Goal: Information Seeking & Learning: Check status

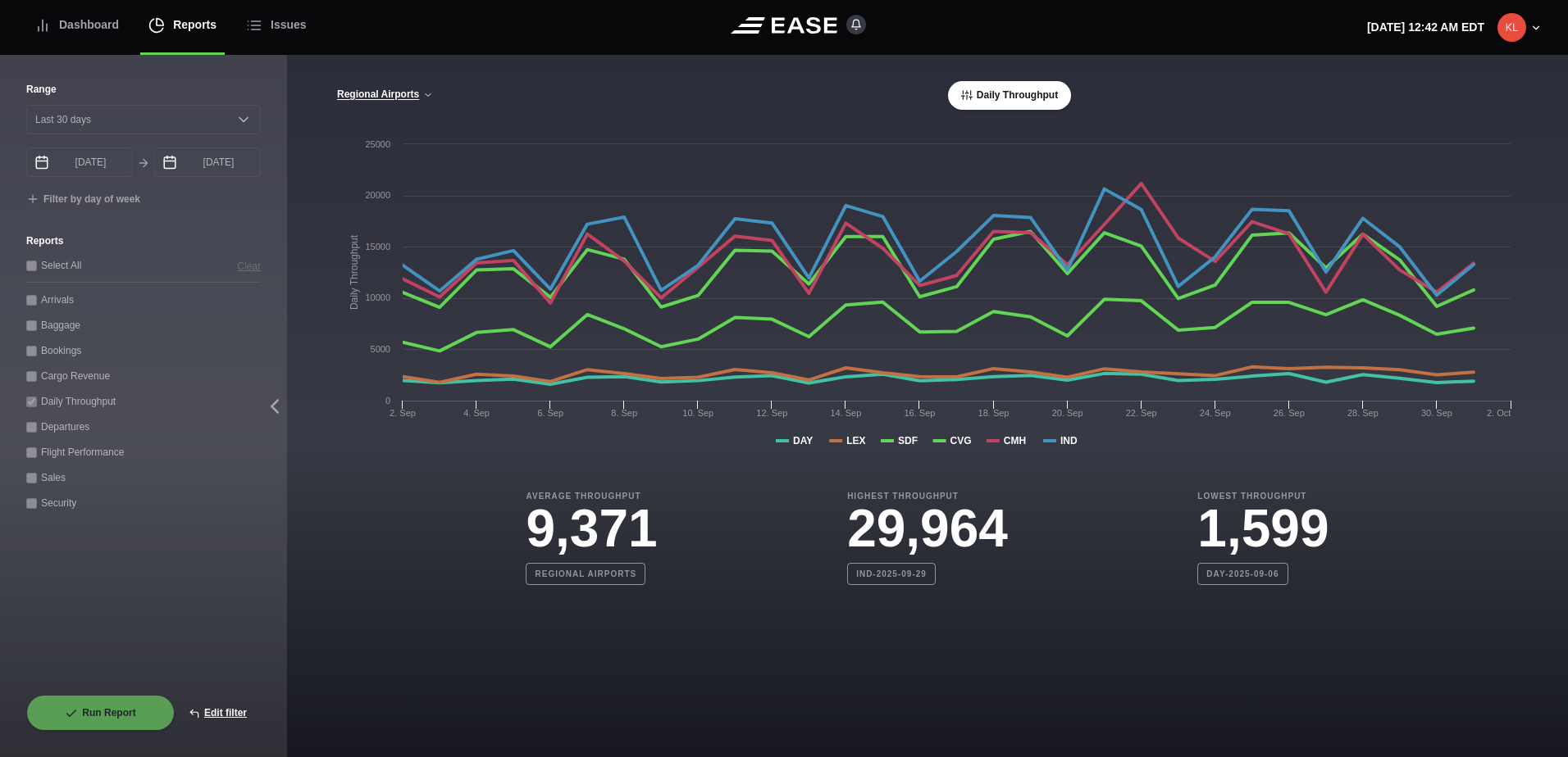
select select "30"
click at [450, 110] on div "[GEOGRAPHIC_DATA] CVG Only All Airports Daily Throughput" at bounding box center [928, 96] width 1182 height 29
click at [429, 89] on div "[GEOGRAPHIC_DATA] CVG Only All Airports Daily Throughput" at bounding box center [928, 96] width 1182 height 29
click at [425, 100] on icon at bounding box center [428, 95] width 10 height 10
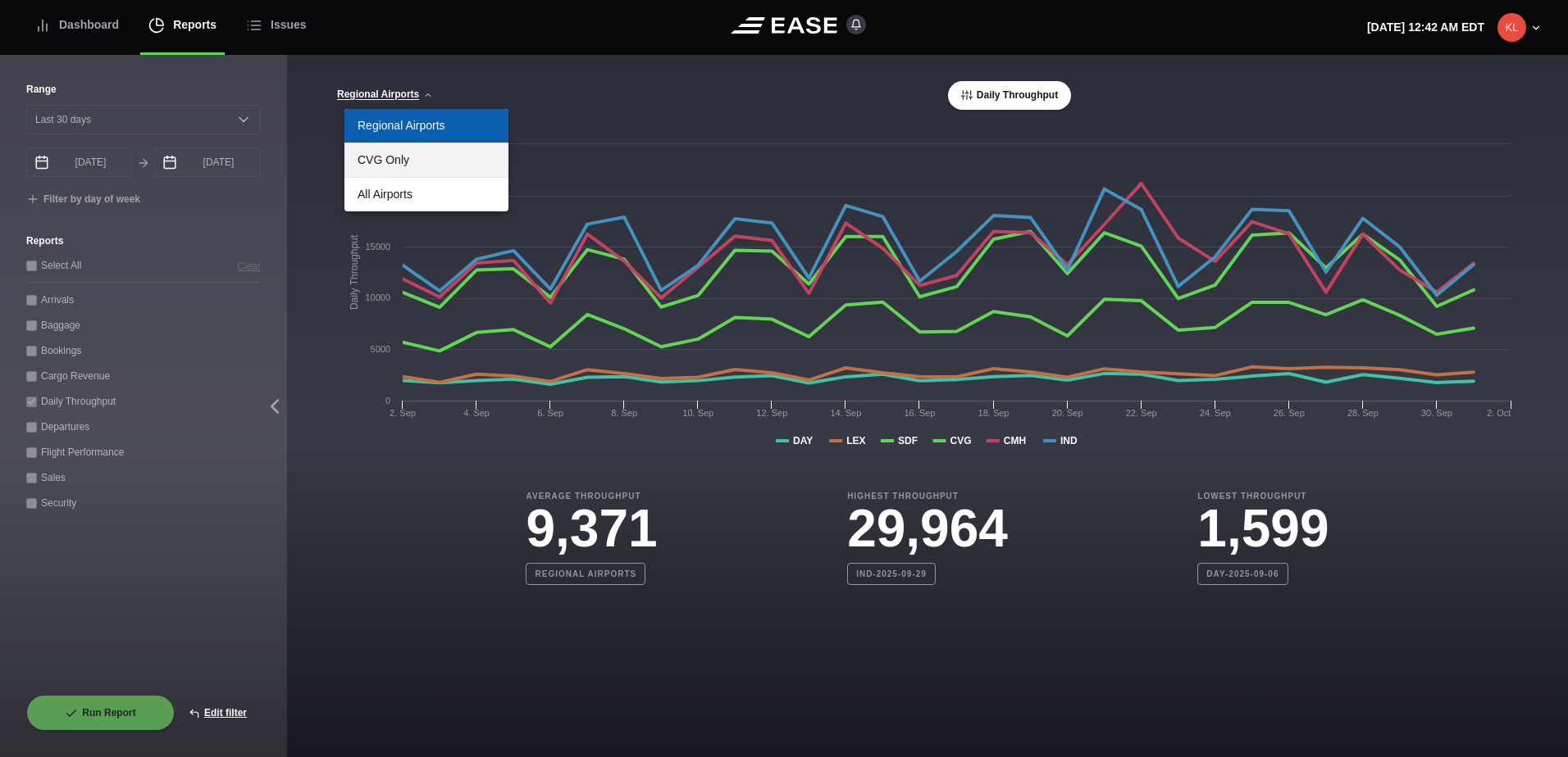
click at [417, 165] on link "CVG Only" at bounding box center [427, 160] width 164 height 34
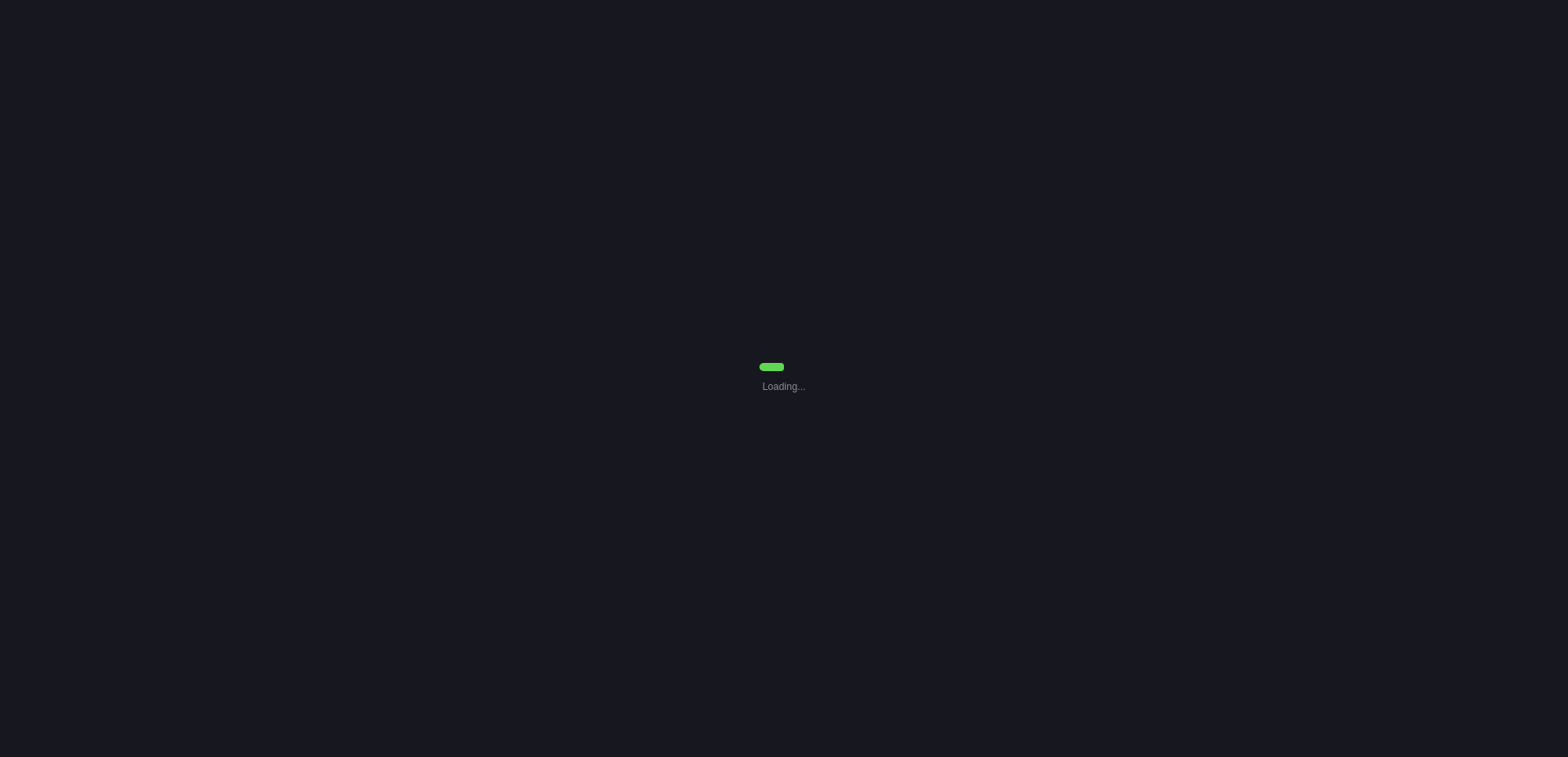
select select "30"
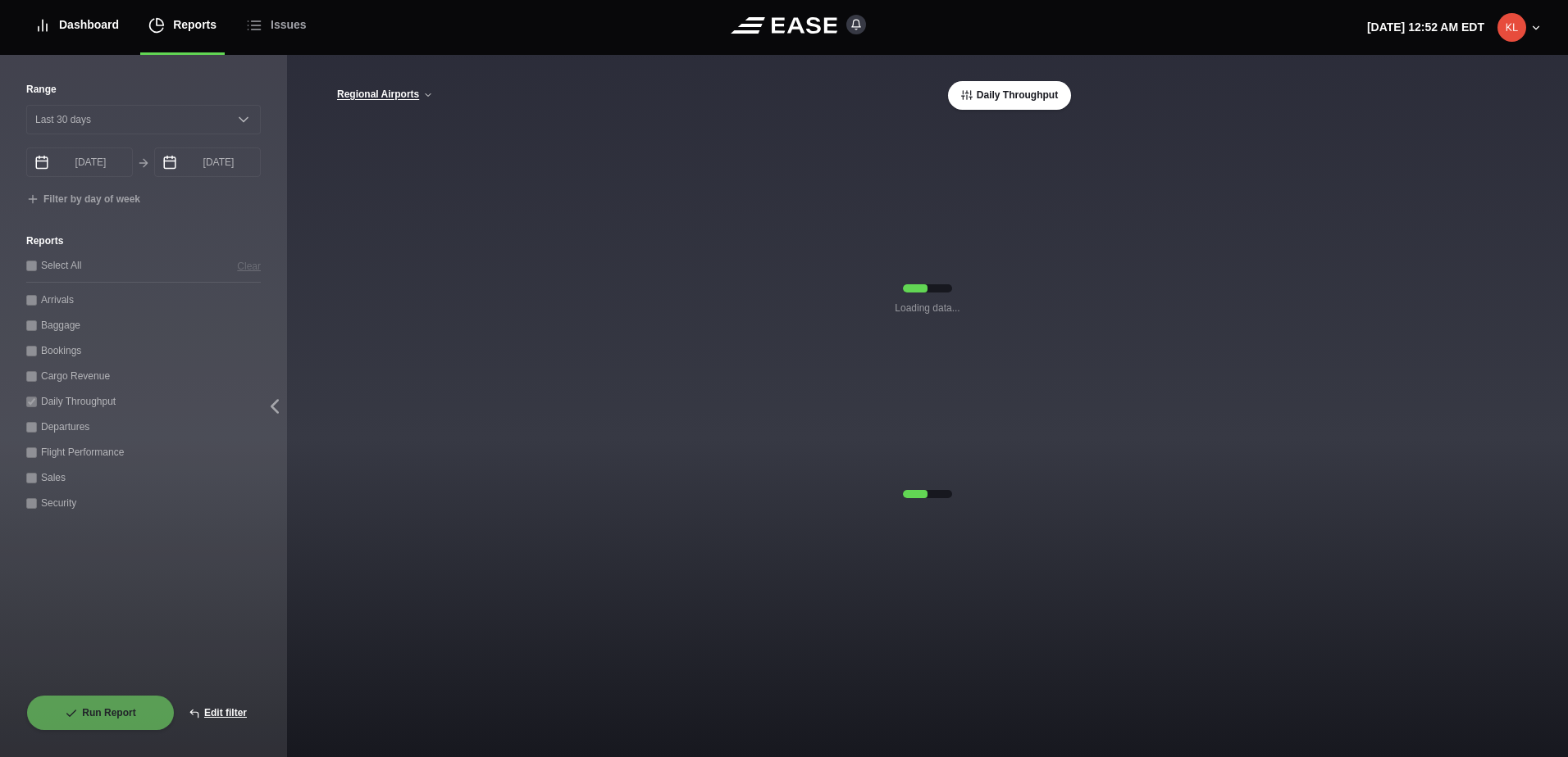
click at [80, 41] on div "Dashboard" at bounding box center [76, 24] width 84 height 55
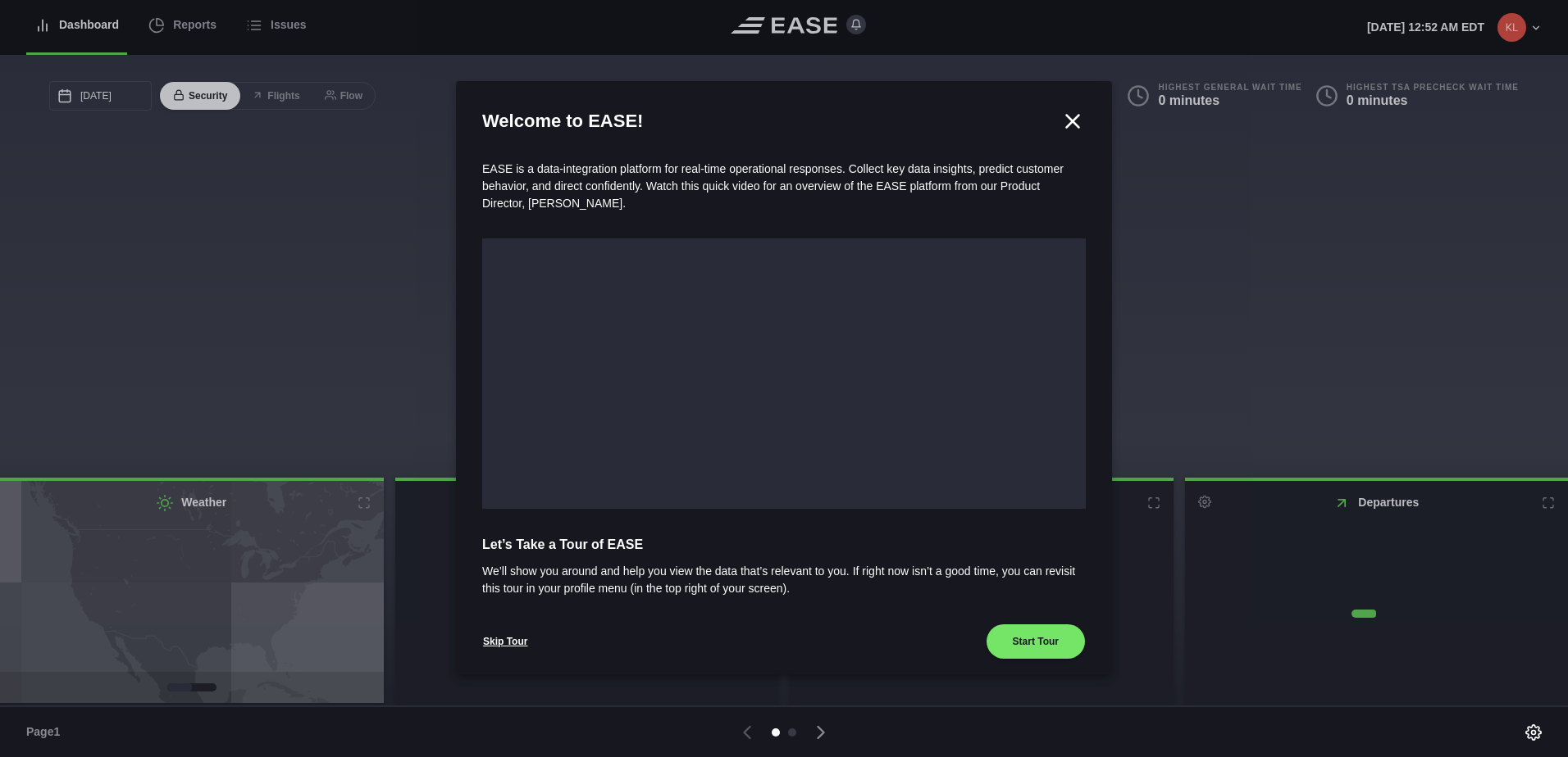
click at [193, 24] on div at bounding box center [784, 378] width 1568 height 757
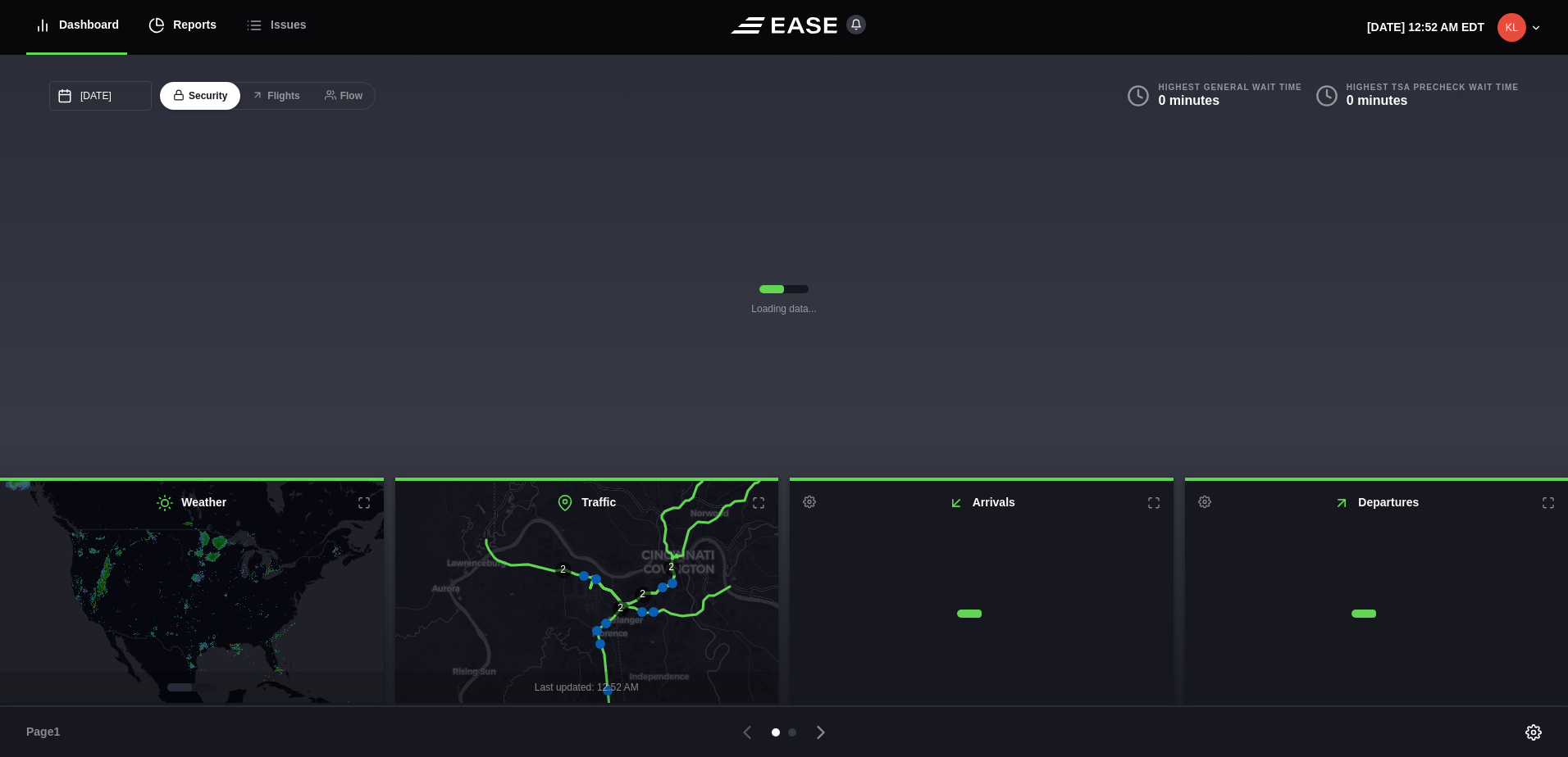
click at [194, 34] on div "Reports" at bounding box center [182, 24] width 68 height 55
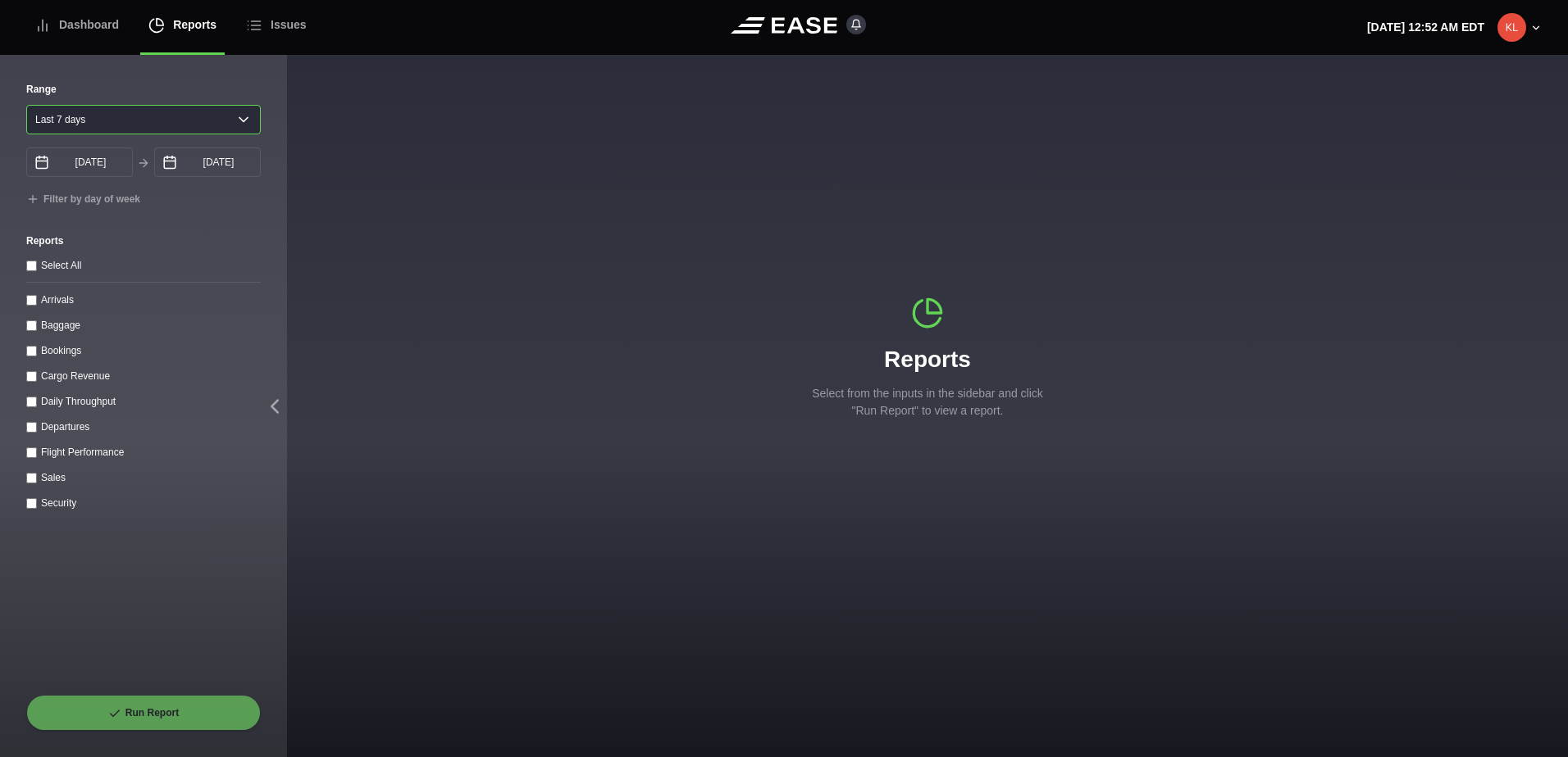
drag, startPoint x: 72, startPoint y: 134, endPoint x: 77, endPoint y: 127, distance: 8.6
click at [72, 134] on select "Yesterday Last 7 days Last 14 days Last 30 days Last 6 weeks" at bounding box center [143, 119] width 234 height 30
select select "30"
click at [26, 104] on select "Yesterday Last 7 days Last 14 days Last 30 days Last 6 weeks" at bounding box center [143, 119] width 234 height 30
type input "09/03/2025"
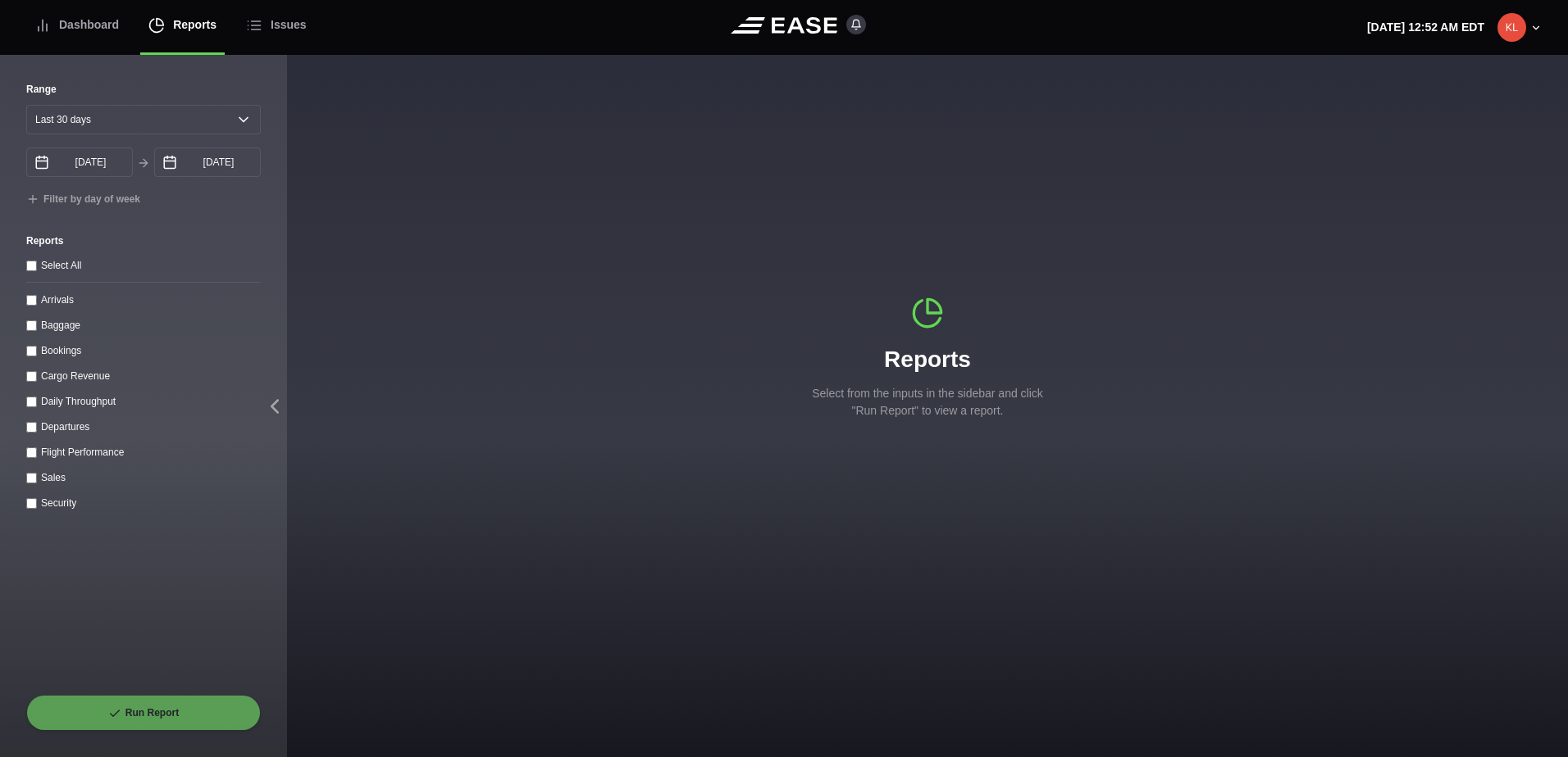
click at [29, 402] on throughput "Daily Throughput" at bounding box center [31, 401] width 11 height 11
checkbox throughput "true"
click at [192, 710] on button "Run Report" at bounding box center [143, 713] width 234 height 36
select select "30"
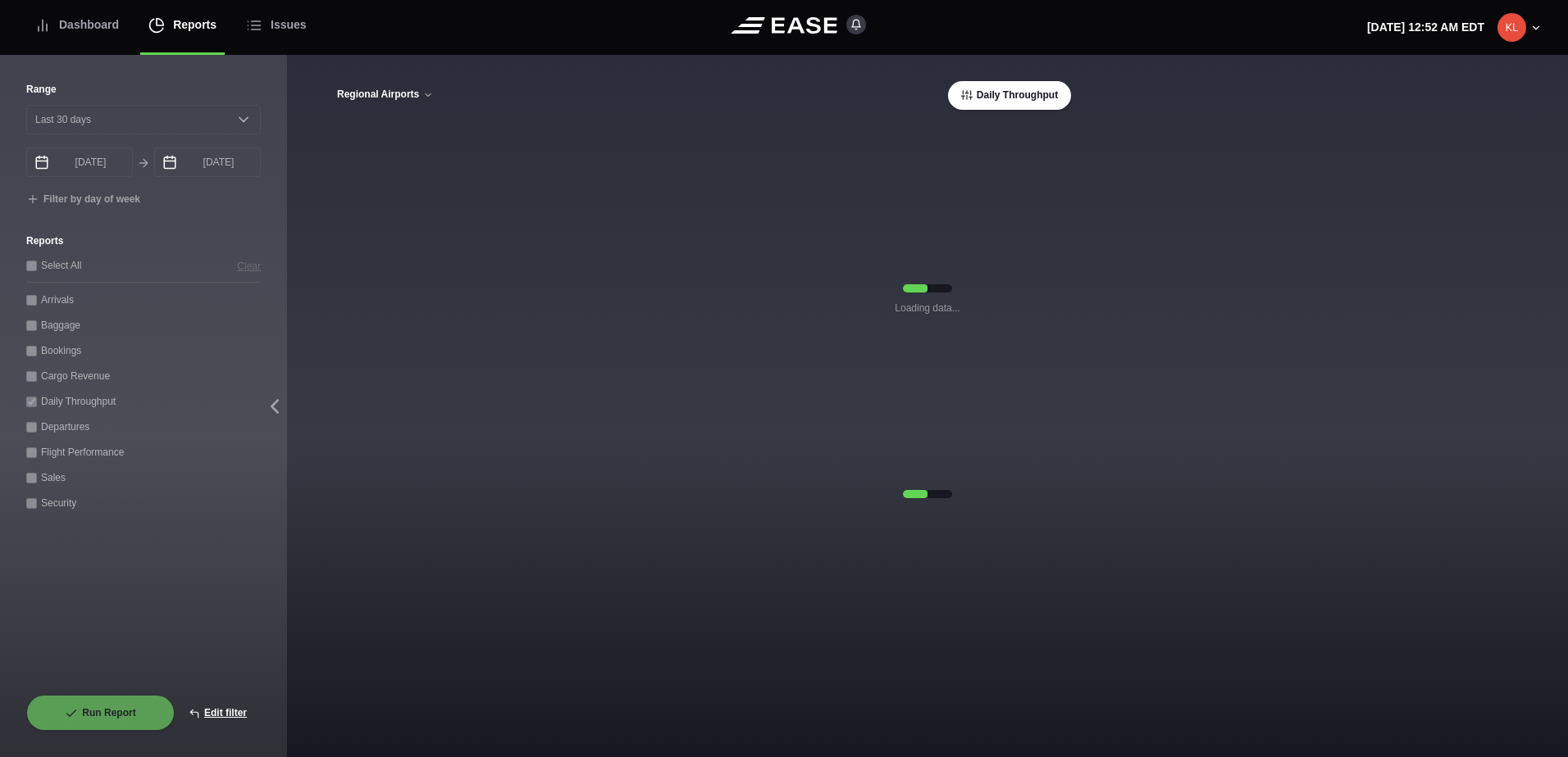
click at [412, 97] on button "Regional Airports" at bounding box center [385, 95] width 98 height 12
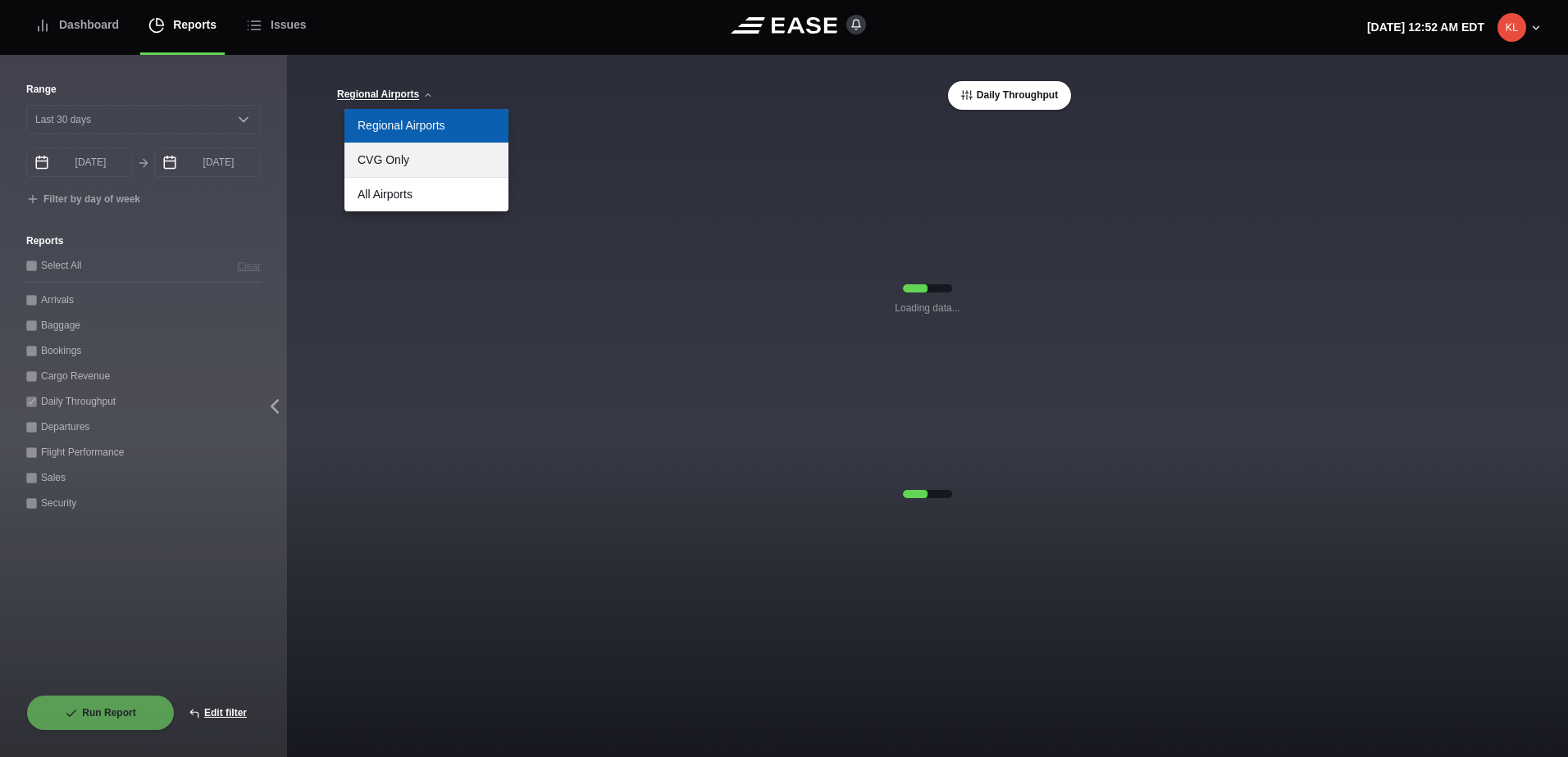
click at [429, 160] on link "CVG Only" at bounding box center [427, 160] width 164 height 34
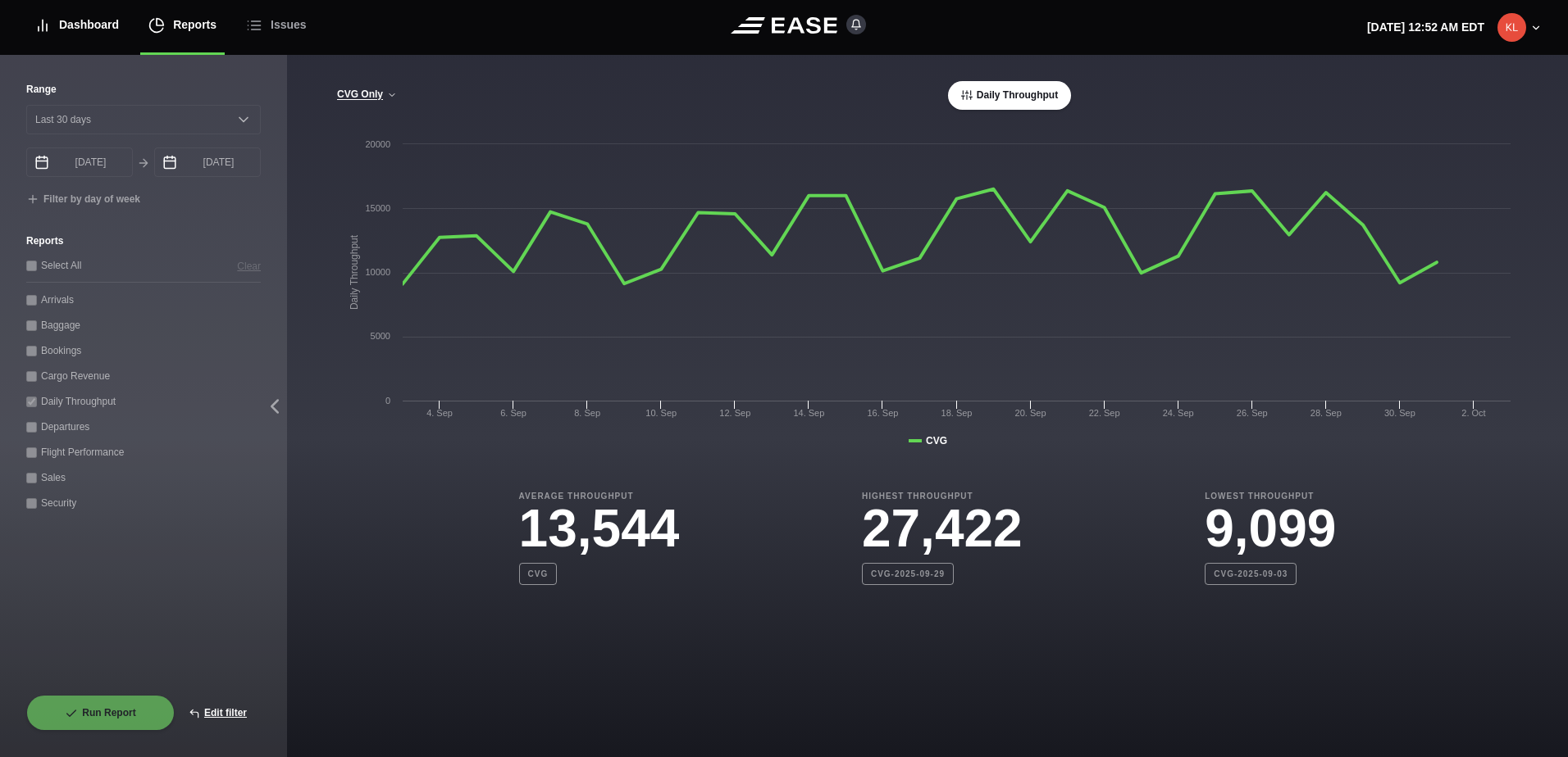
click at [59, 14] on div "Dashboard" at bounding box center [76, 24] width 84 height 55
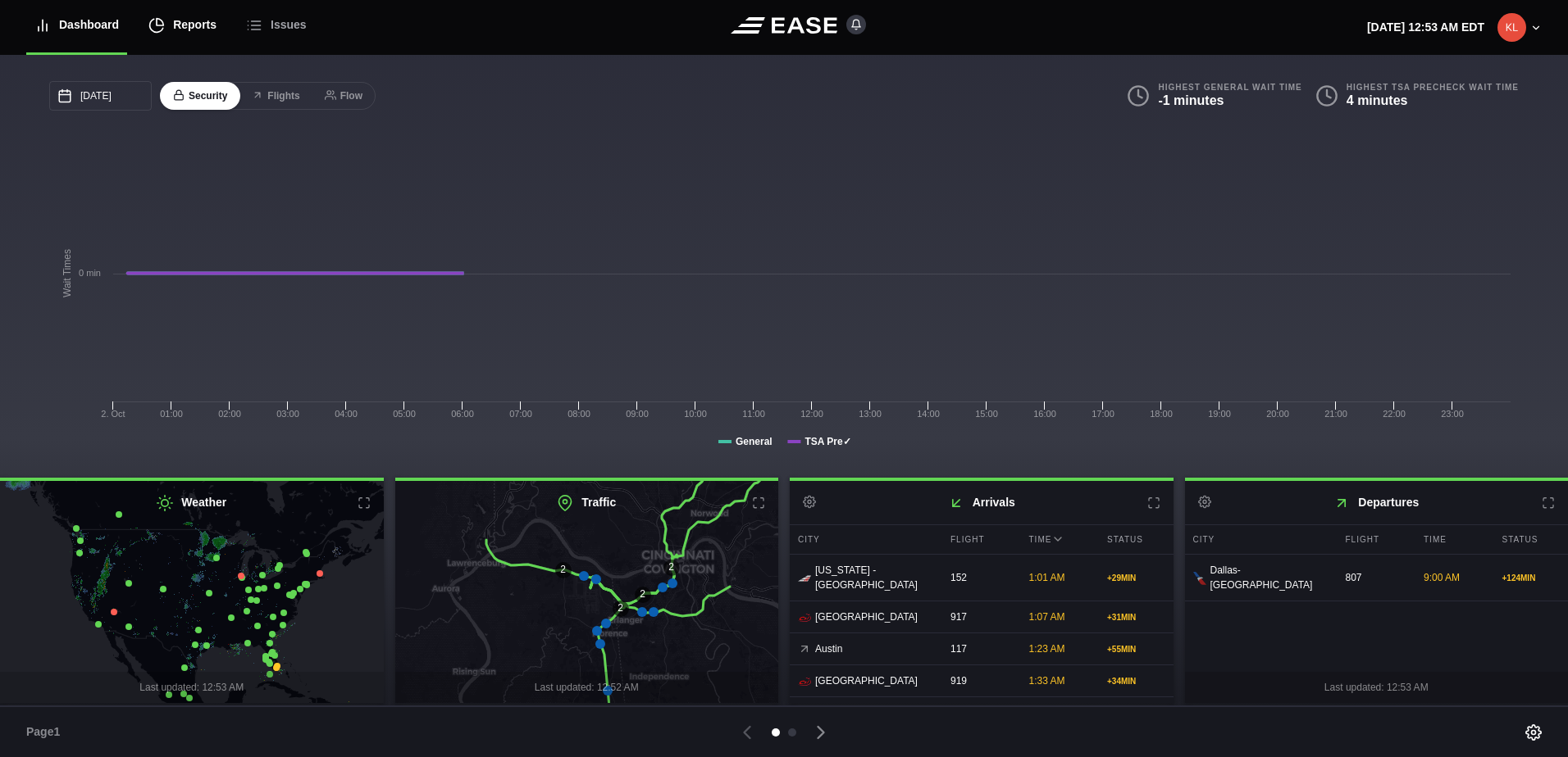
click at [176, 29] on div "Reports" at bounding box center [182, 24] width 68 height 55
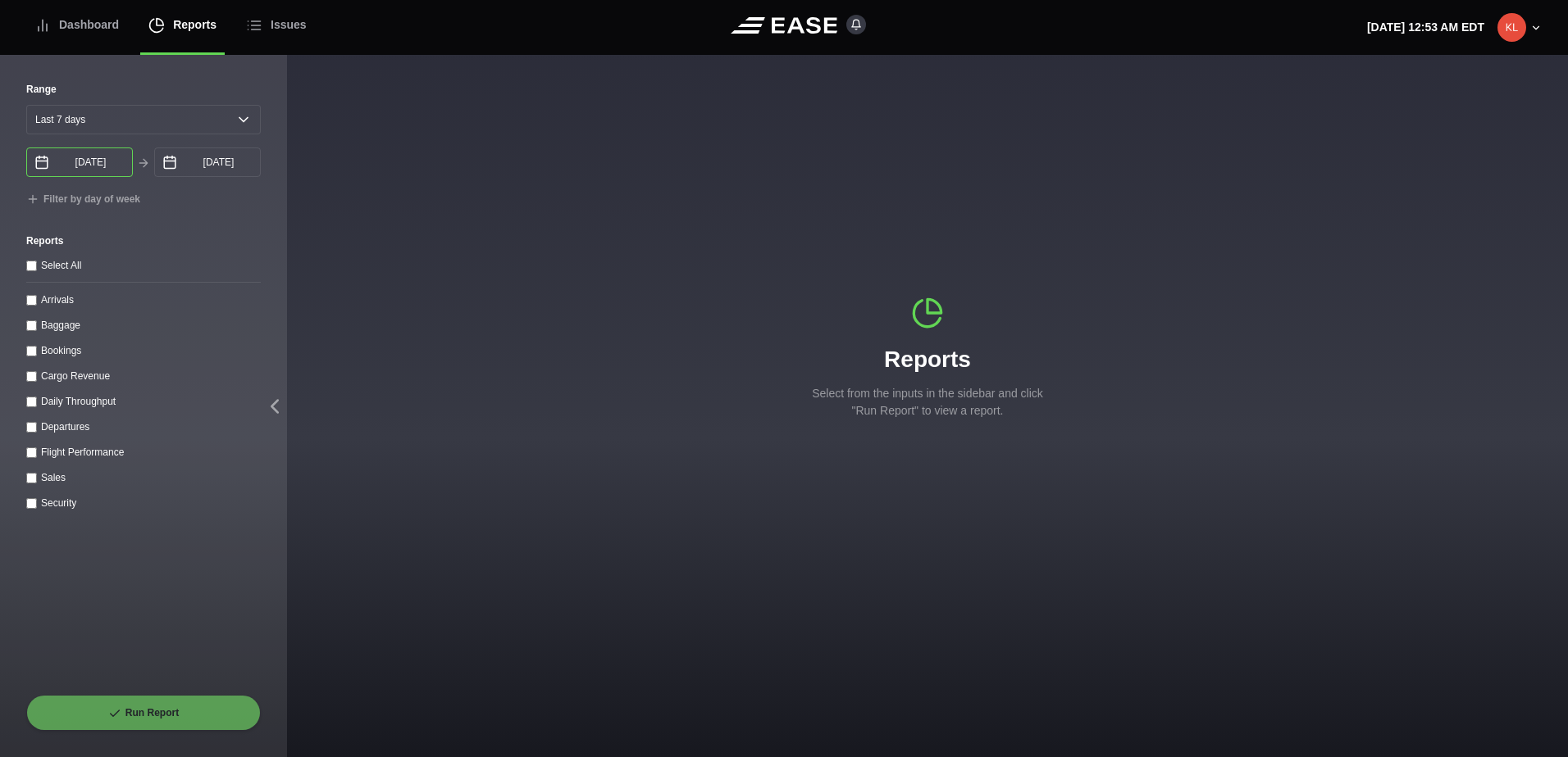
click at [89, 171] on input "09/26/2025" at bounding box center [79, 162] width 106 height 30
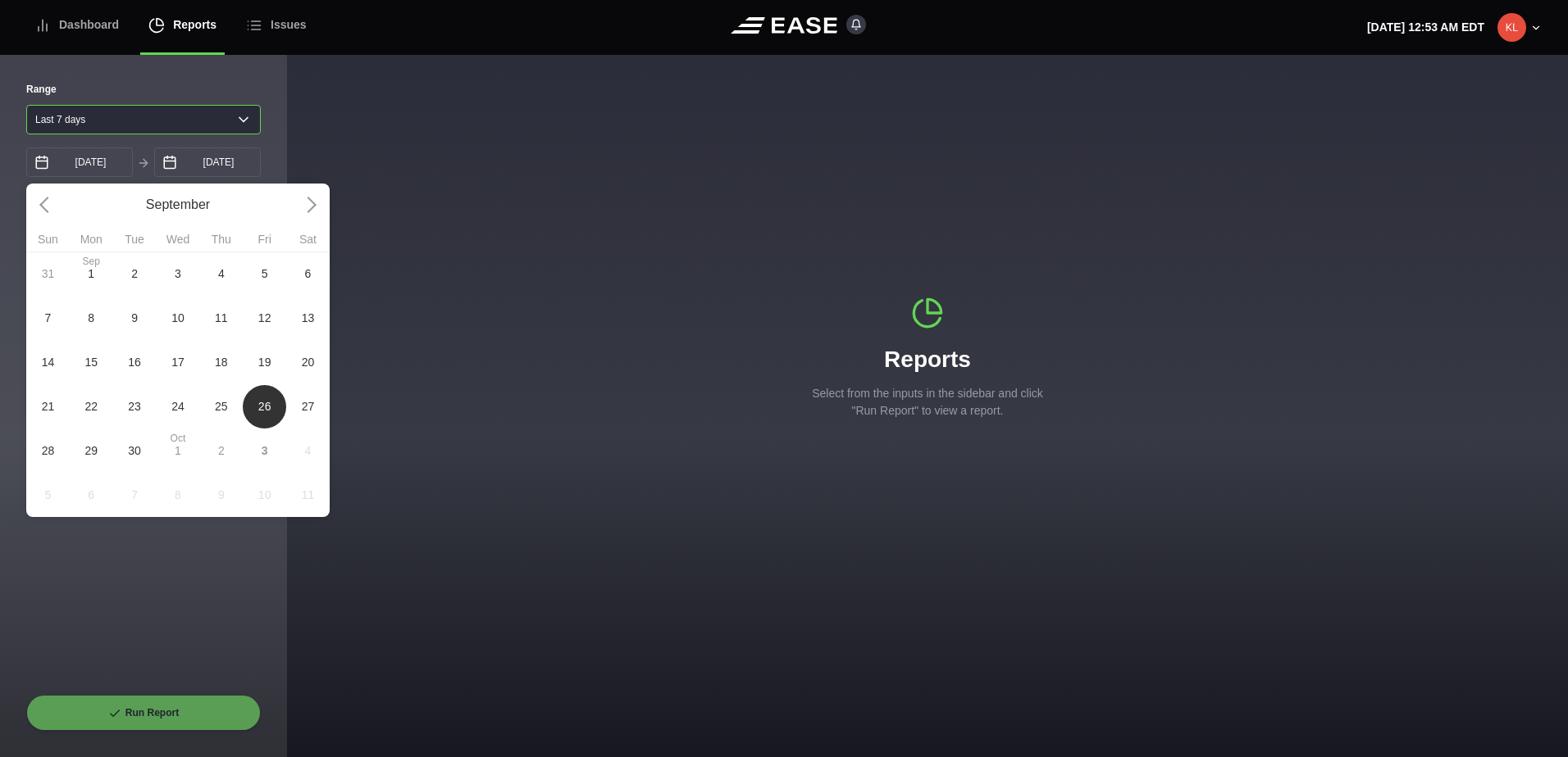
click at [131, 121] on select "Yesterday Last 7 days Last 14 days Last 30 days Last 6 weeks" at bounding box center [143, 119] width 234 height 30
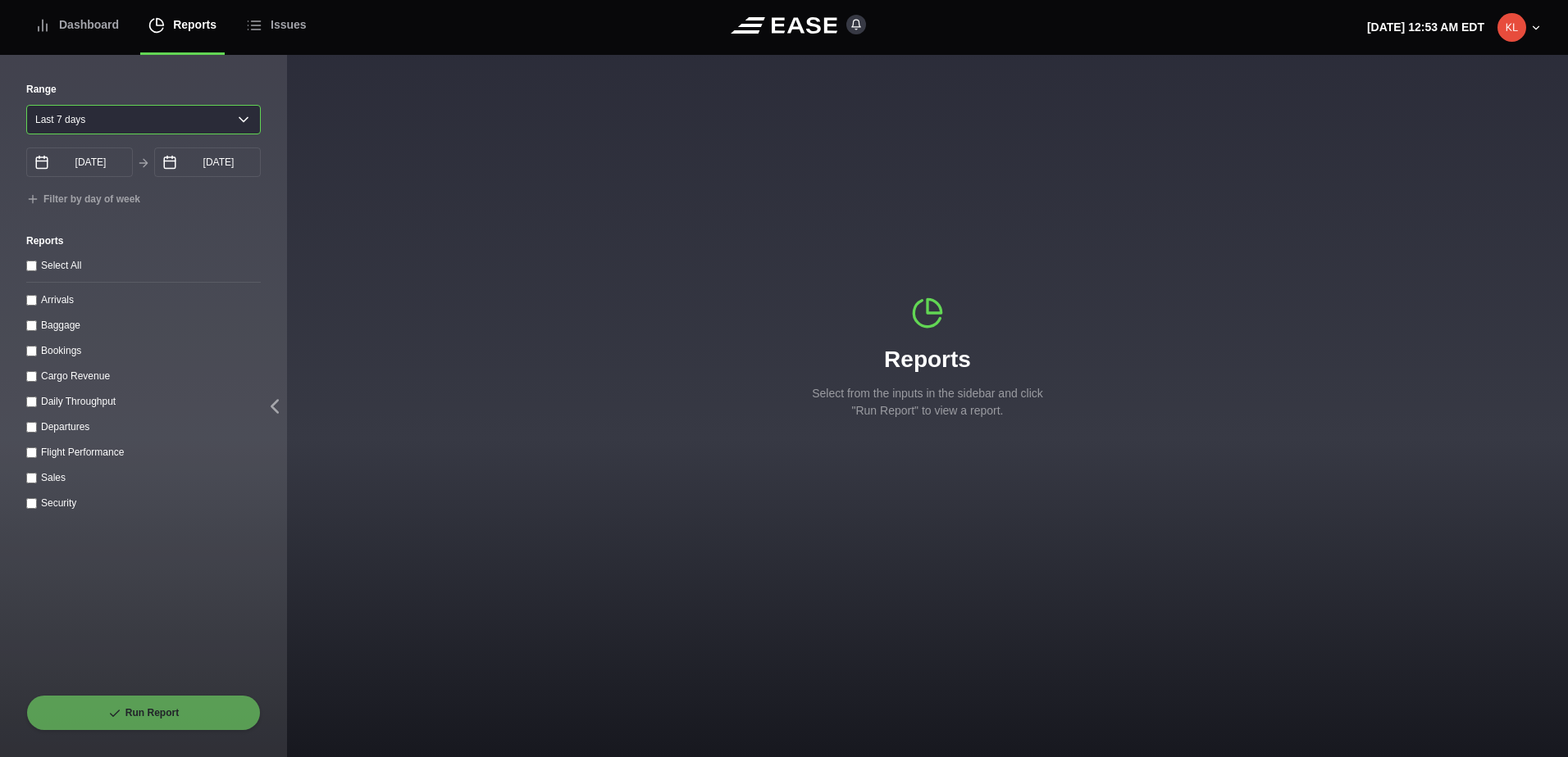
select select "30"
click at [26, 104] on select "Yesterday Last 7 days Last 14 days Last 30 days Last 6 weeks" at bounding box center [143, 119] width 234 height 30
type input "09/03/2025"
click at [208, 162] on input "10/03/2025" at bounding box center [207, 162] width 106 height 30
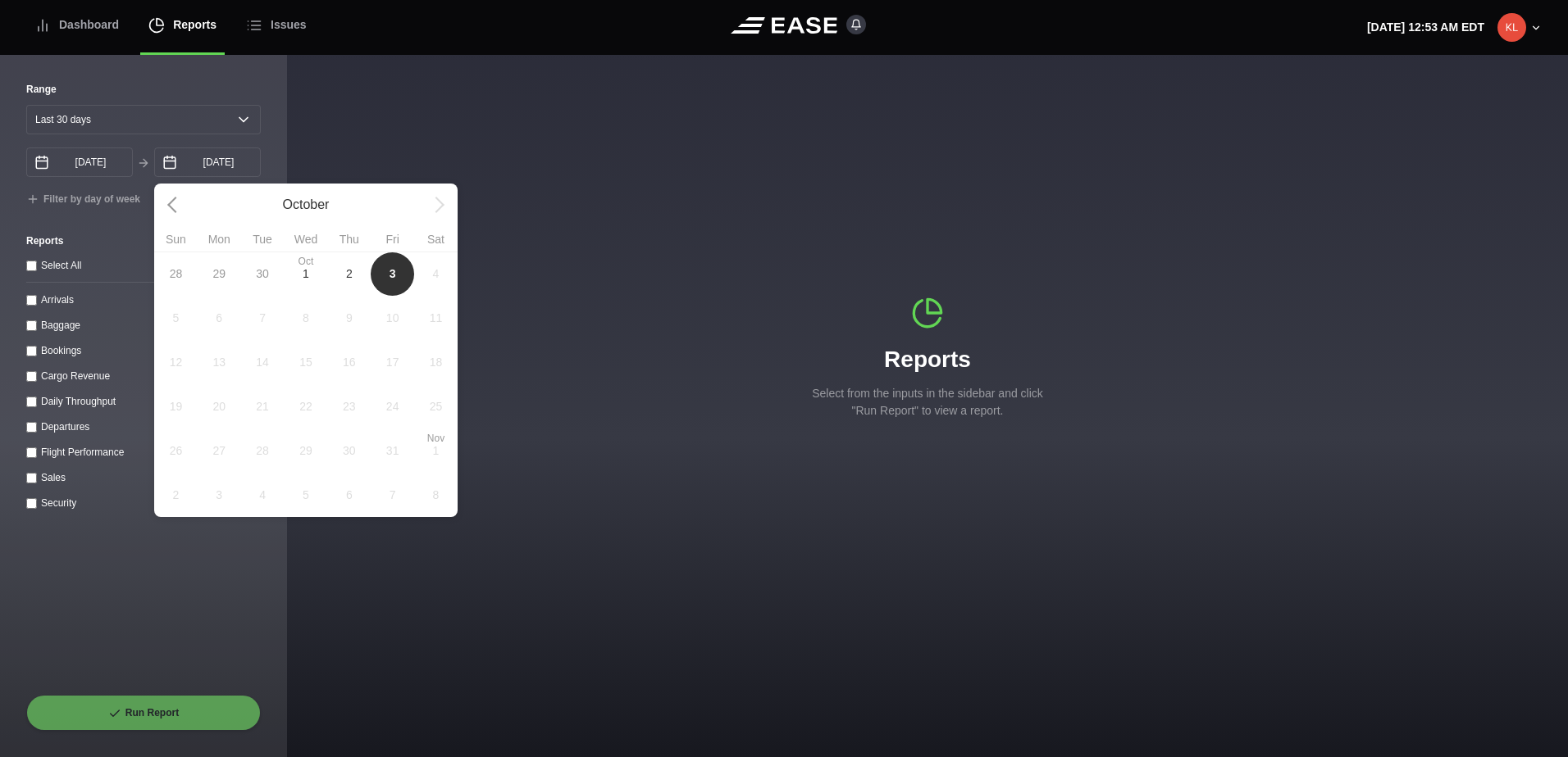
click at [348, 279] on span "2" at bounding box center [349, 275] width 7 height 17
type input "[DATE]"
select select "0"
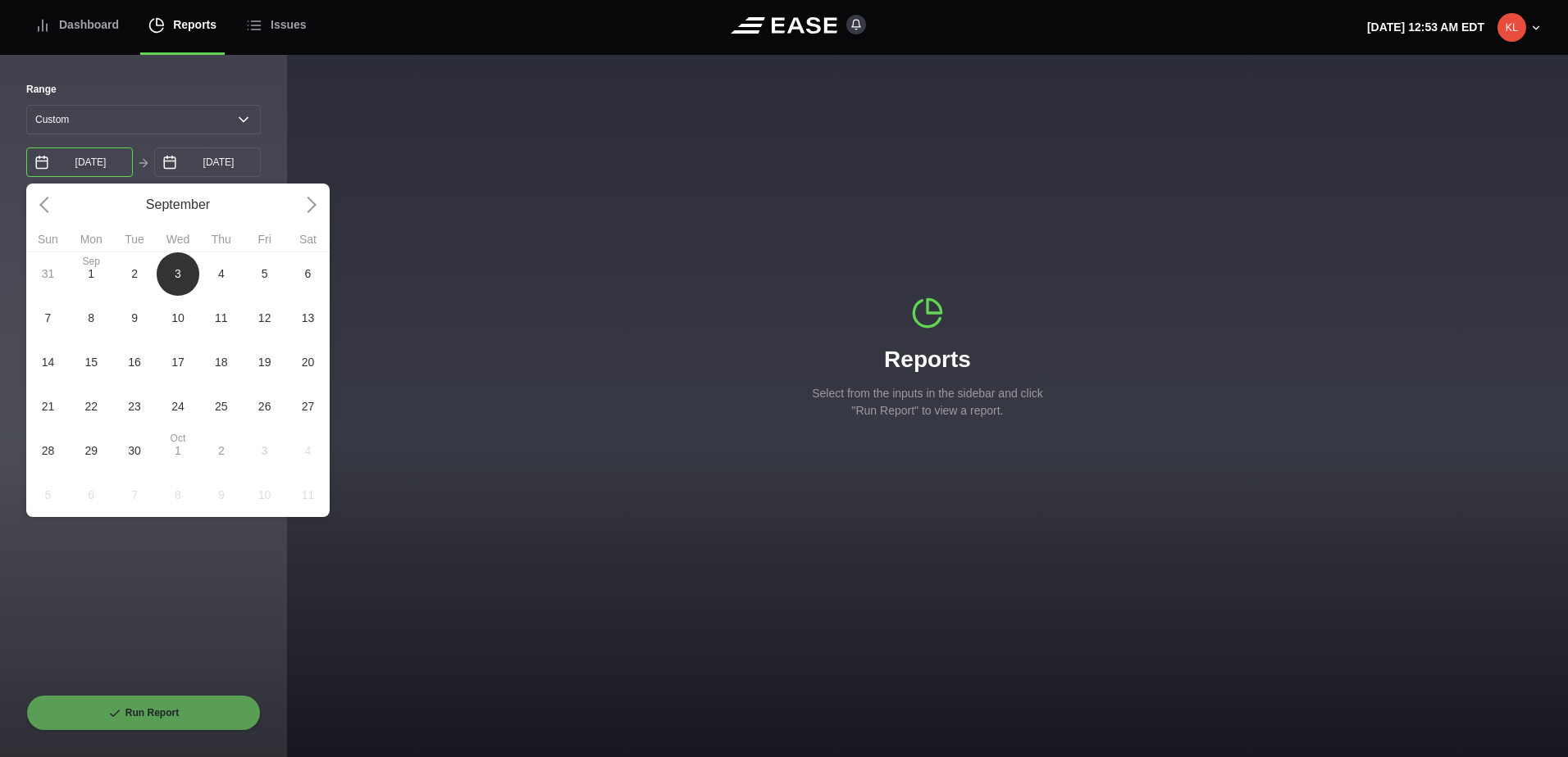
click at [109, 166] on input "09/03/2025" at bounding box center [79, 162] width 106 height 30
drag, startPoint x: 50, startPoint y: 215, endPoint x: 62, endPoint y: 221, distance: 13.4
click at [50, 214] on link at bounding box center [47, 205] width 44 height 44
click at [135, 492] on span "2" at bounding box center [134, 496] width 7 height 17
type input "[DATE]"
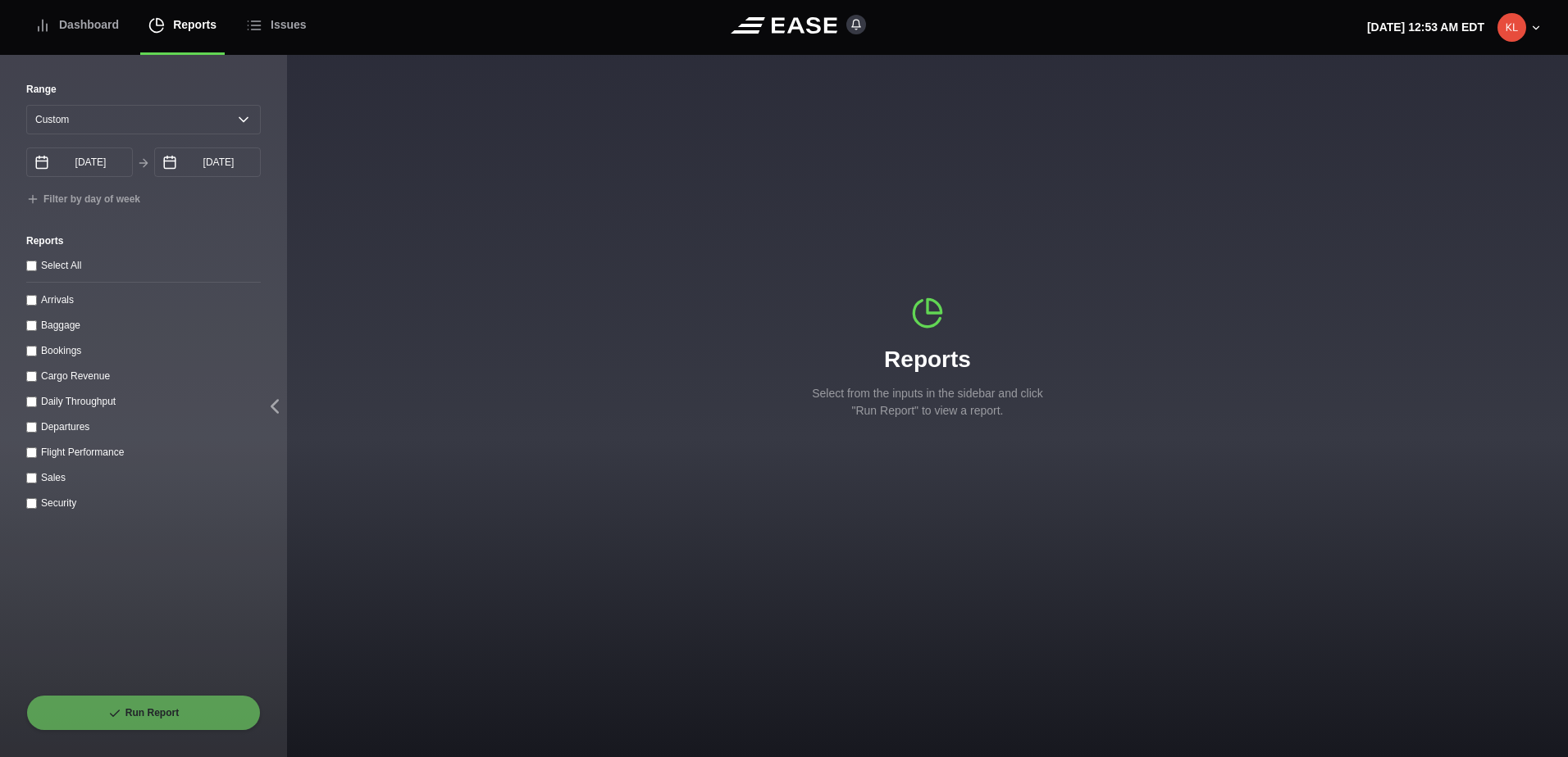
click at [186, 712] on div "Run Report" at bounding box center [143, 713] width 234 height 36
click at [56, 398] on label "Daily Throughput" at bounding box center [77, 401] width 74 height 12
click at [37, 398] on throughput "Daily Throughput" at bounding box center [31, 401] width 11 height 11
checkbox throughput "true"
click at [190, 710] on button "Run Report" at bounding box center [143, 713] width 234 height 36
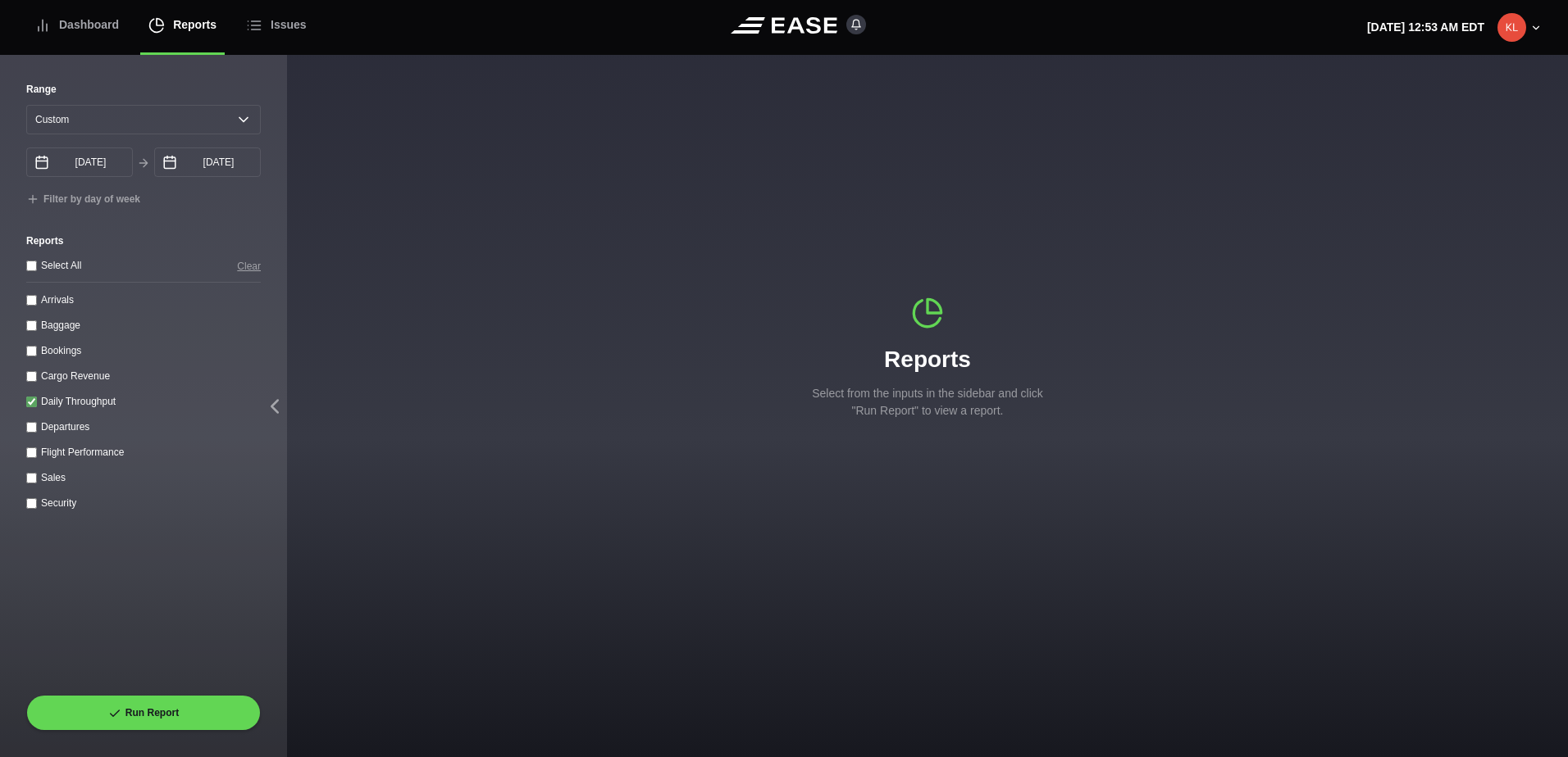
select select "30"
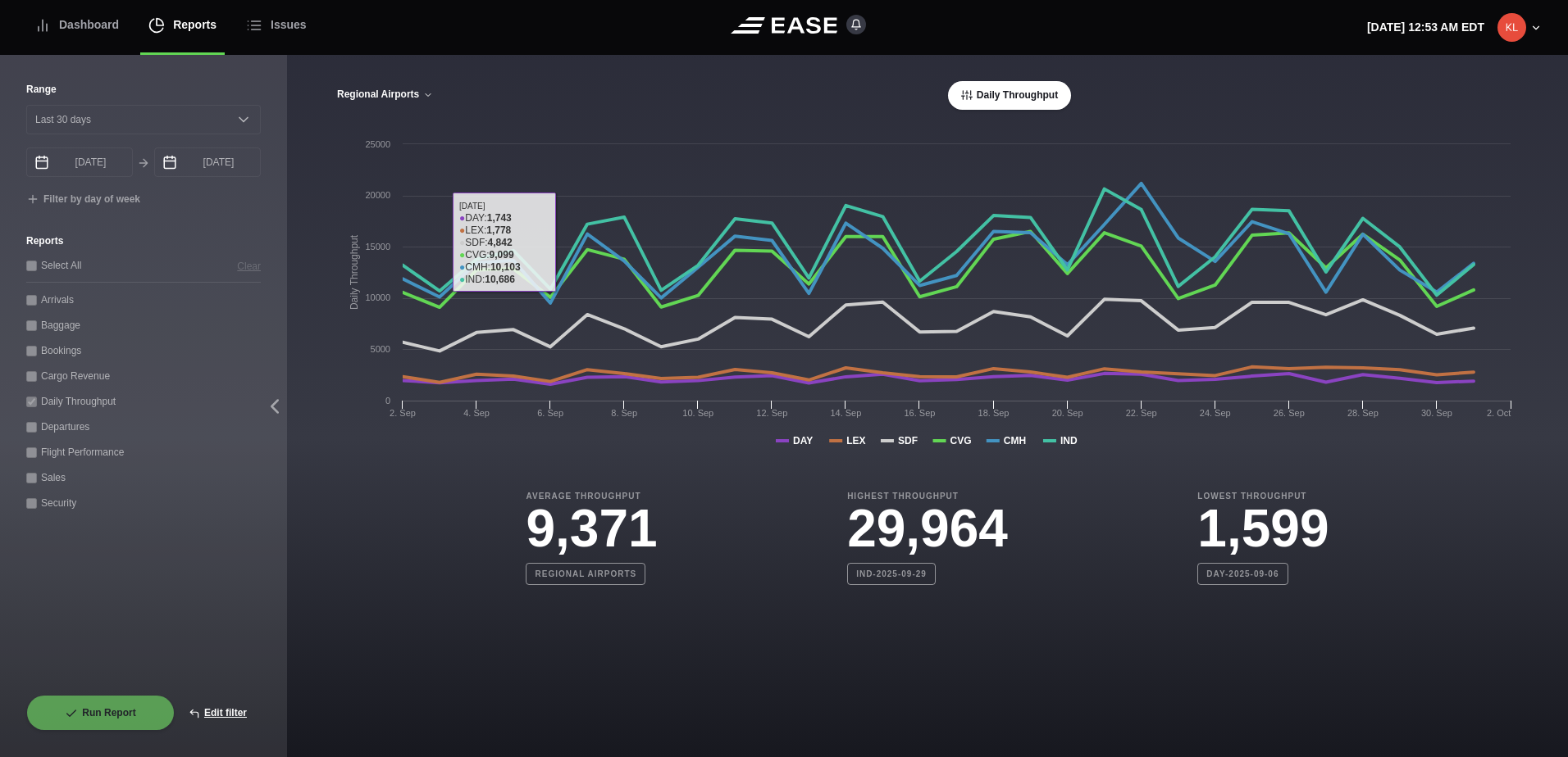
click at [377, 90] on button "Regional Airports" at bounding box center [385, 95] width 98 height 12
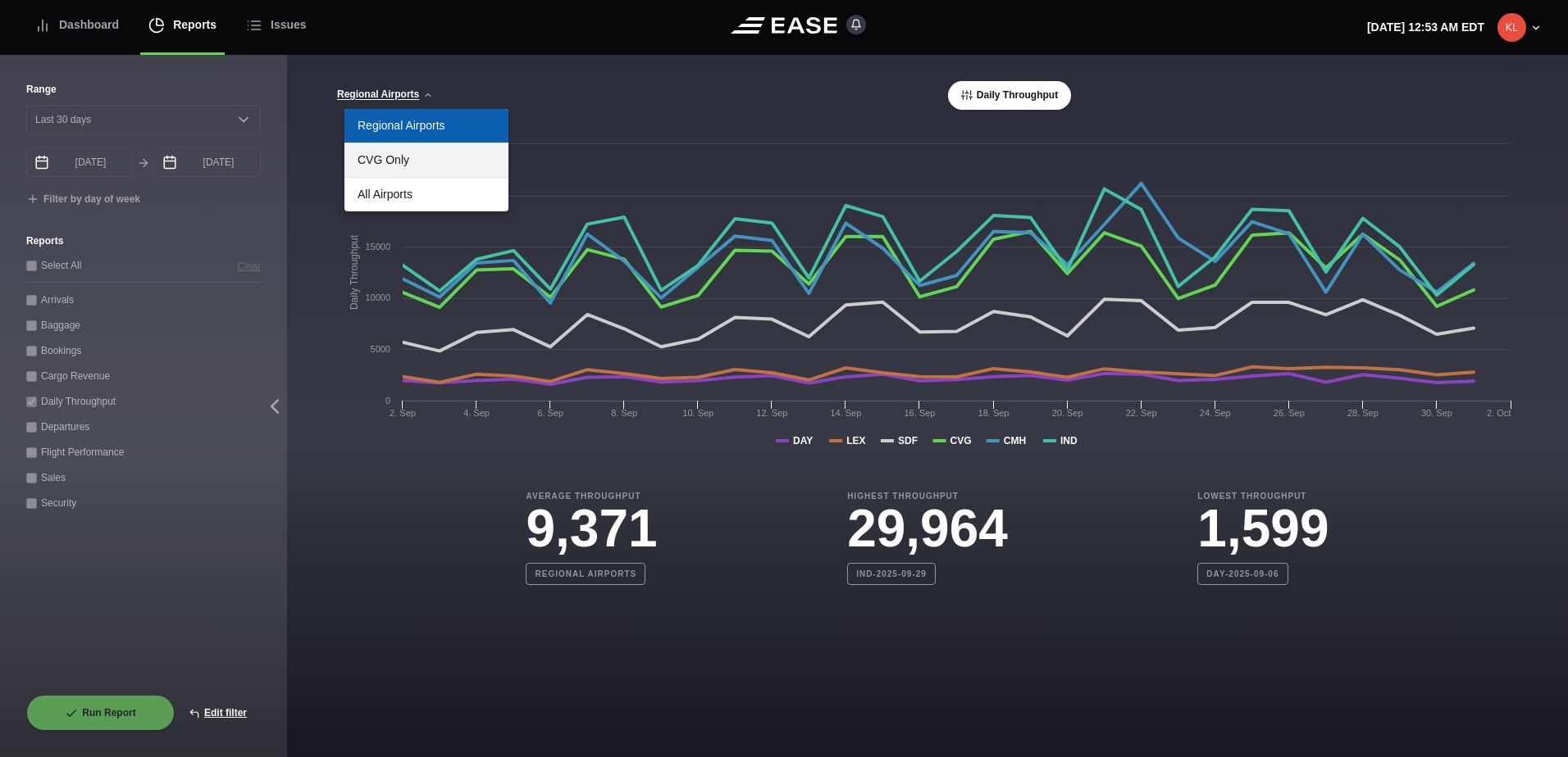
click at [417, 164] on link "CVG Only" at bounding box center [427, 160] width 164 height 34
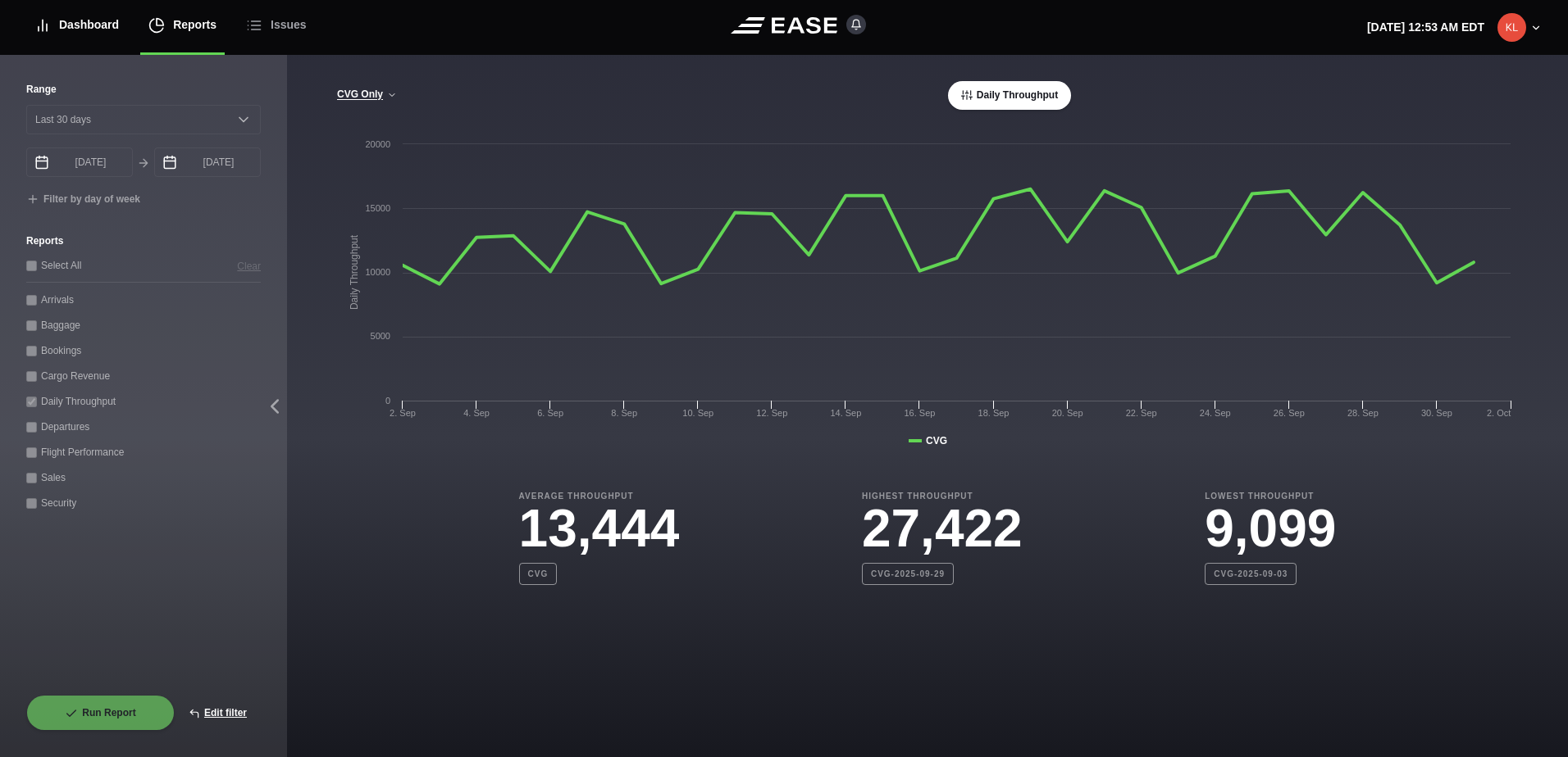
click at [83, 34] on div "Dashboard" at bounding box center [76, 24] width 84 height 55
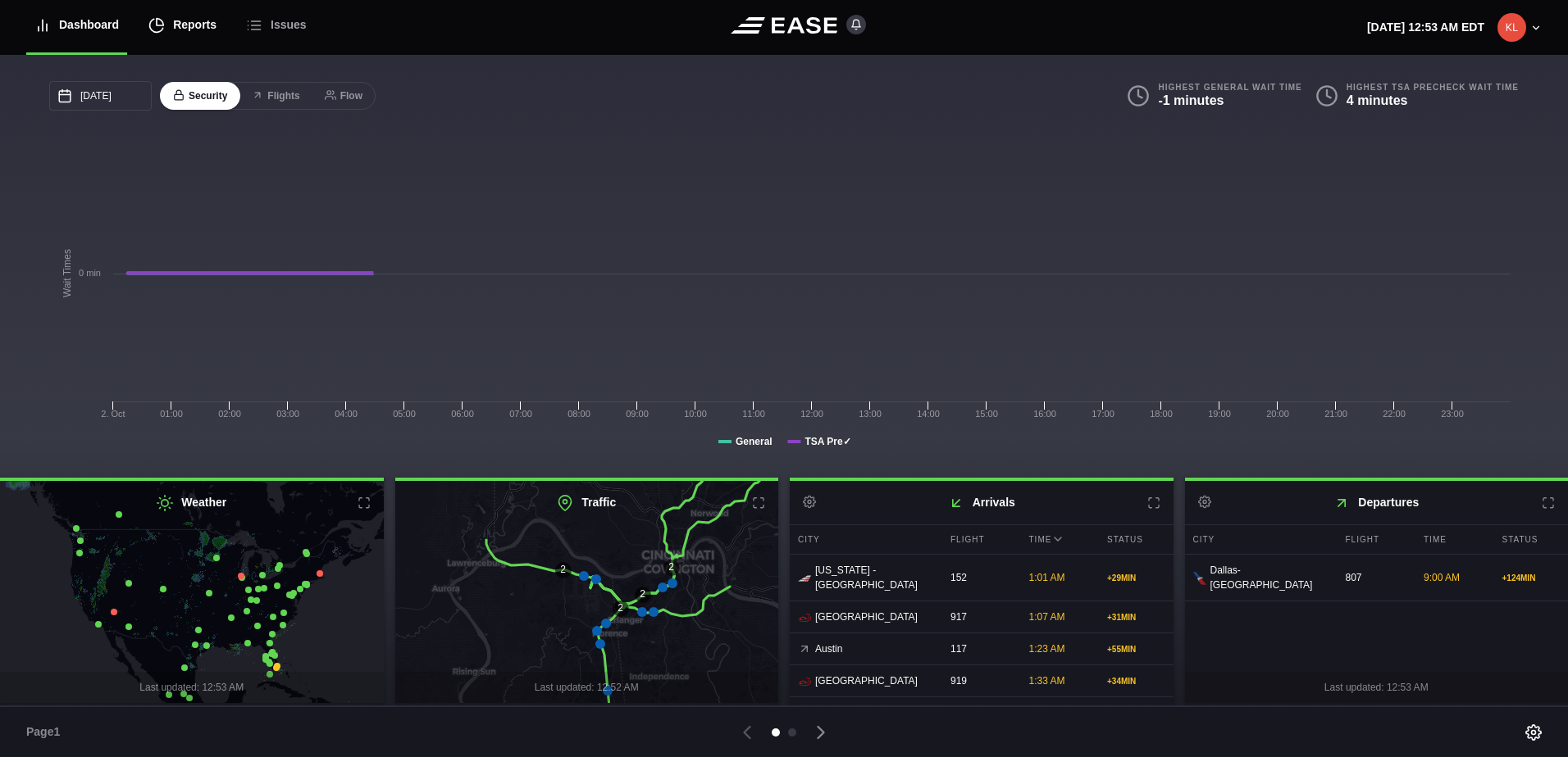
click at [176, 41] on div "Reports" at bounding box center [182, 24] width 68 height 55
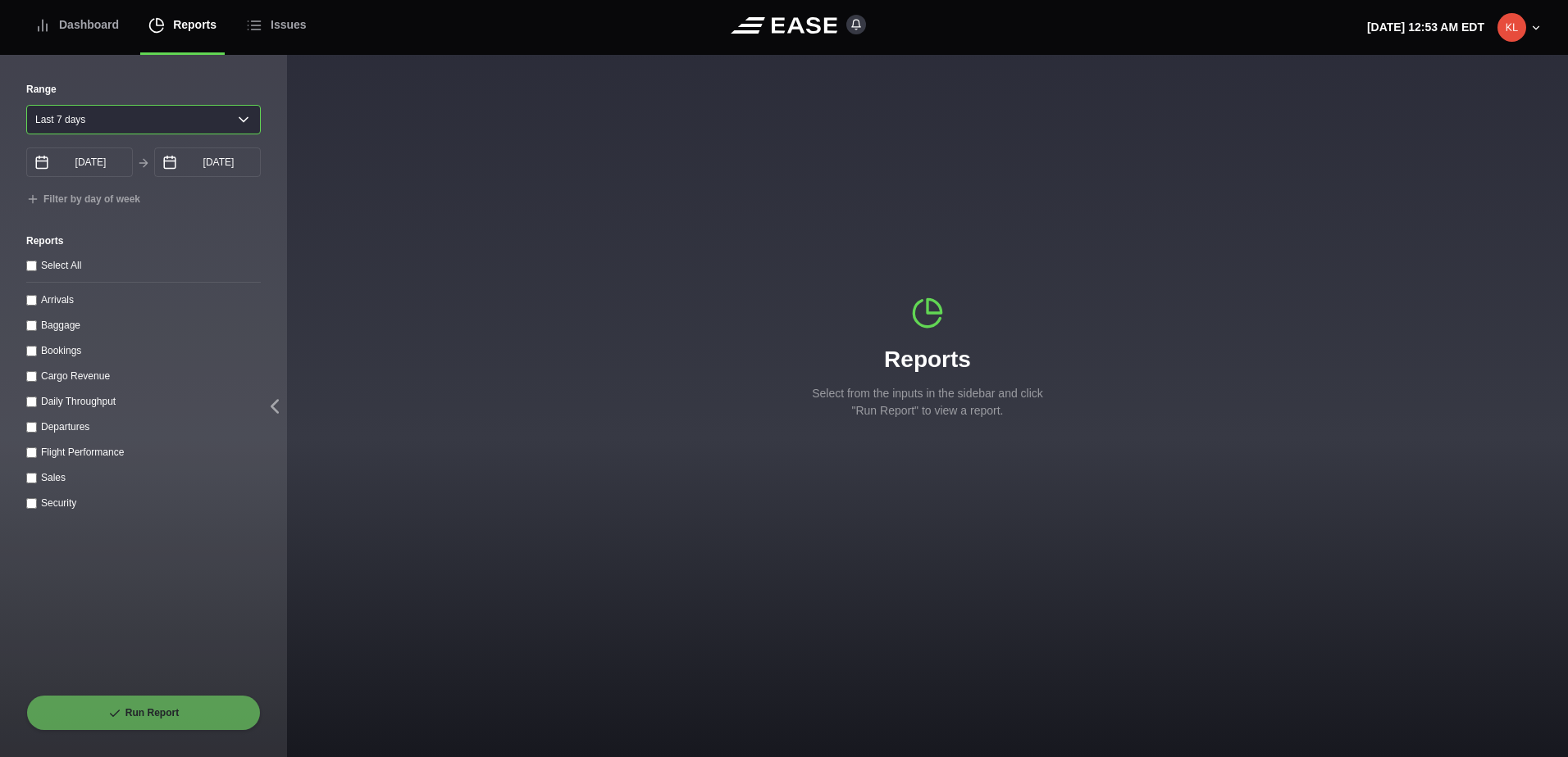
click at [122, 121] on select "Yesterday Last 7 days Last 14 days Last 30 days Last 6 weeks" at bounding box center [143, 119] width 234 height 30
select select "1"
click at [26, 104] on select "Yesterday Last 7 days Last 14 days Last 30 days Last 6 weeks" at bounding box center [143, 119] width 234 height 30
type input "[DATE]"
click at [38, 304] on div "Arrivals" at bounding box center [143, 300] width 234 height 17
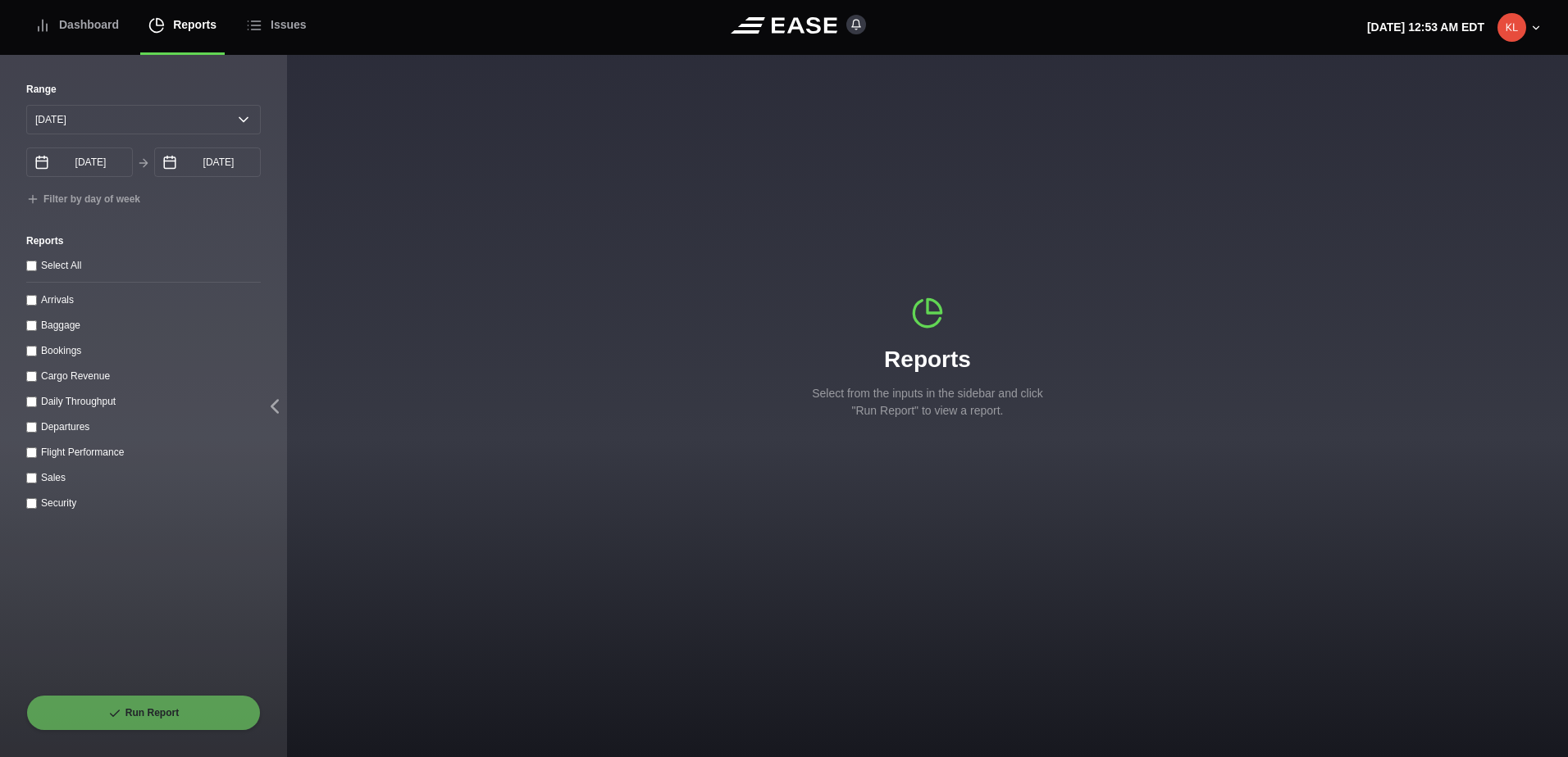
click at [32, 301] on input "Arrivals" at bounding box center [31, 300] width 11 height 11
checkbox input "true"
click at [207, 711] on button "Run Report" at bounding box center [143, 713] width 234 height 36
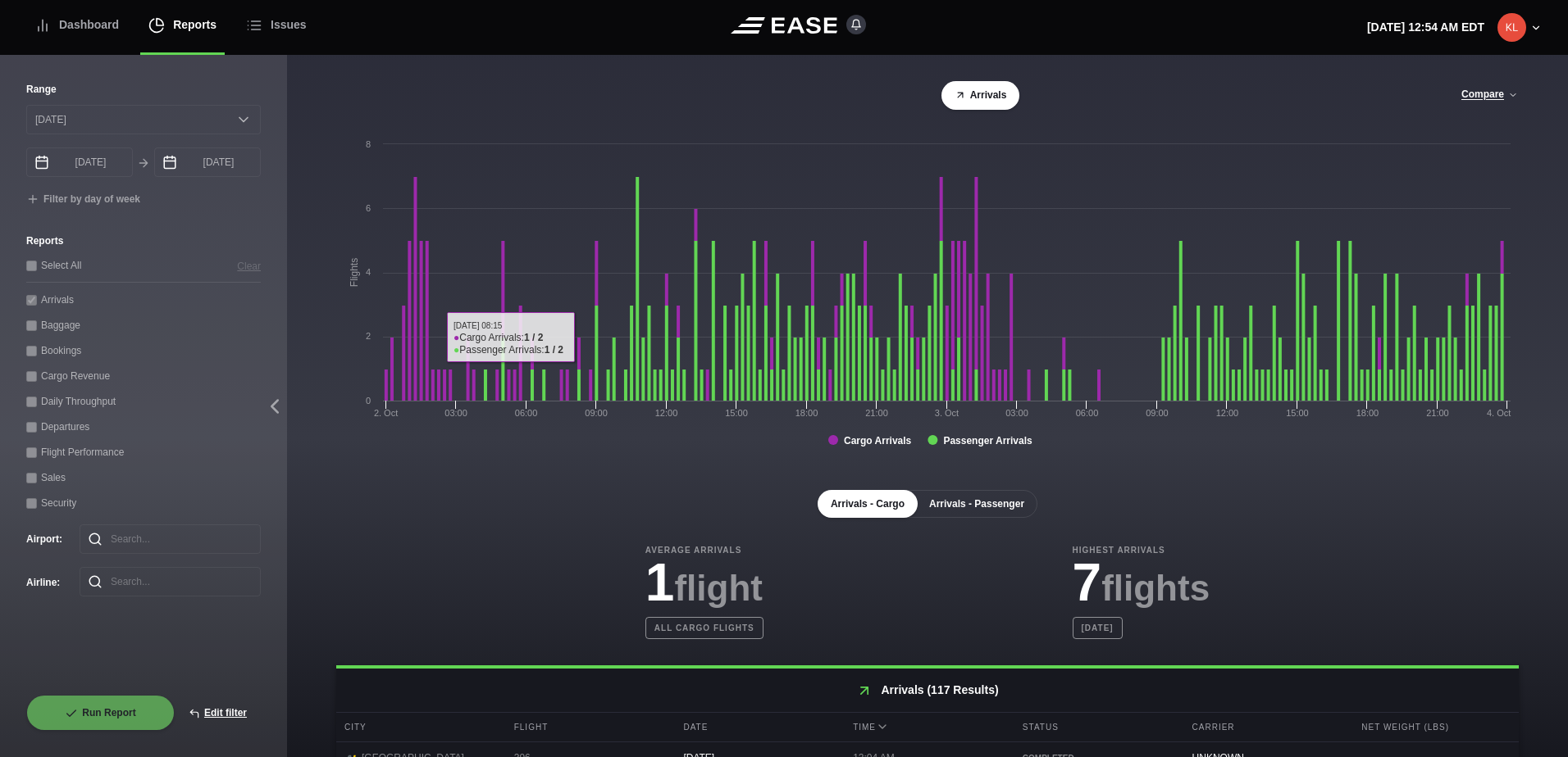
click at [969, 504] on button "Arrivals - Passenger" at bounding box center [976, 504] width 121 height 28
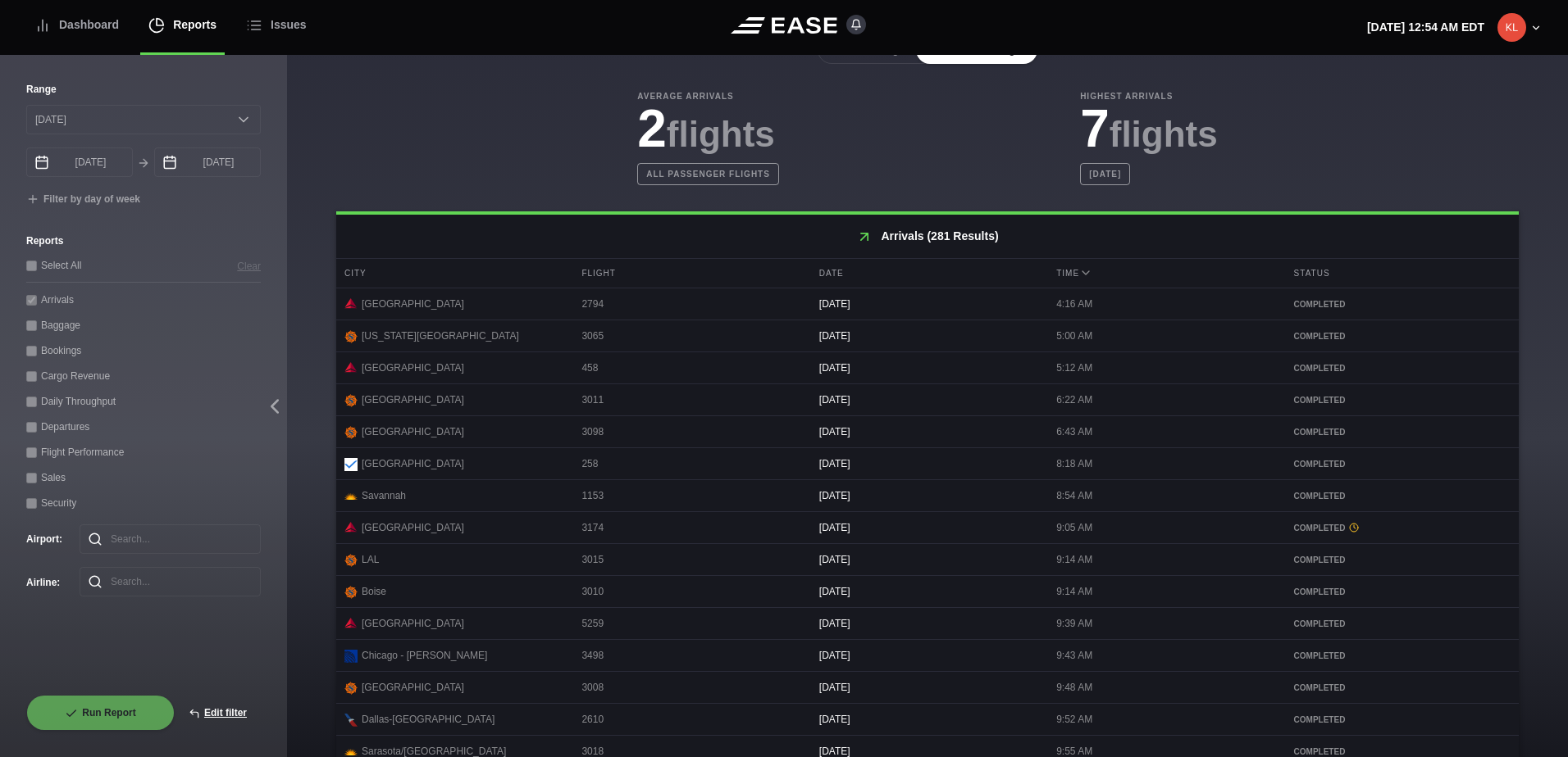
scroll to position [573, 0]
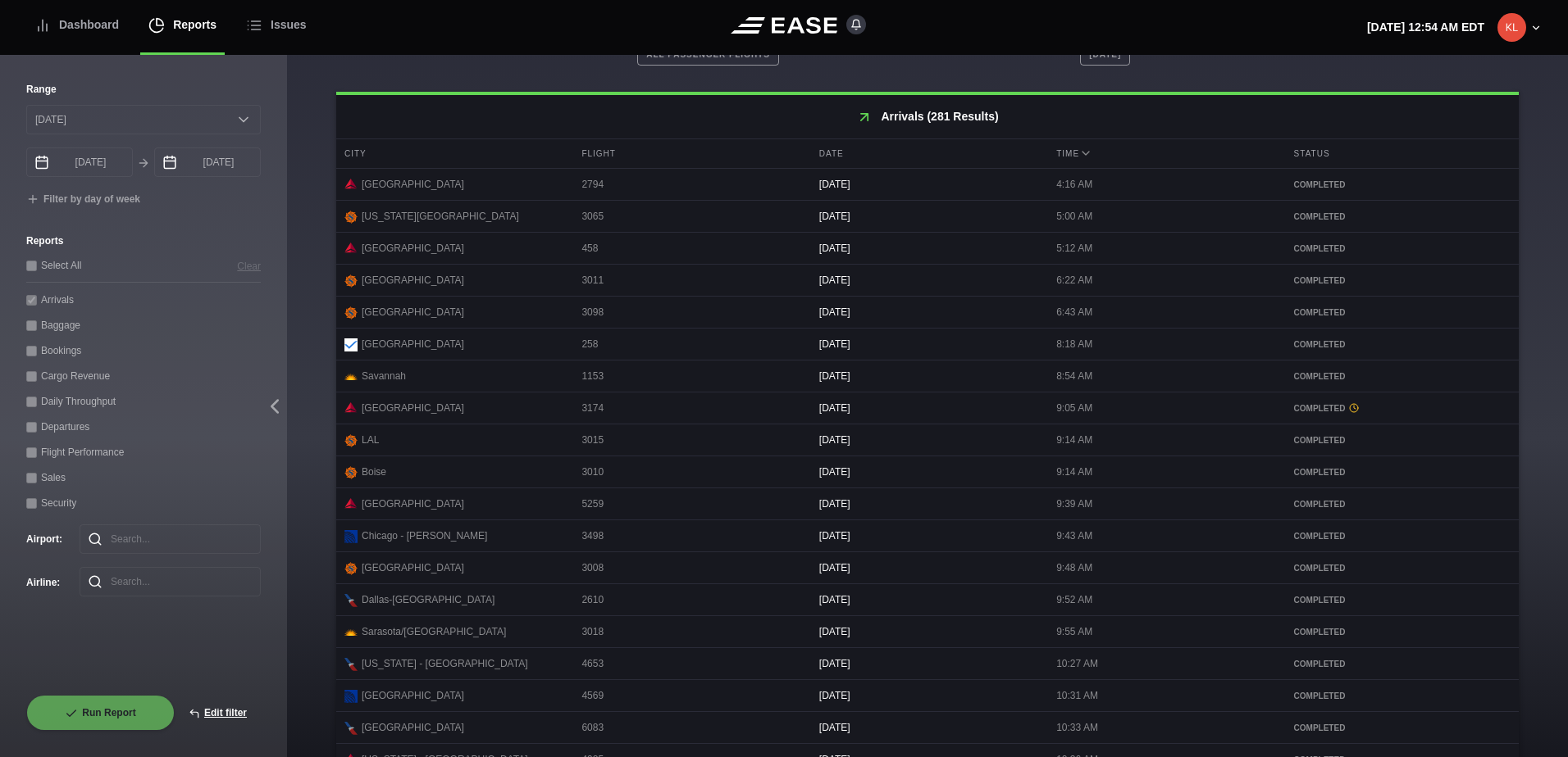
click at [1527, 406] on div "Arrivals Compare Arrivals - Cargo Arrivals - Passenger Created with Highcharts …" at bounding box center [928, 168] width 1281 height 1376
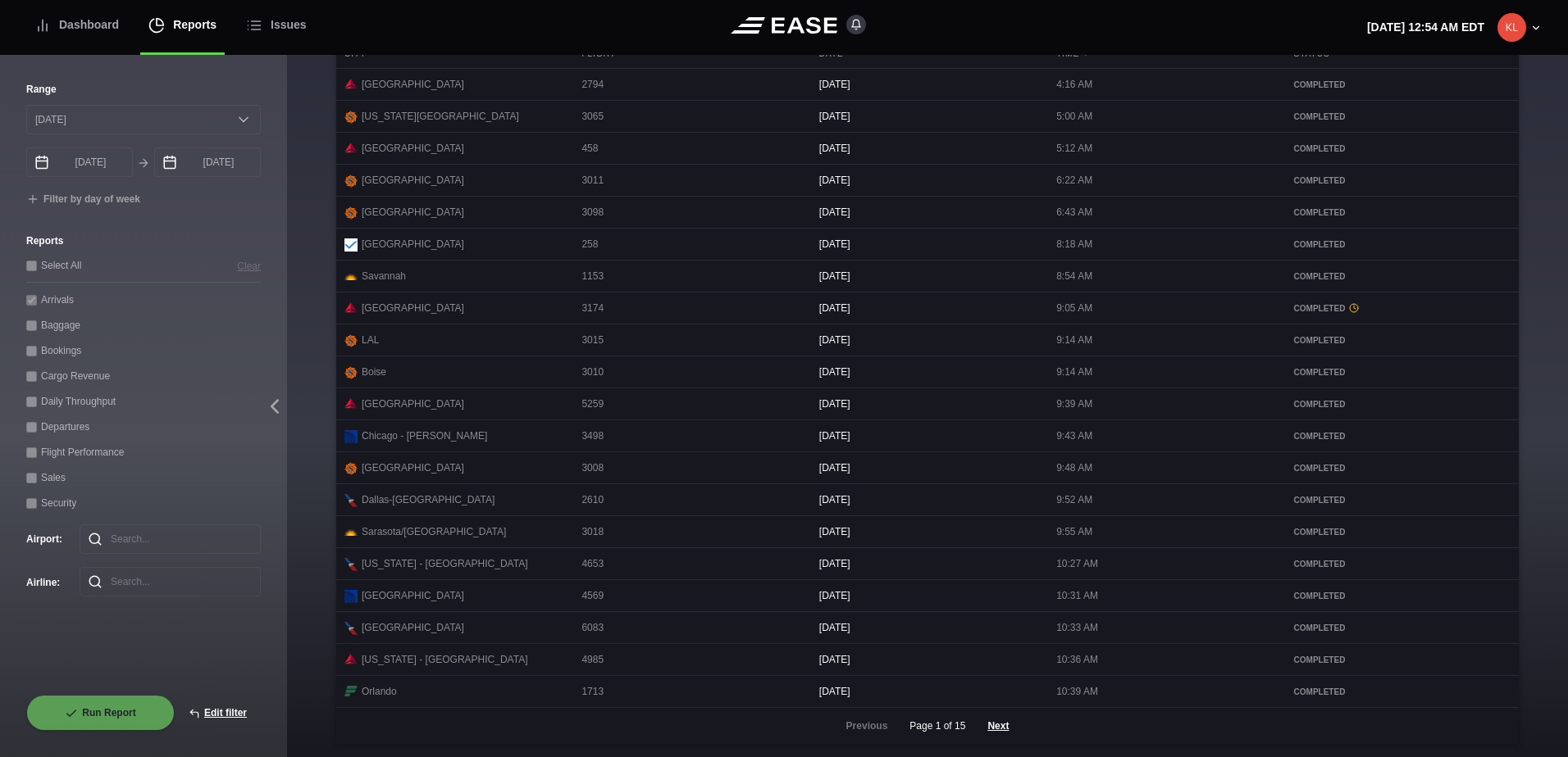
scroll to position [695, 0]
click at [997, 724] on button "Next" at bounding box center [997, 725] width 49 height 36
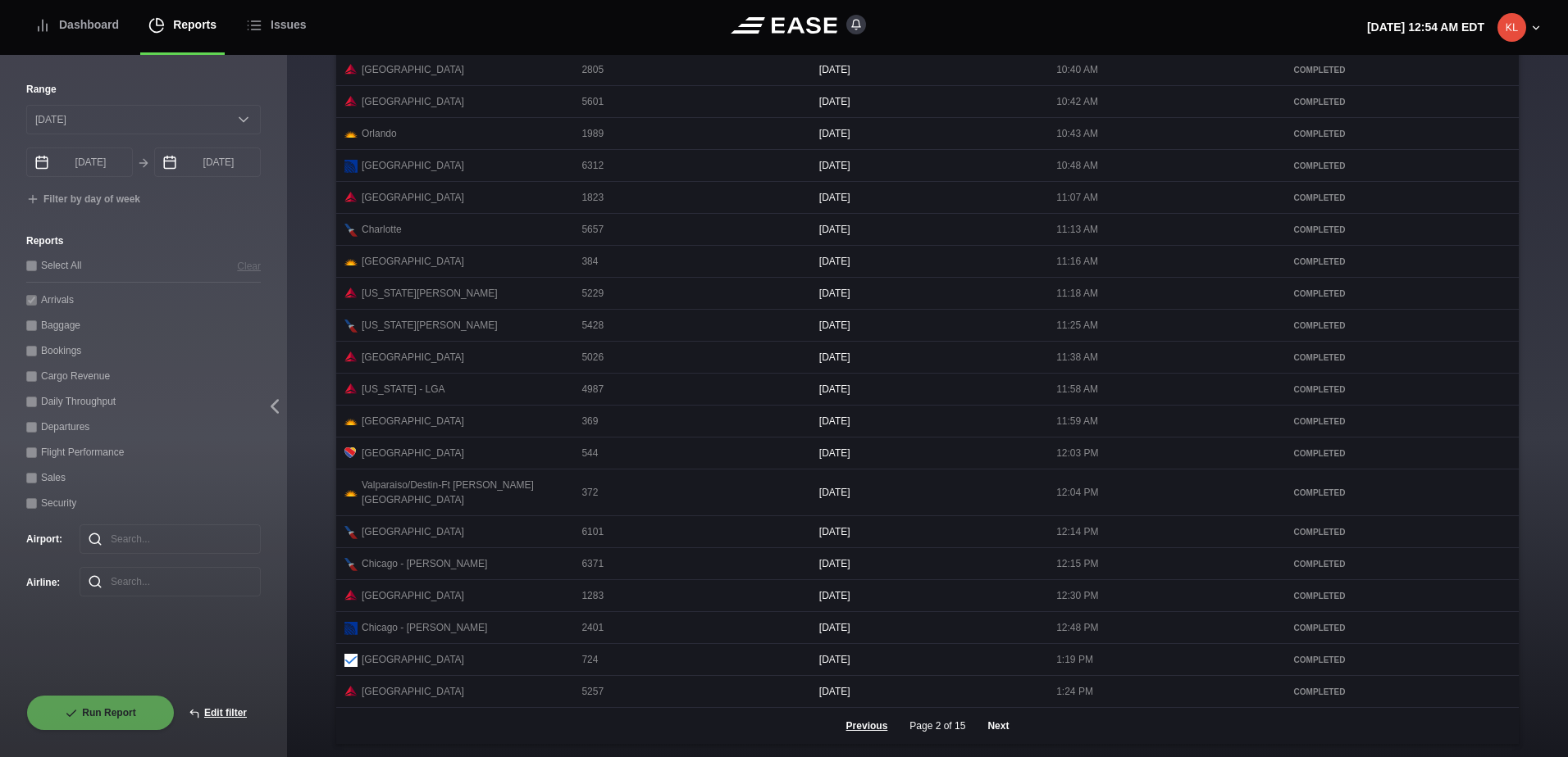
click at [998, 724] on button "Next" at bounding box center [997, 725] width 49 height 36
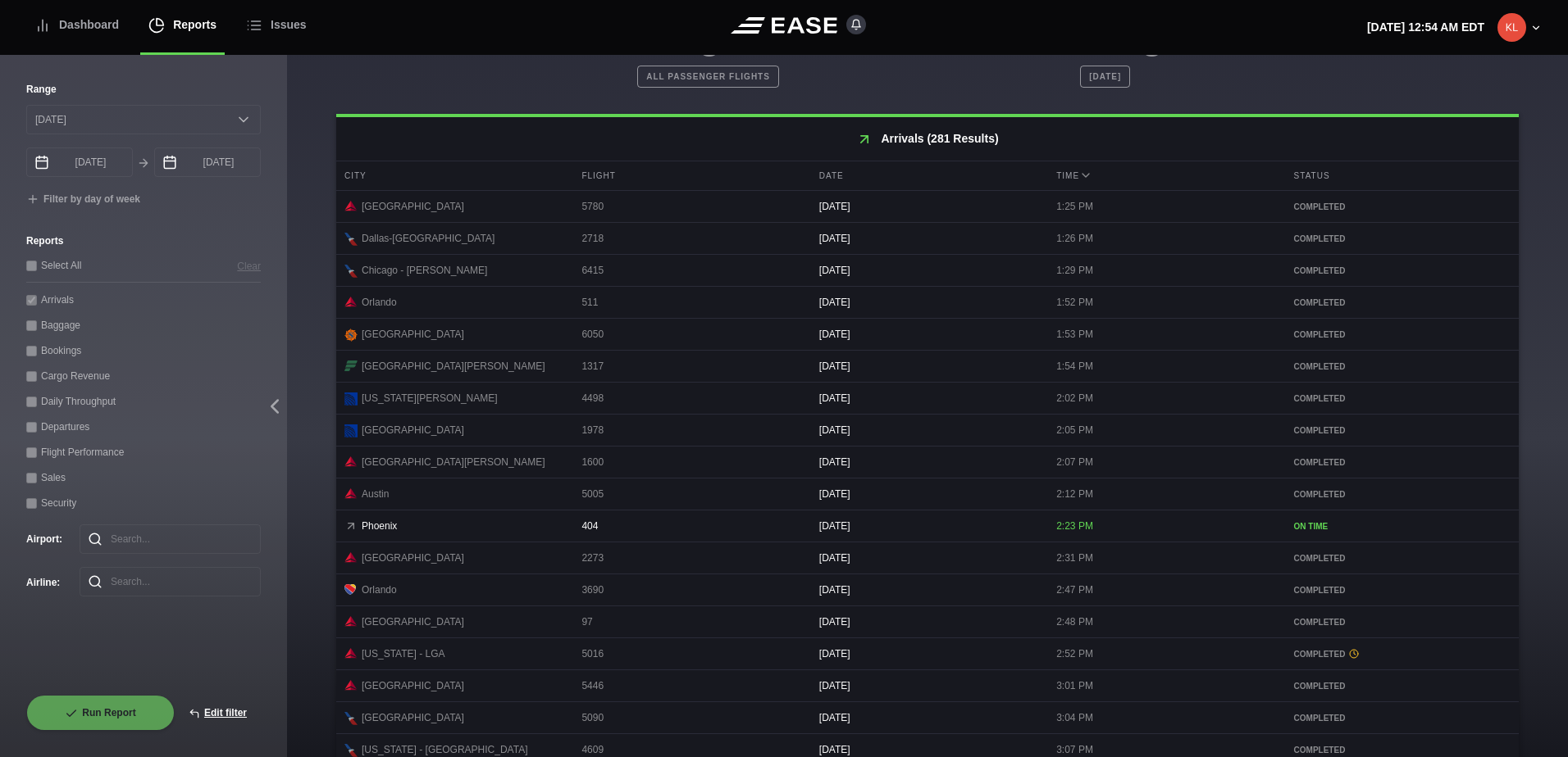
scroll to position [694, 0]
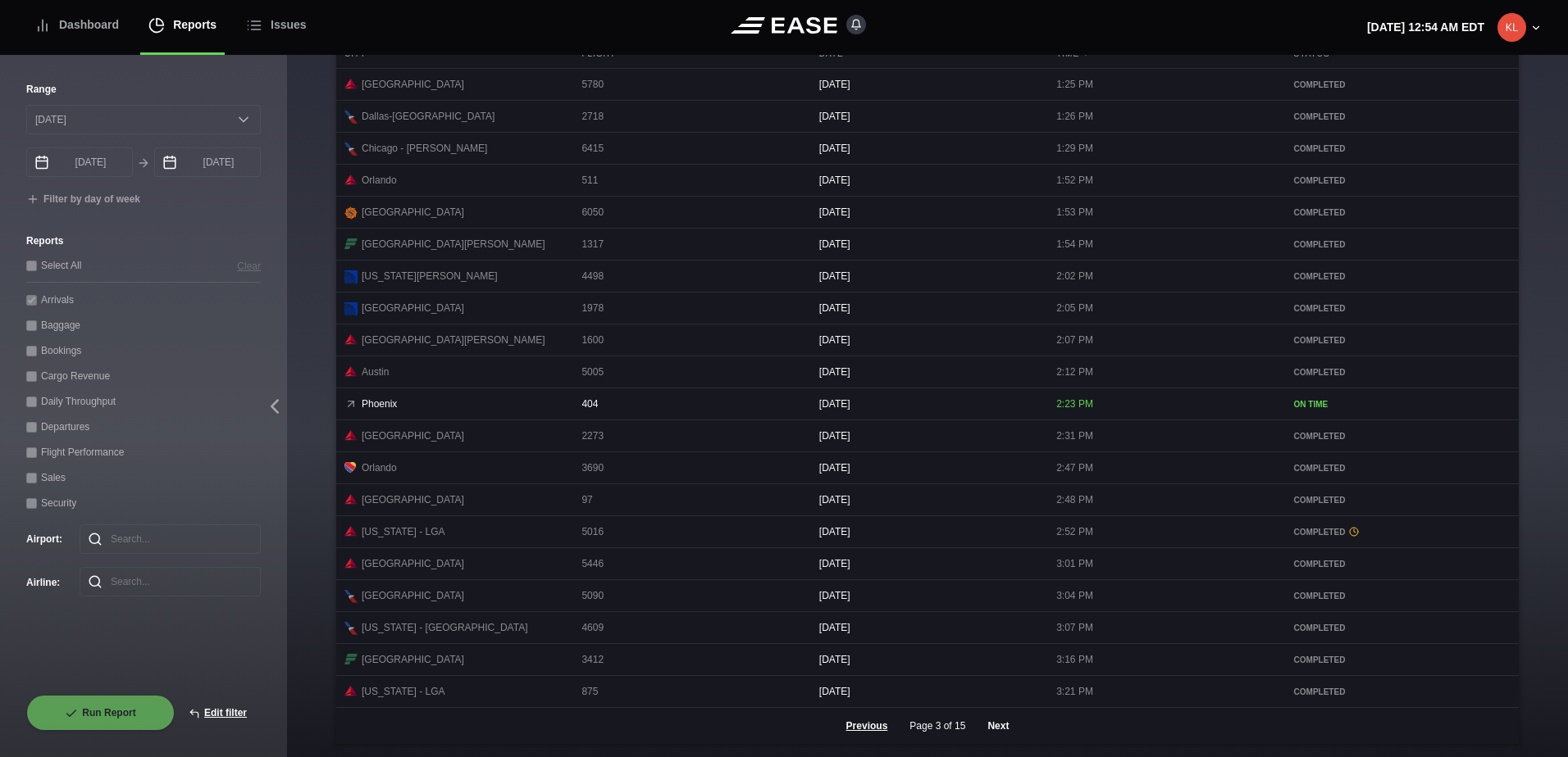
click at [999, 730] on button "Next" at bounding box center [997, 725] width 49 height 36
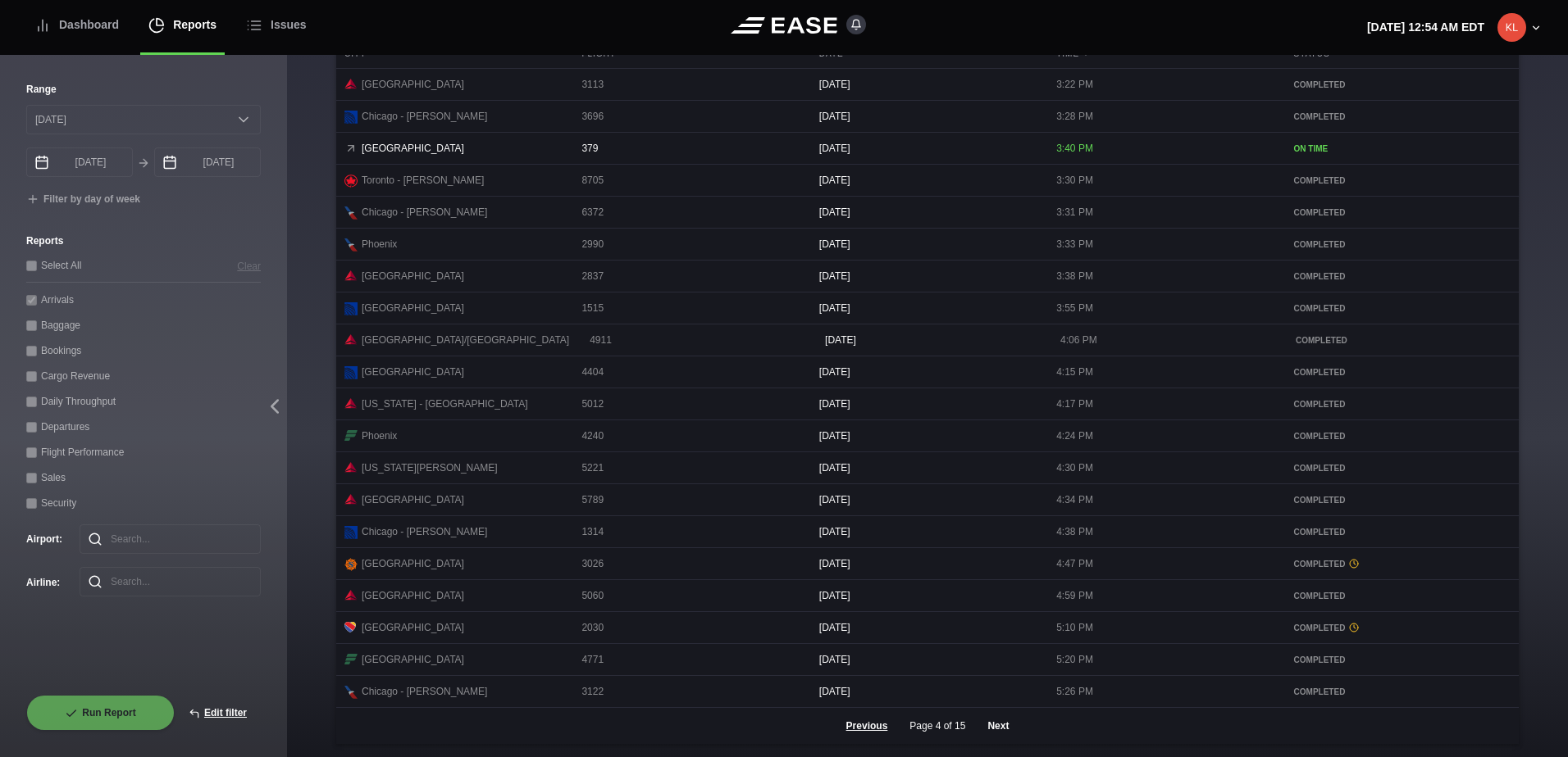
click at [985, 724] on button "Next" at bounding box center [997, 725] width 49 height 36
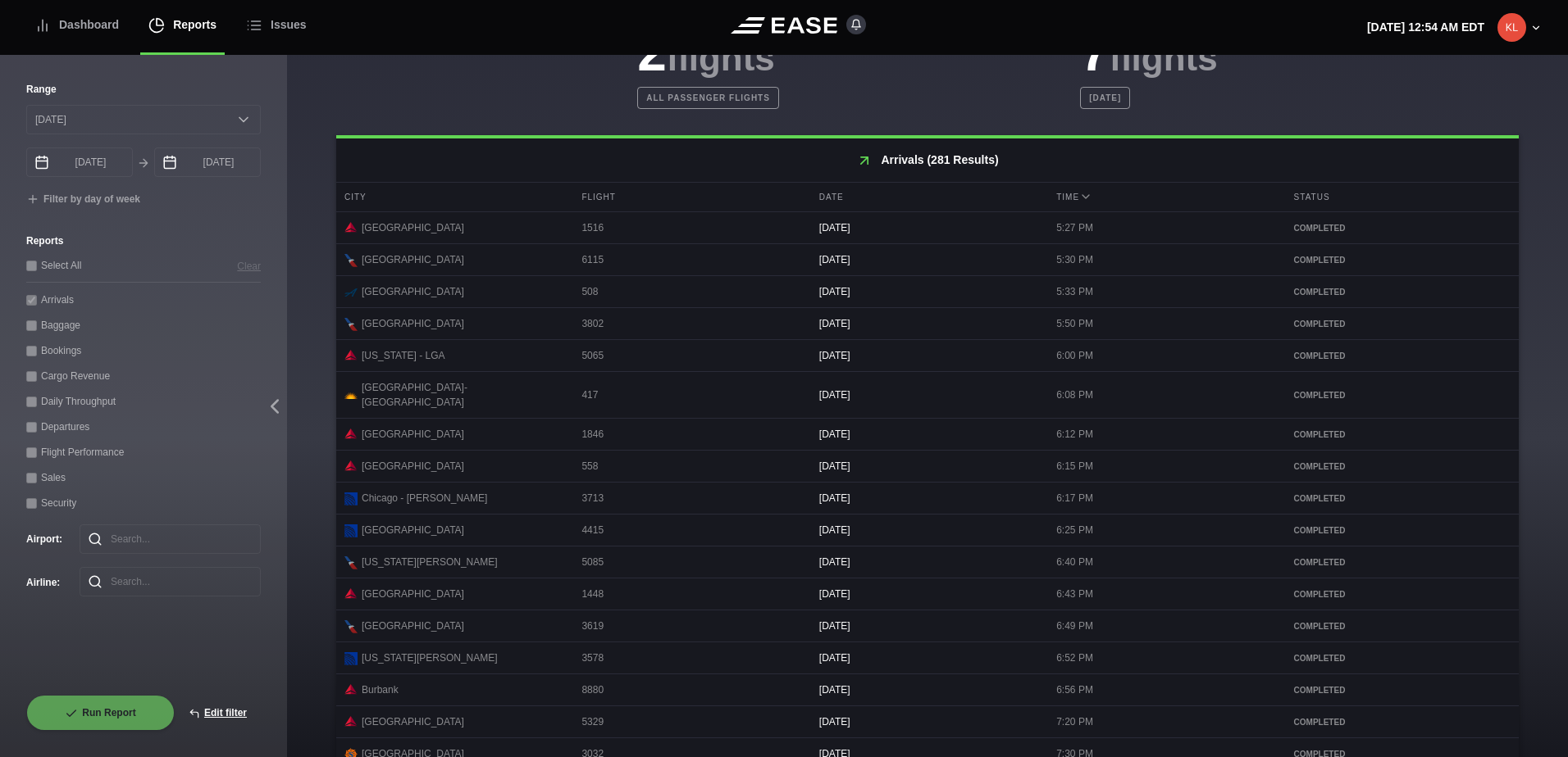
scroll to position [695, 0]
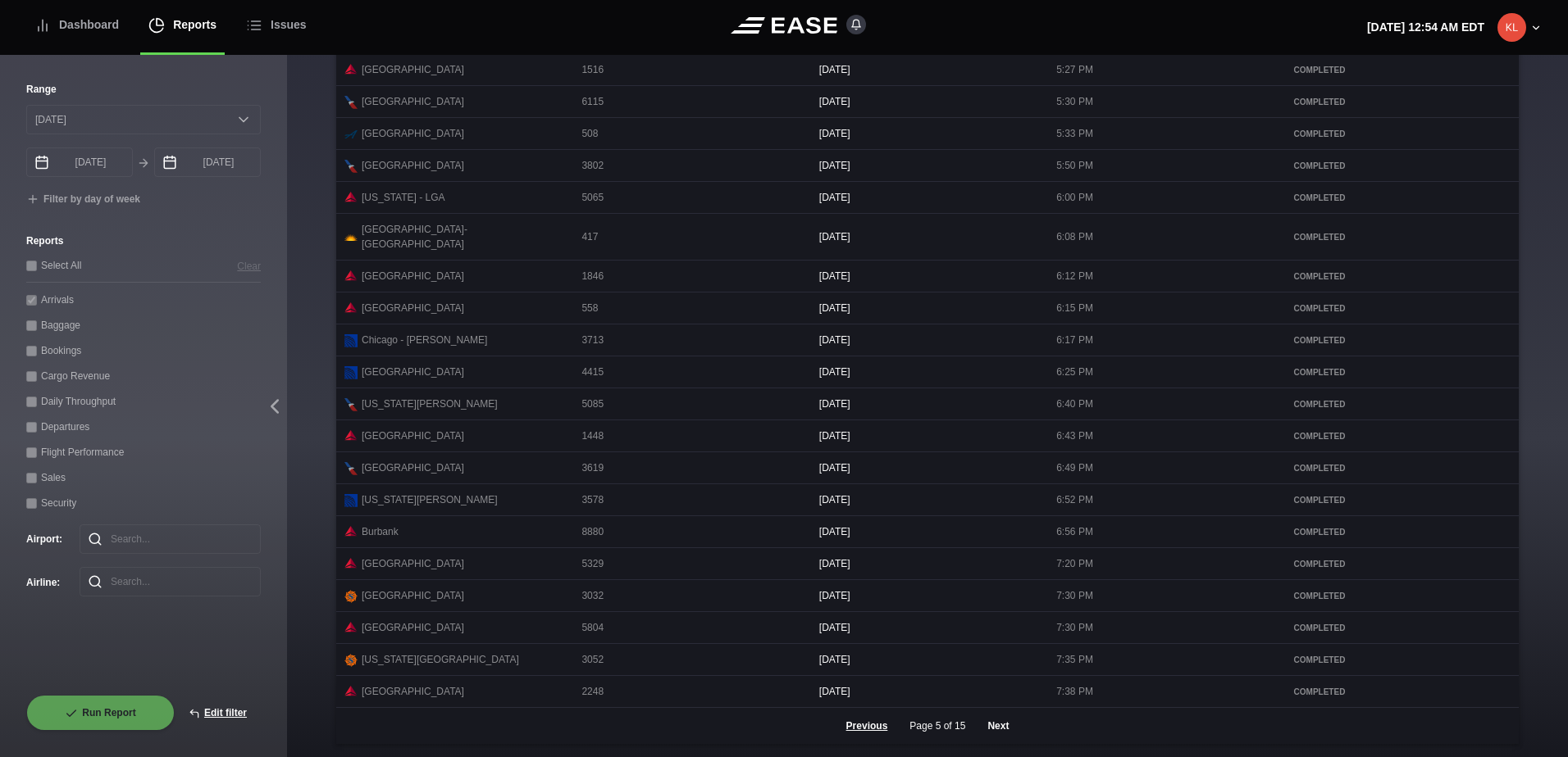
click at [996, 725] on button "Next" at bounding box center [997, 725] width 49 height 36
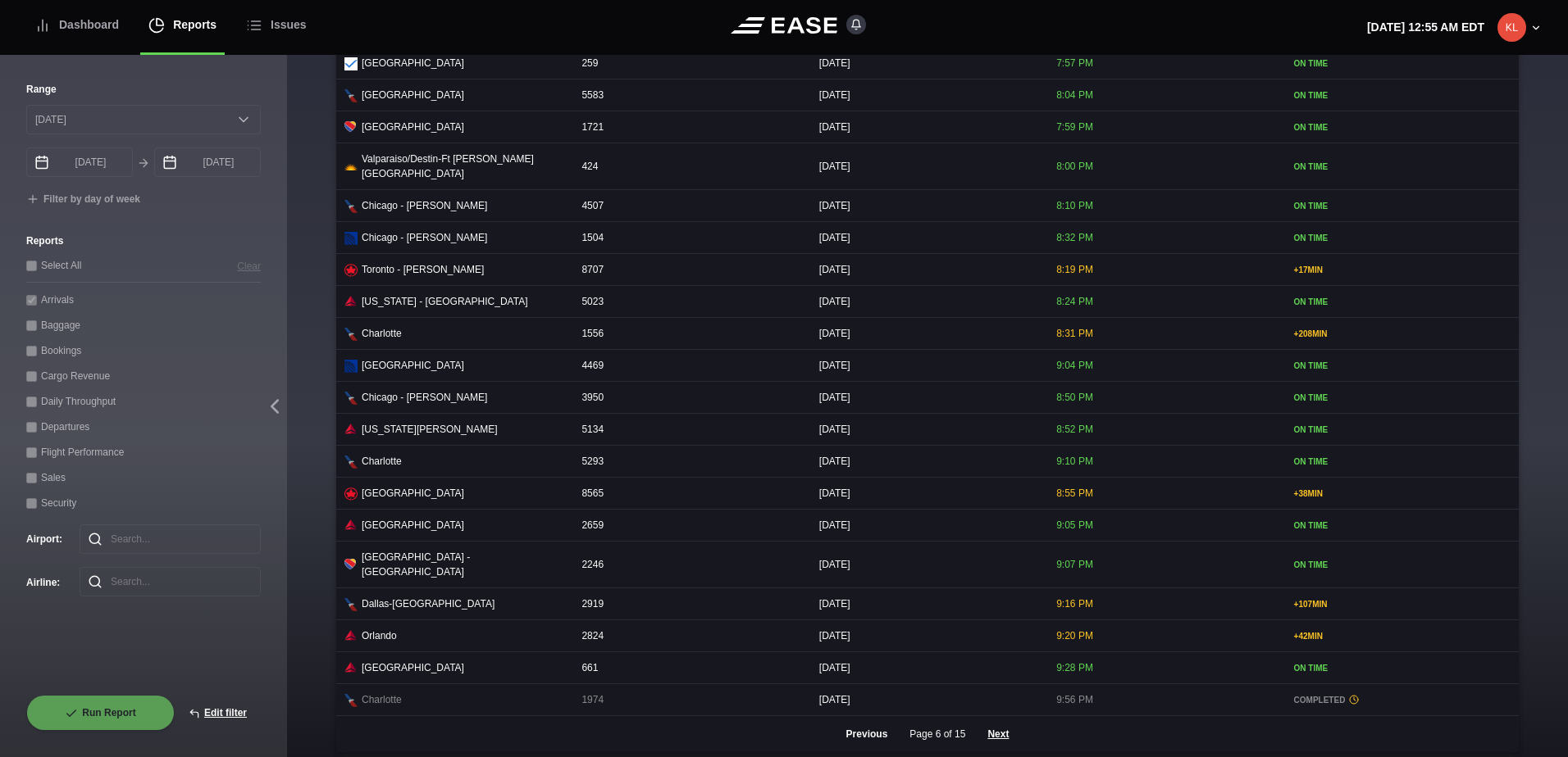
click at [872, 730] on button "Previous" at bounding box center [867, 734] width 70 height 36
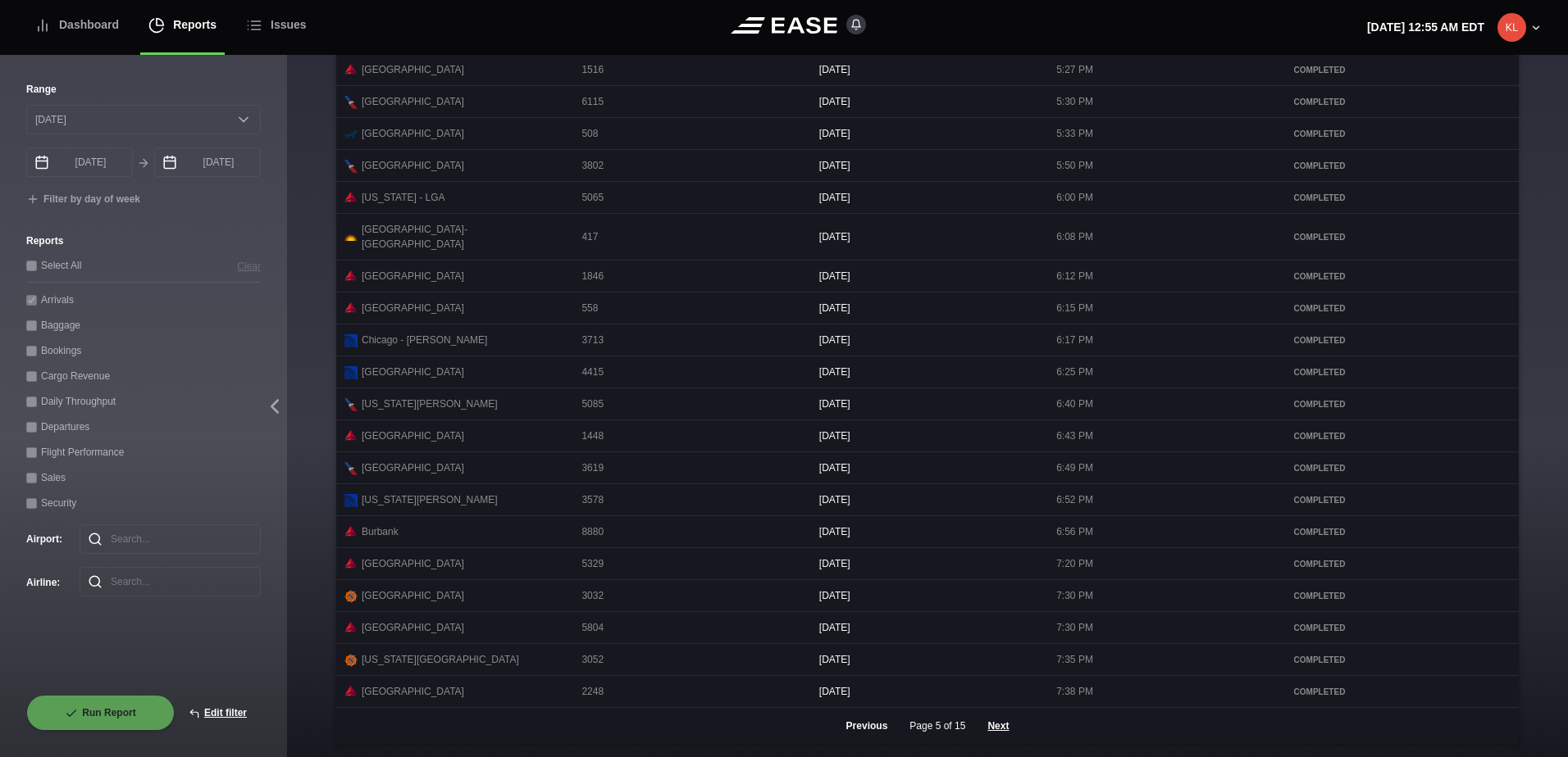
click at [873, 734] on button "Previous" at bounding box center [867, 725] width 70 height 36
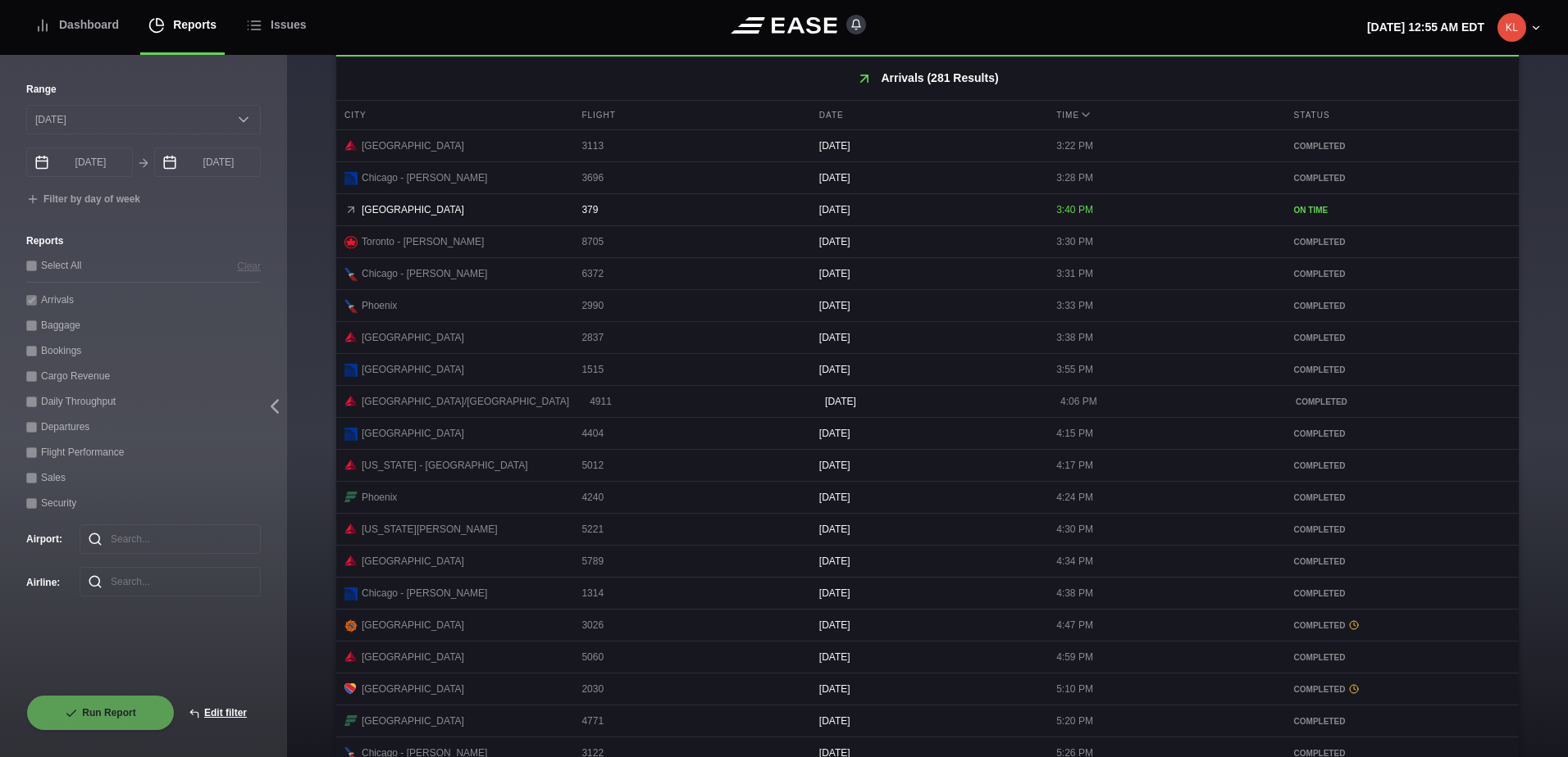
scroll to position [694, 0]
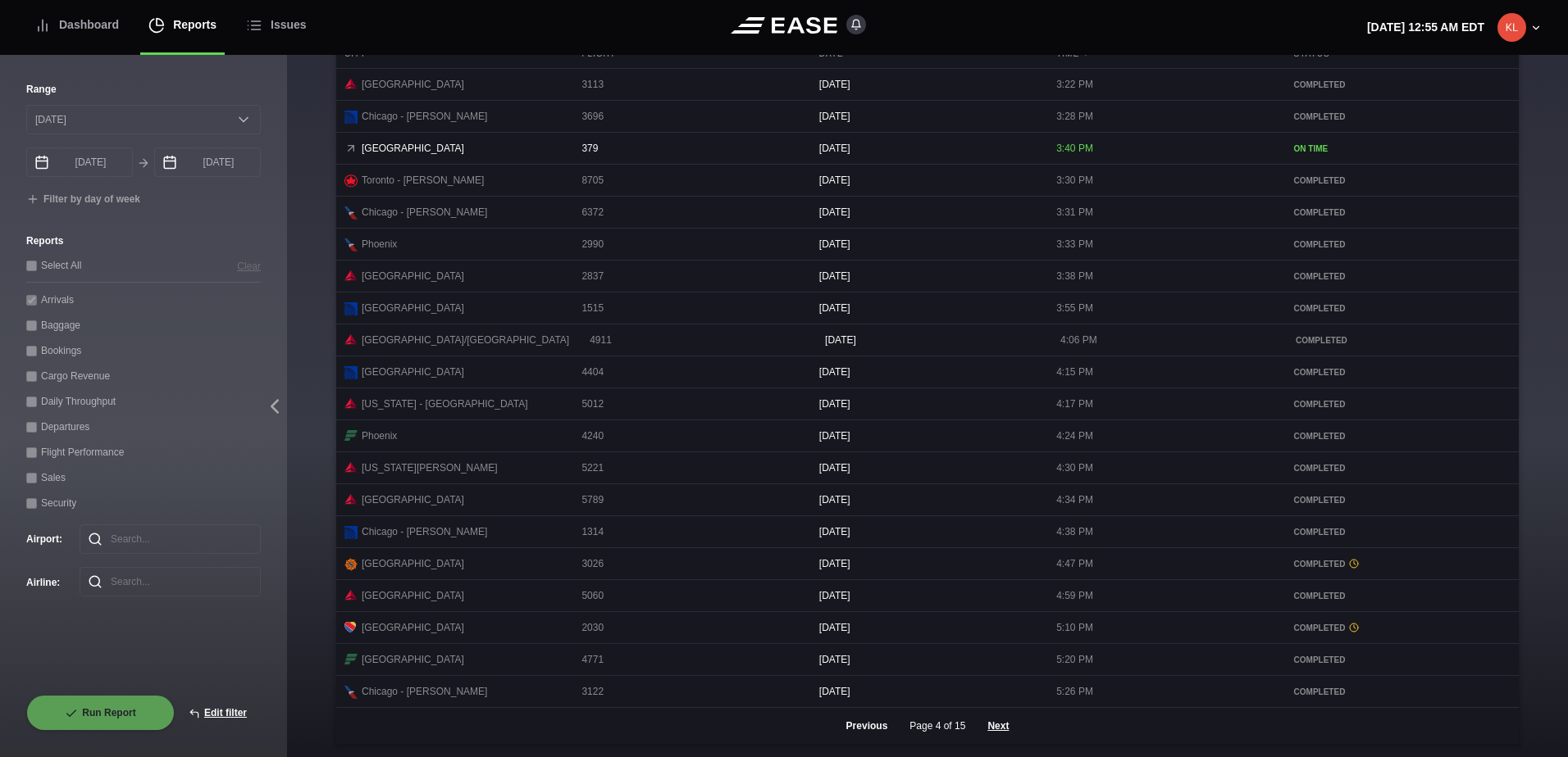
click at [865, 730] on button "Previous" at bounding box center [867, 725] width 70 height 36
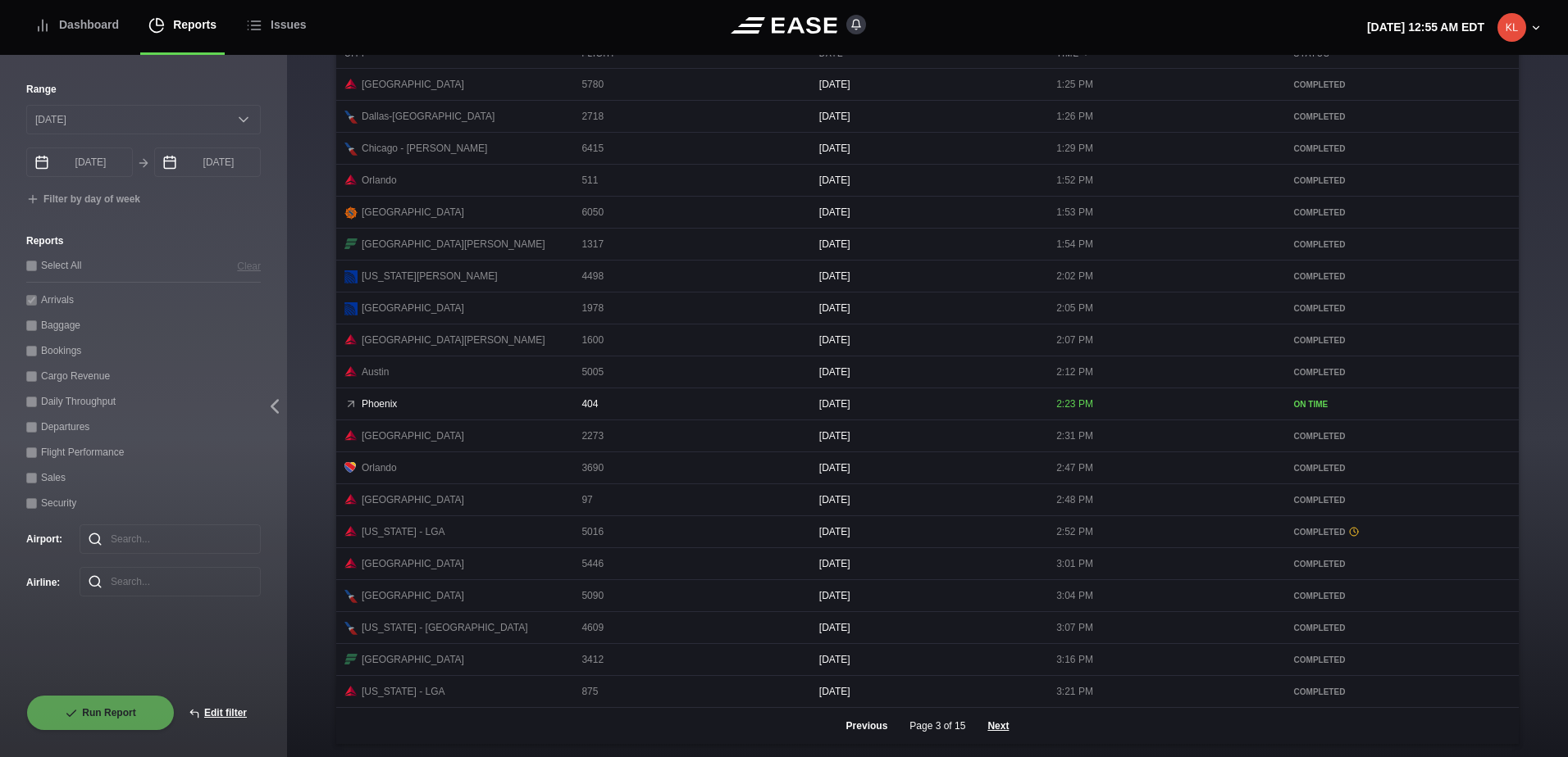
click at [865, 730] on button "Previous" at bounding box center [867, 725] width 70 height 36
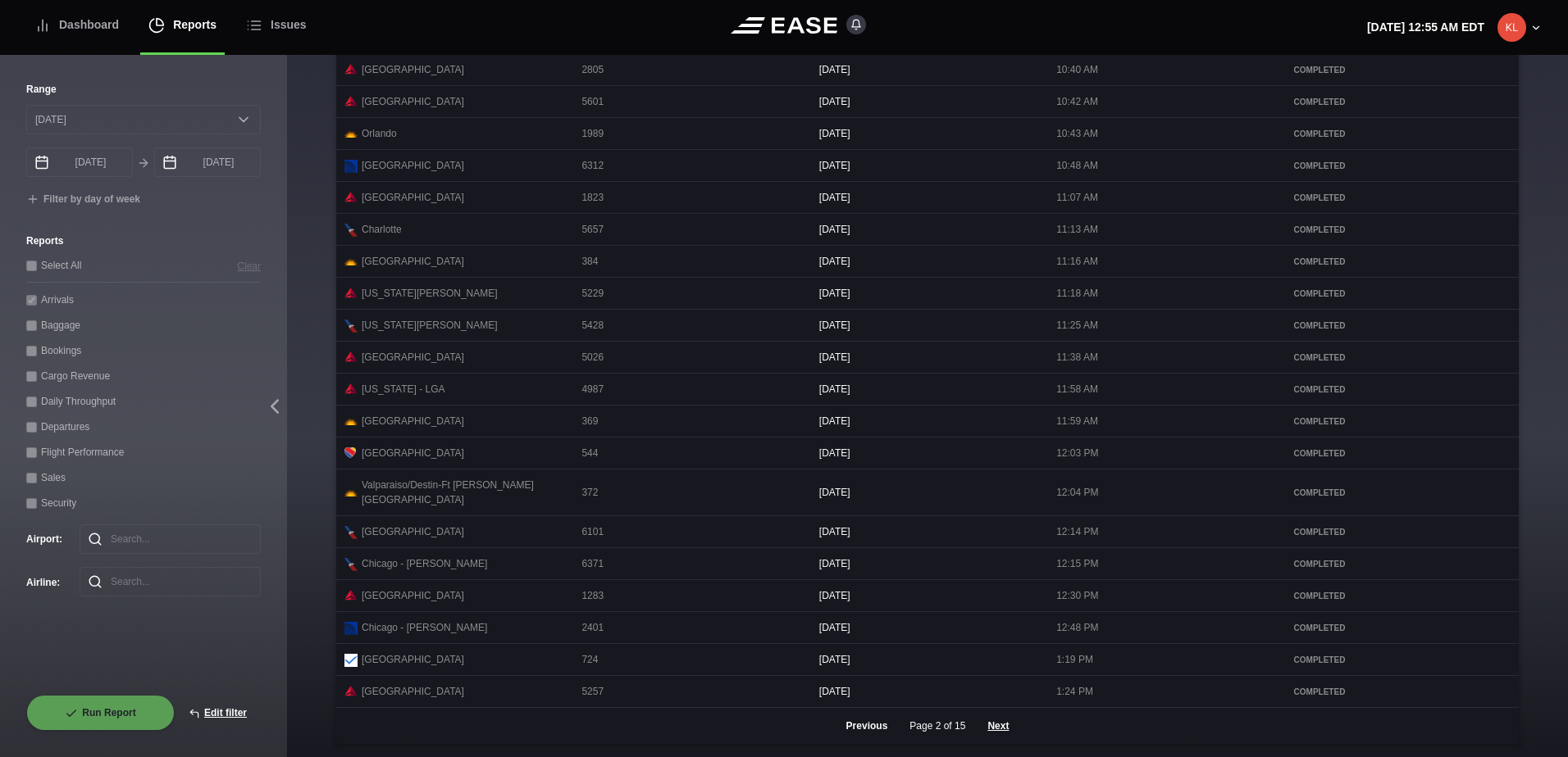
click at [865, 730] on button "Previous" at bounding box center [867, 725] width 70 height 36
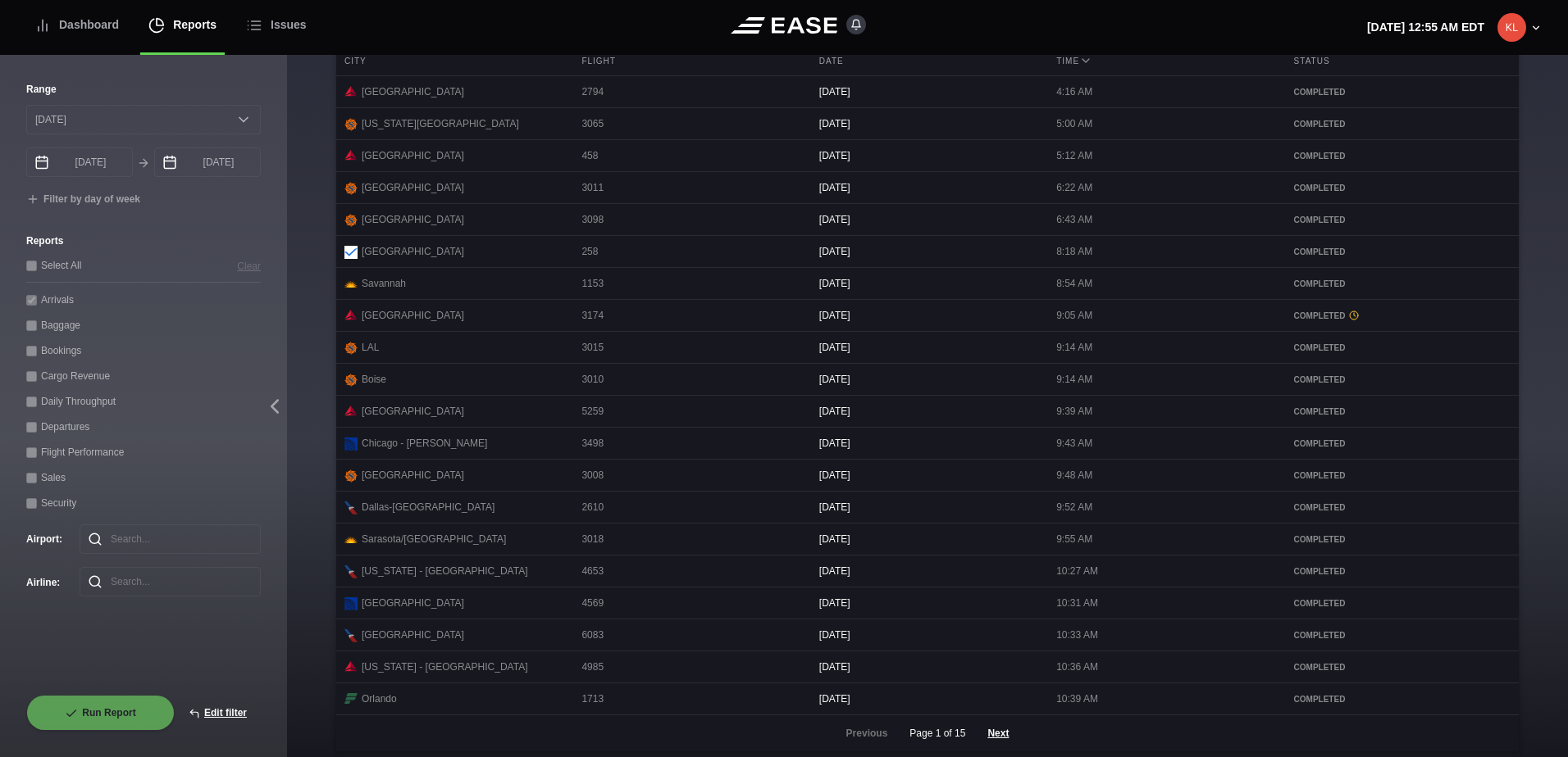
scroll to position [695, 0]
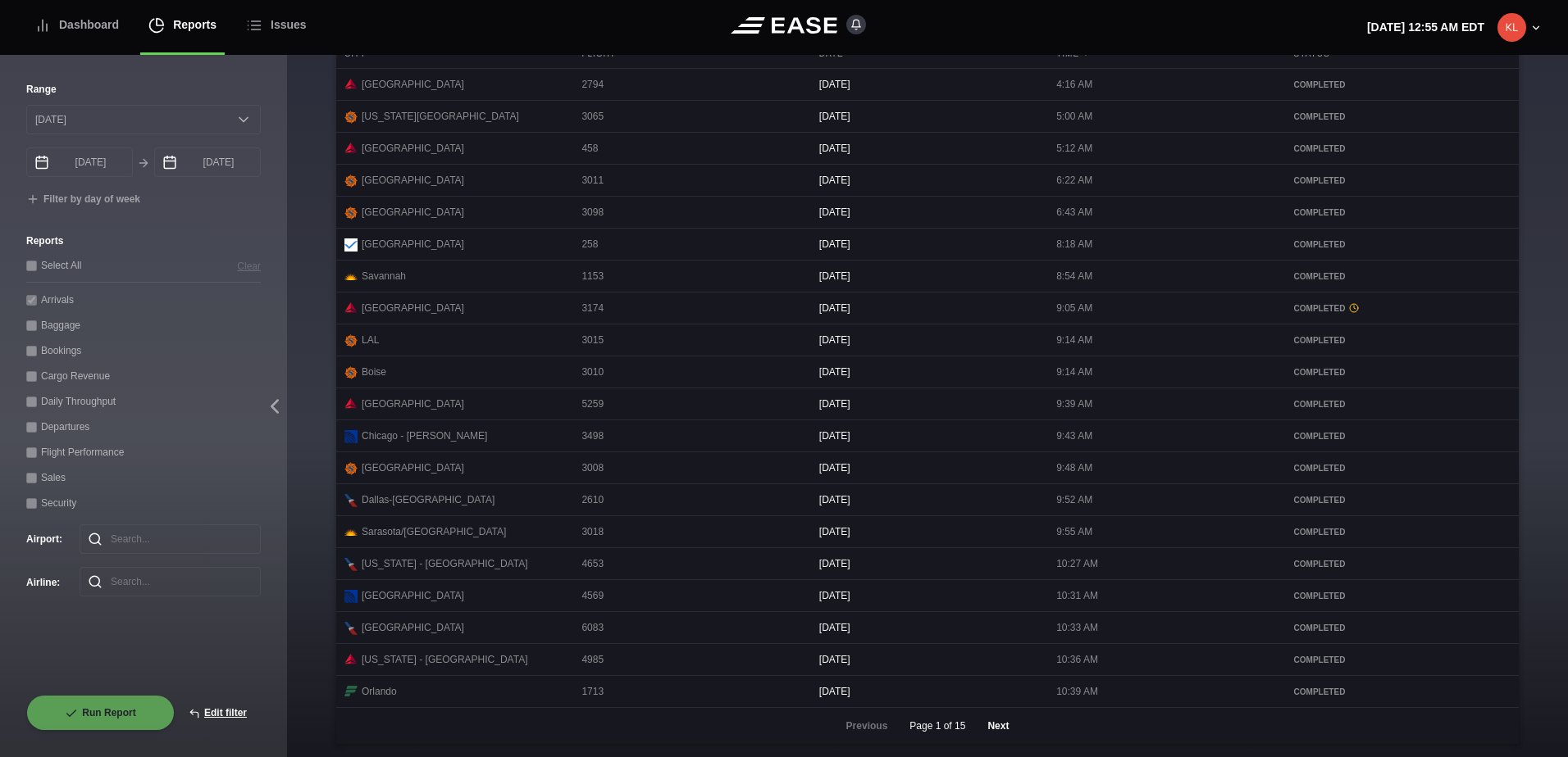
click at [1006, 723] on button "Next" at bounding box center [997, 725] width 49 height 36
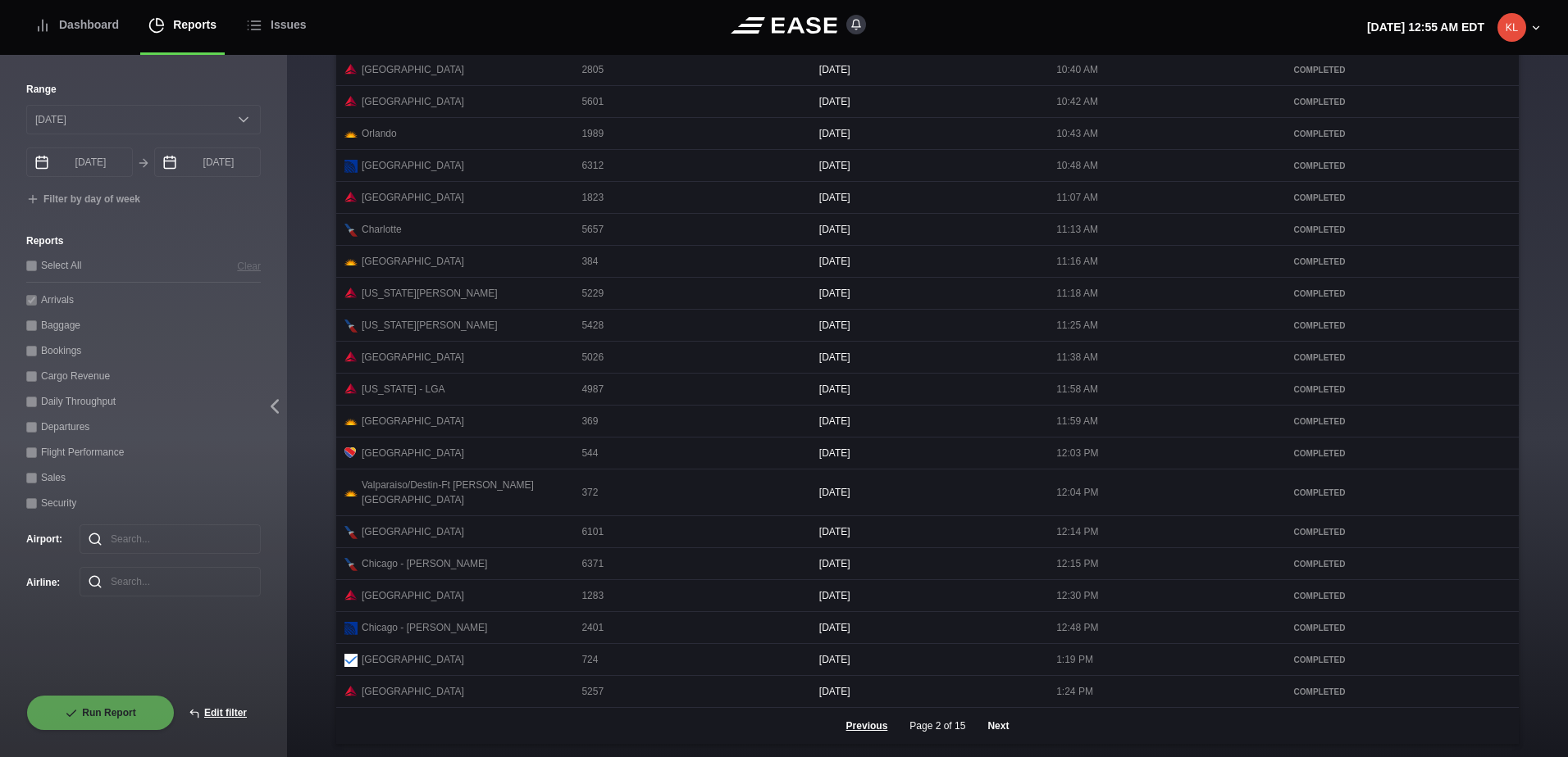
click at [1006, 723] on button "Next" at bounding box center [997, 725] width 49 height 36
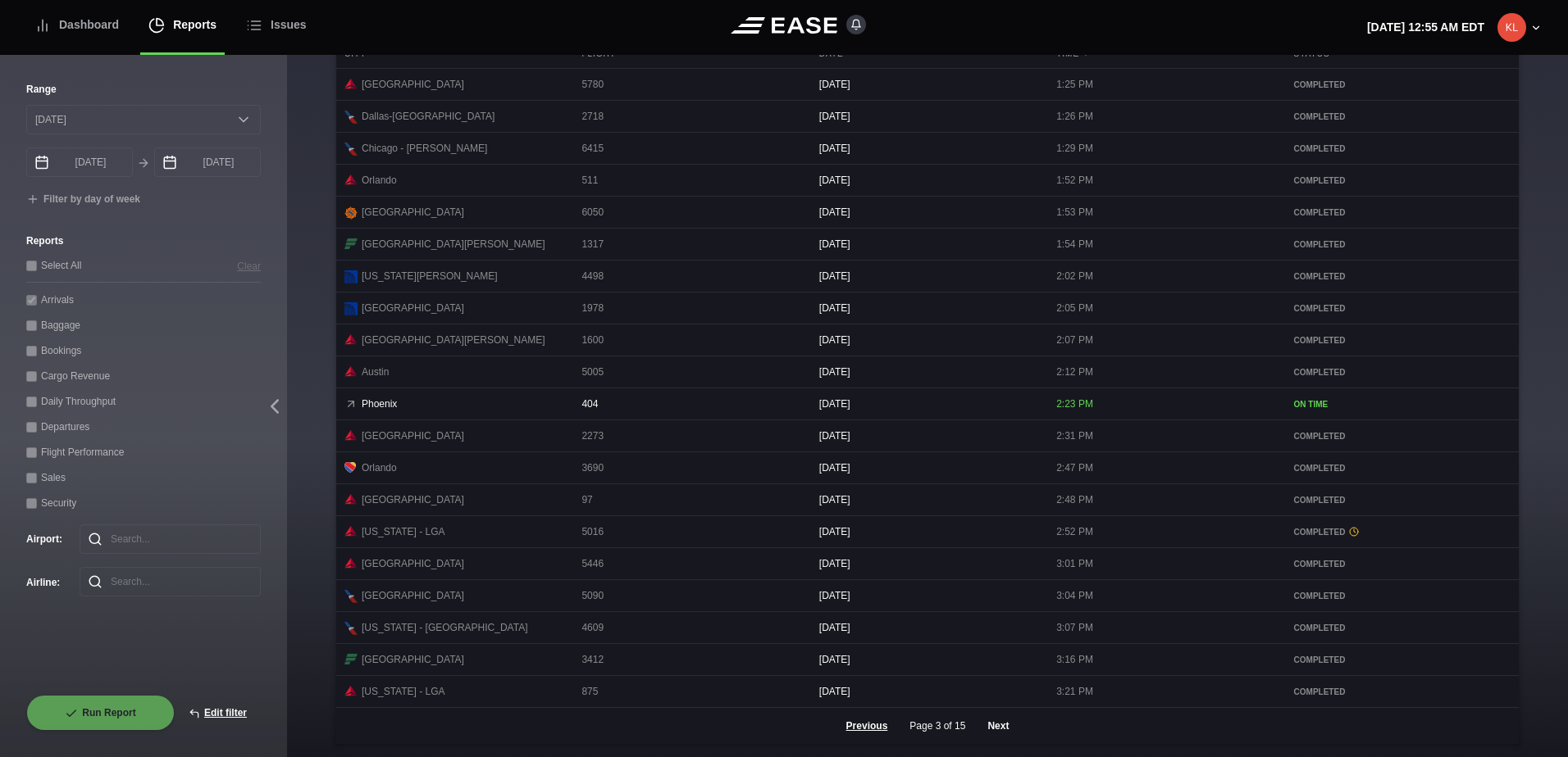
click at [1006, 725] on button "Next" at bounding box center [997, 725] width 49 height 36
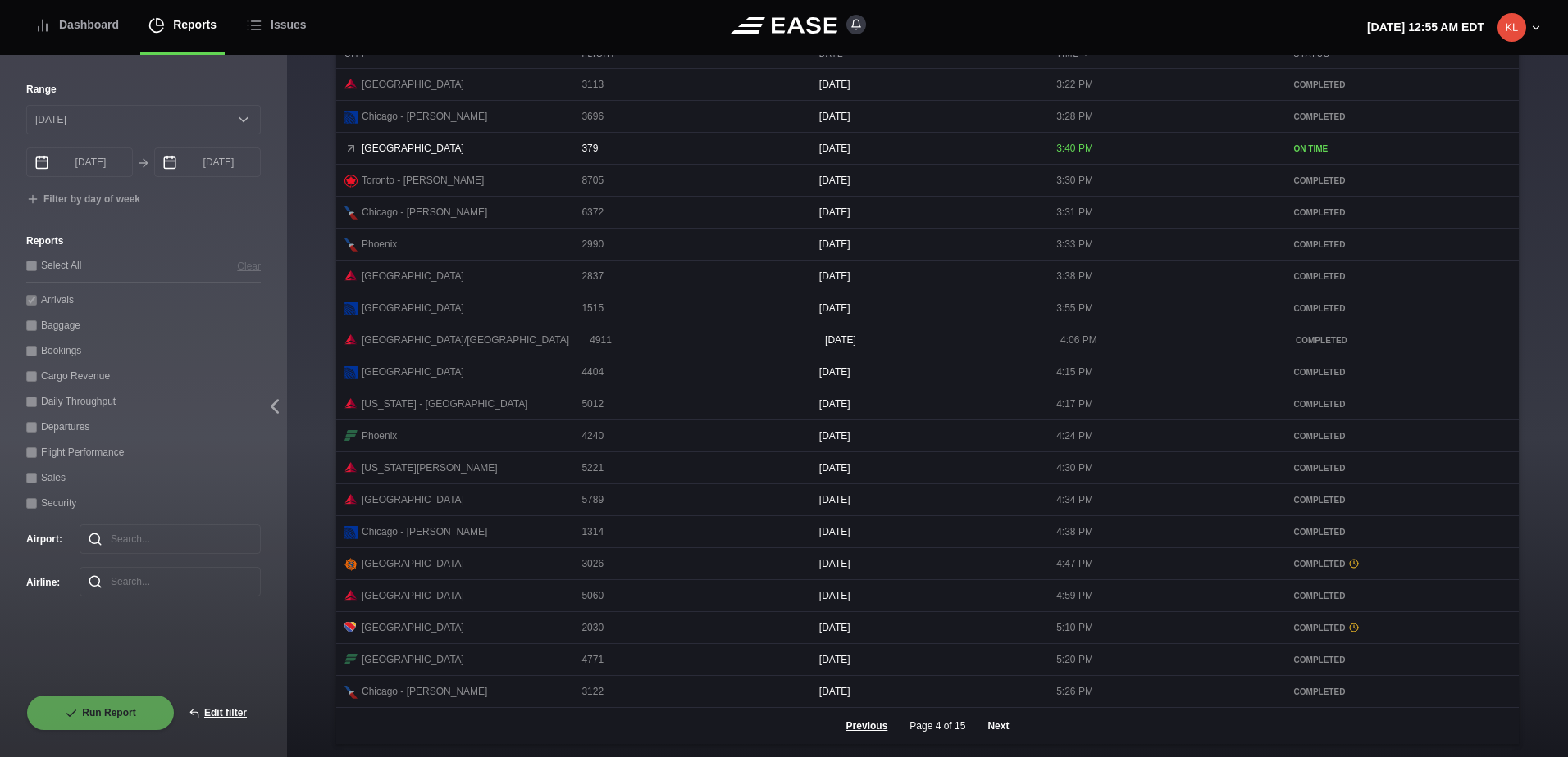
click at [1006, 725] on button "Next" at bounding box center [997, 725] width 49 height 36
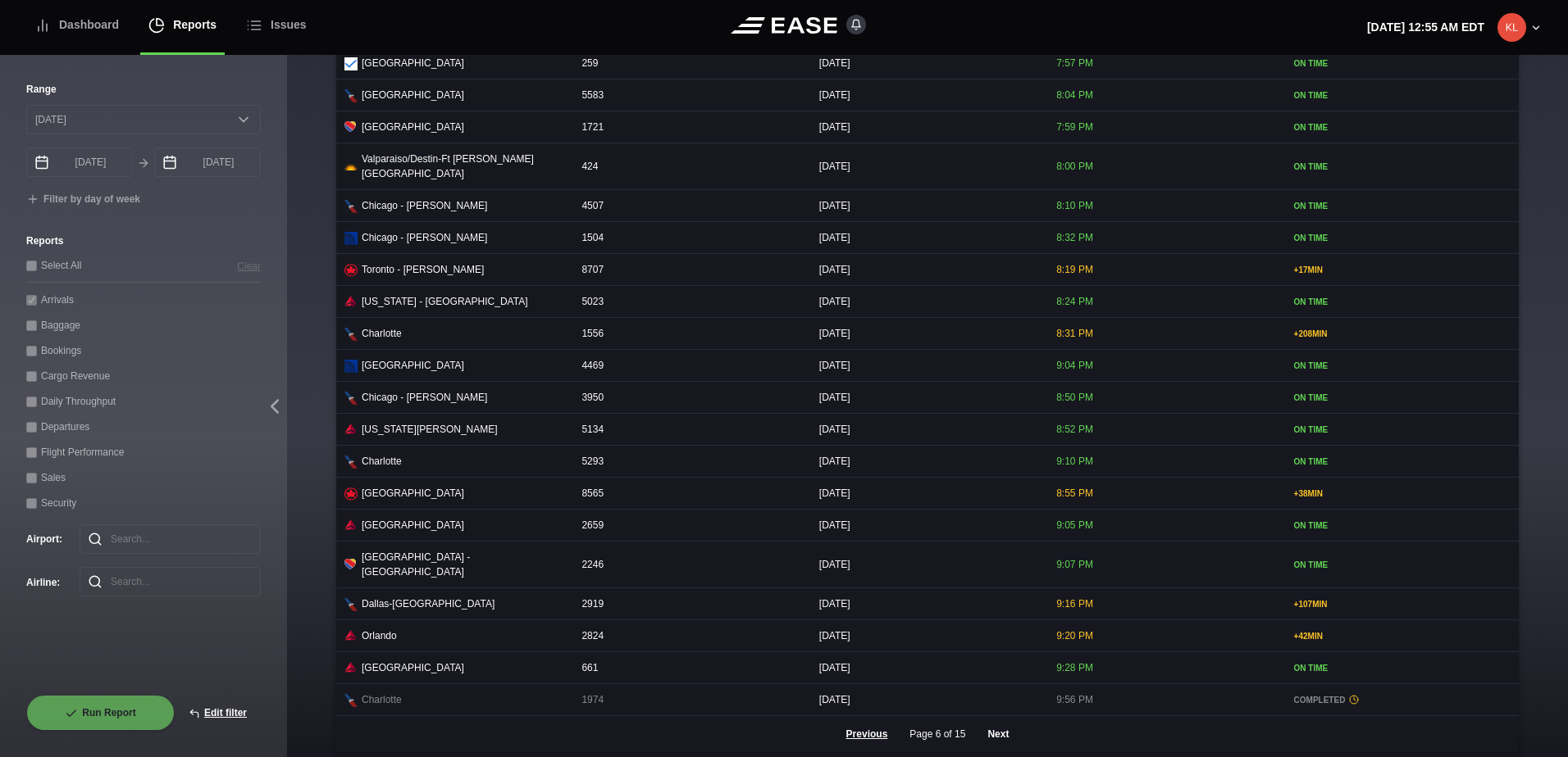
click at [997, 727] on button "Next" at bounding box center [997, 734] width 49 height 36
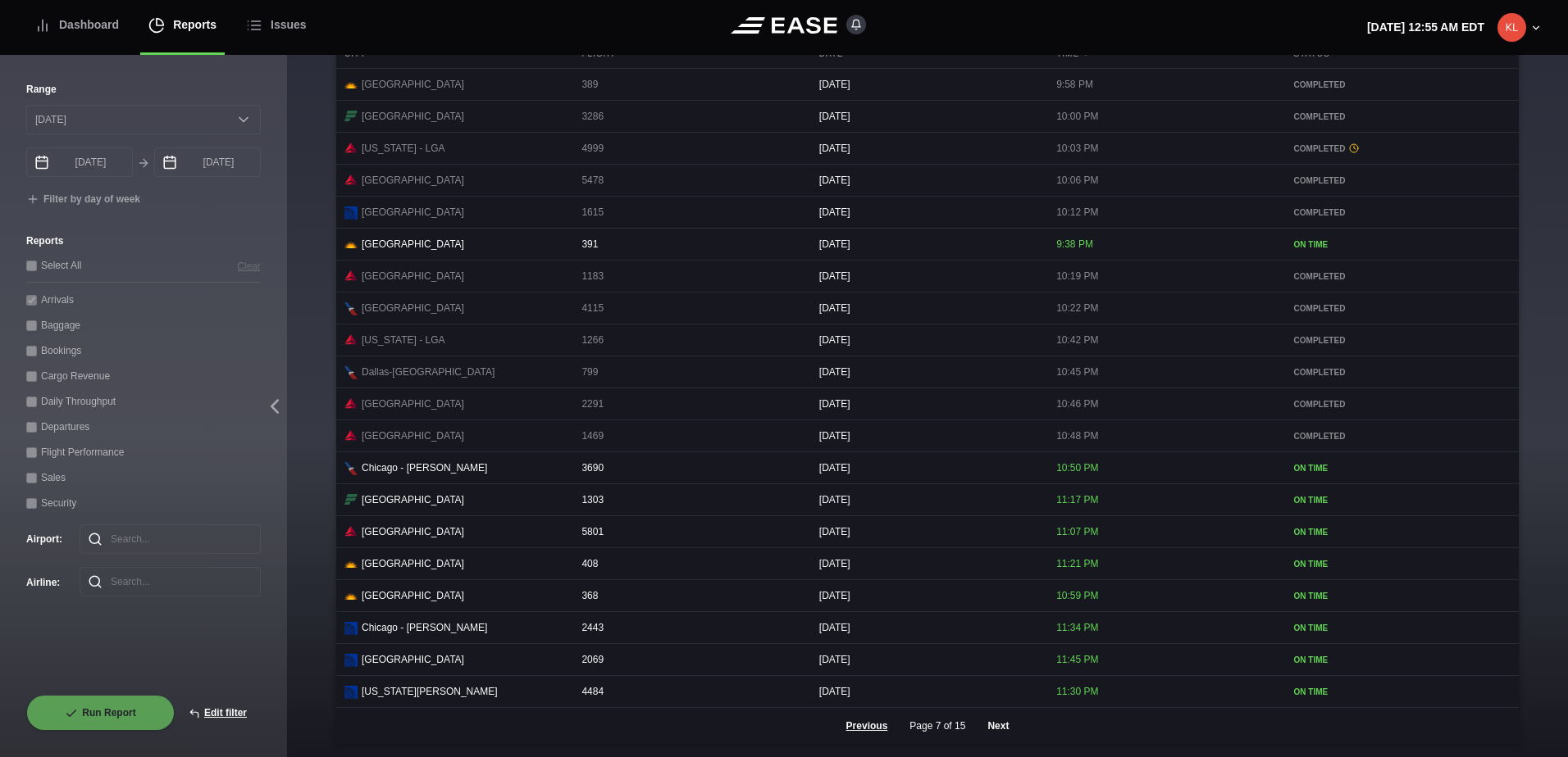
click at [991, 724] on button "Next" at bounding box center [997, 725] width 49 height 36
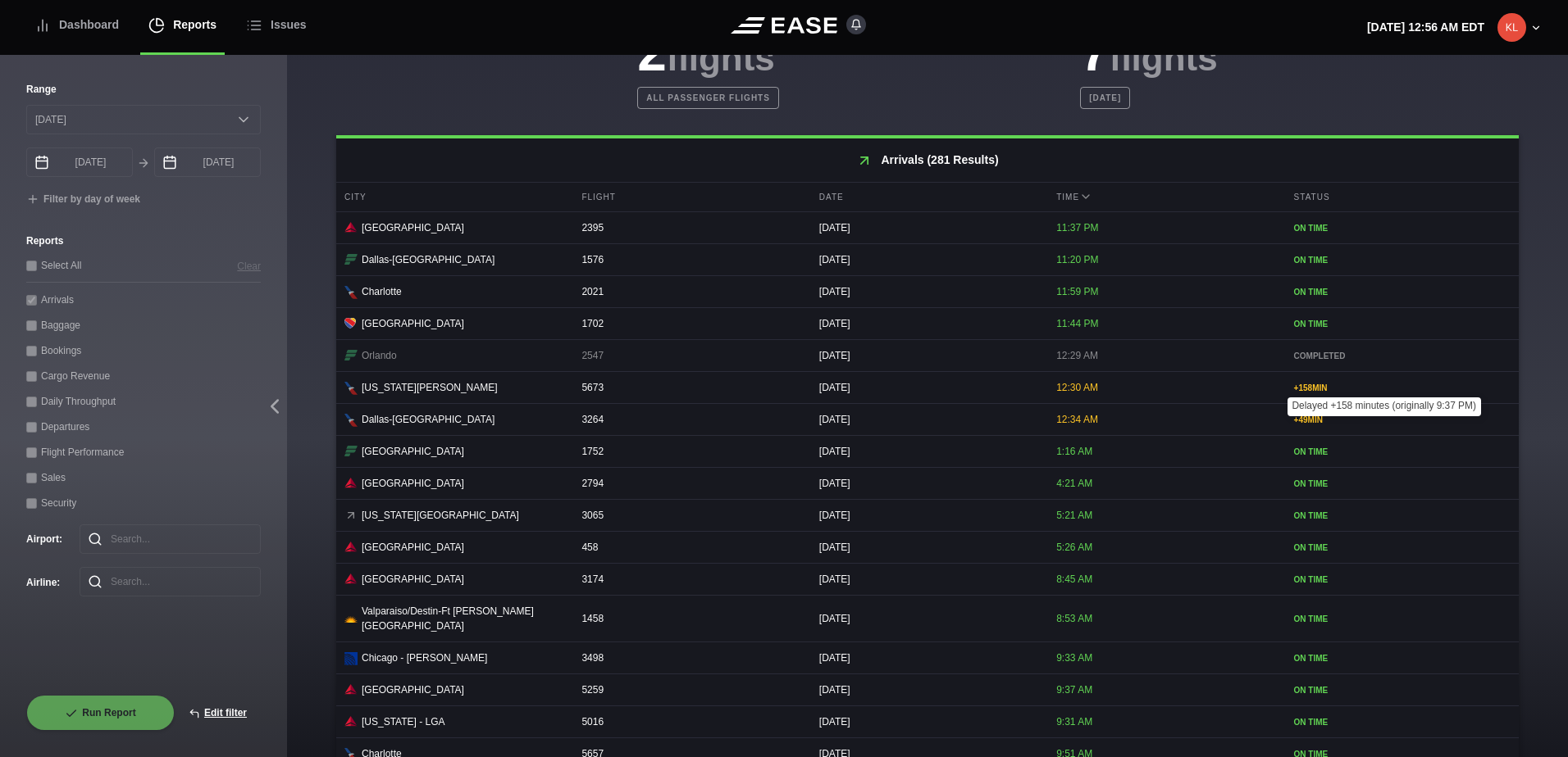
scroll to position [694, 0]
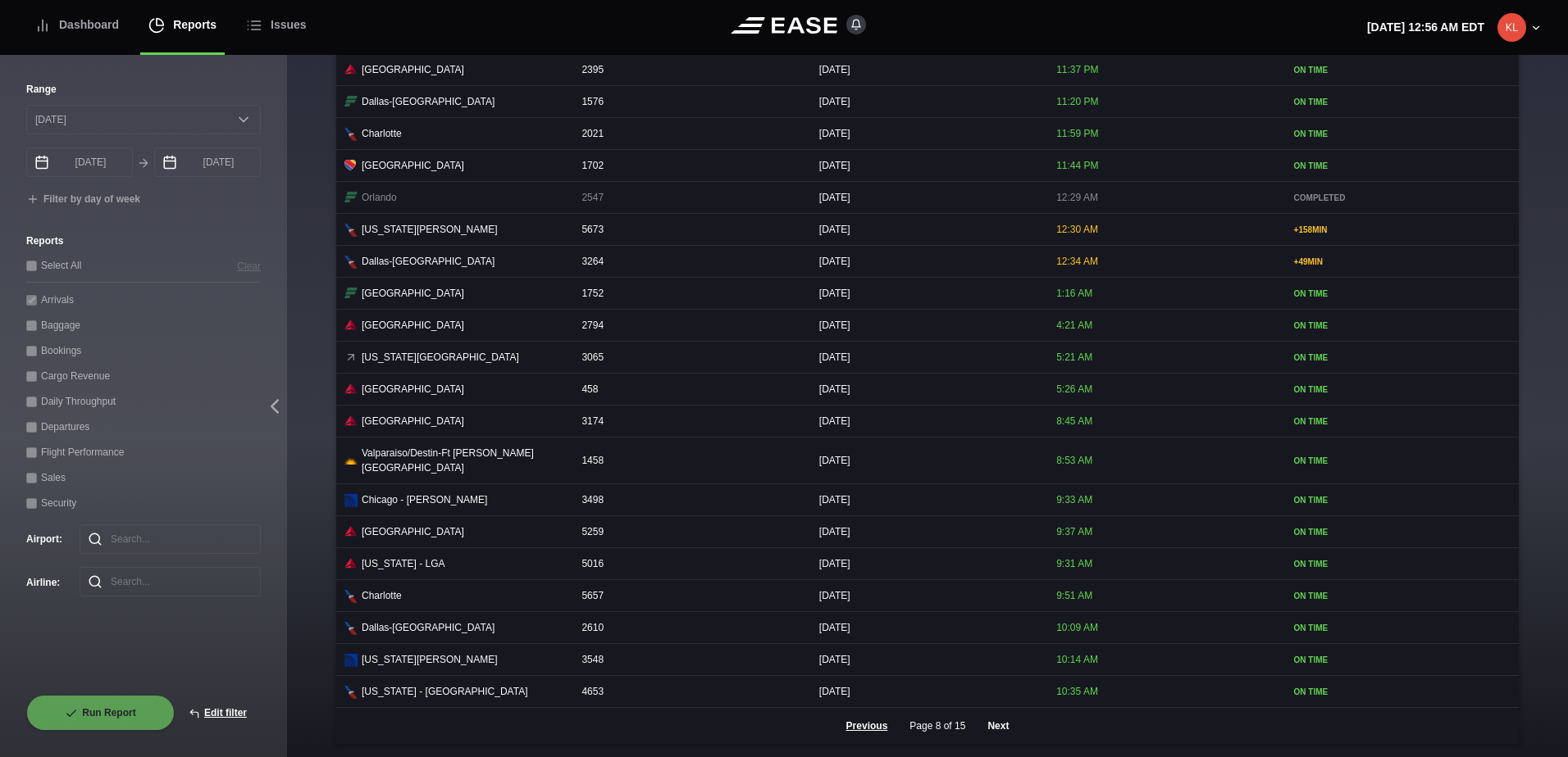
click at [1003, 729] on button "Next" at bounding box center [997, 725] width 49 height 36
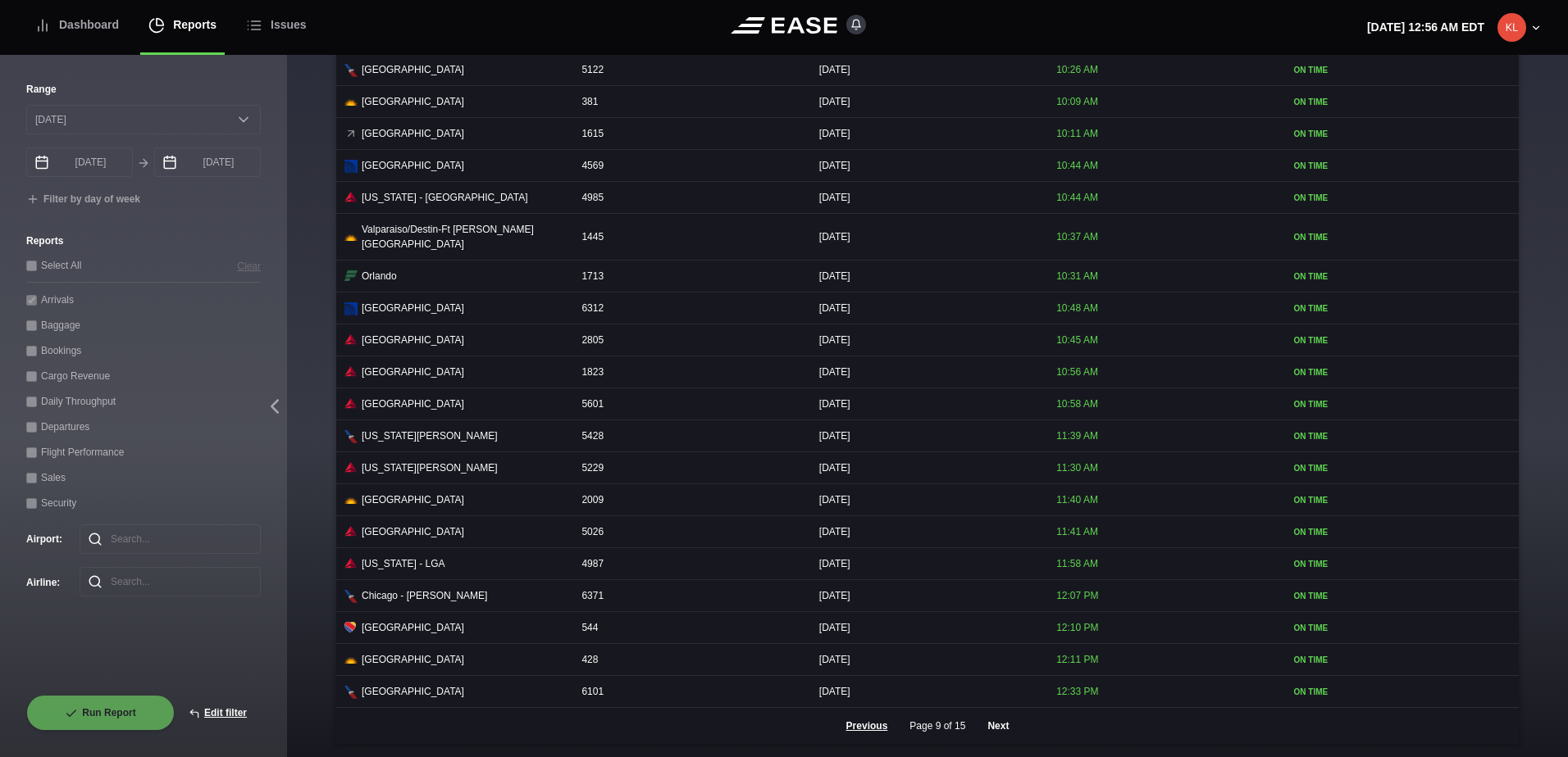
click at [998, 729] on button "Next" at bounding box center [997, 725] width 49 height 36
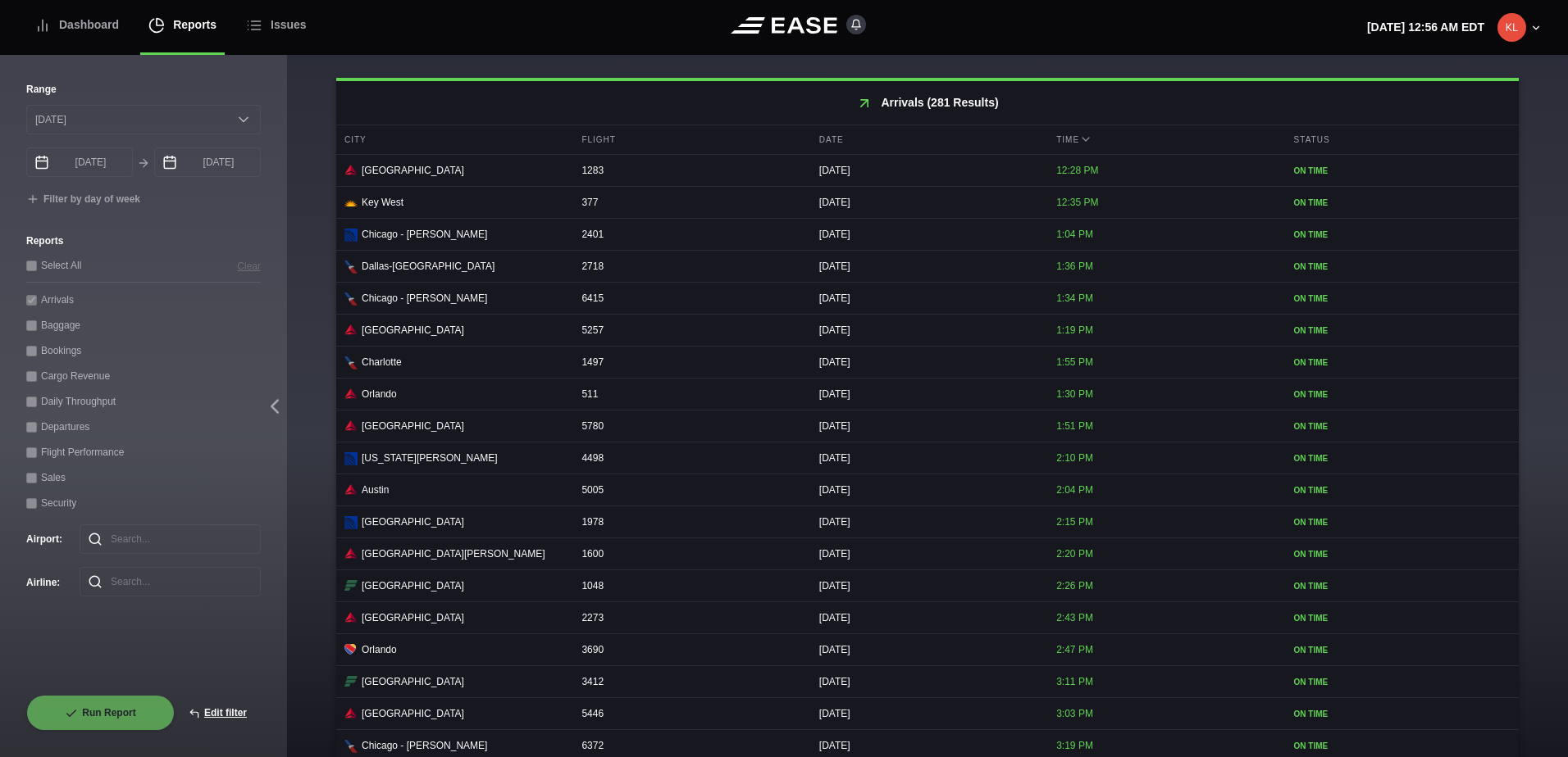
scroll to position [695, 0]
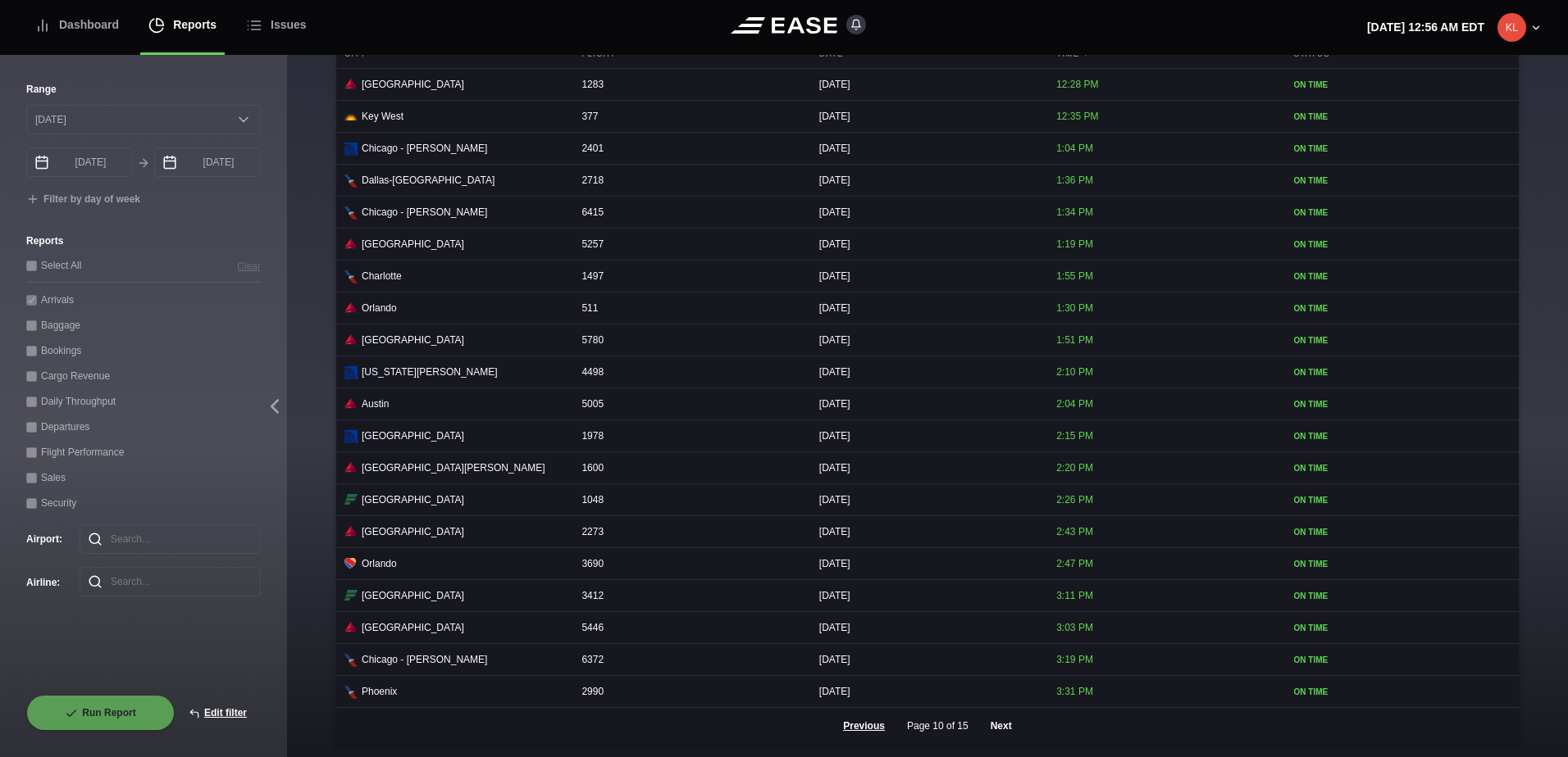
click at [998, 730] on button "Next" at bounding box center [1001, 725] width 49 height 36
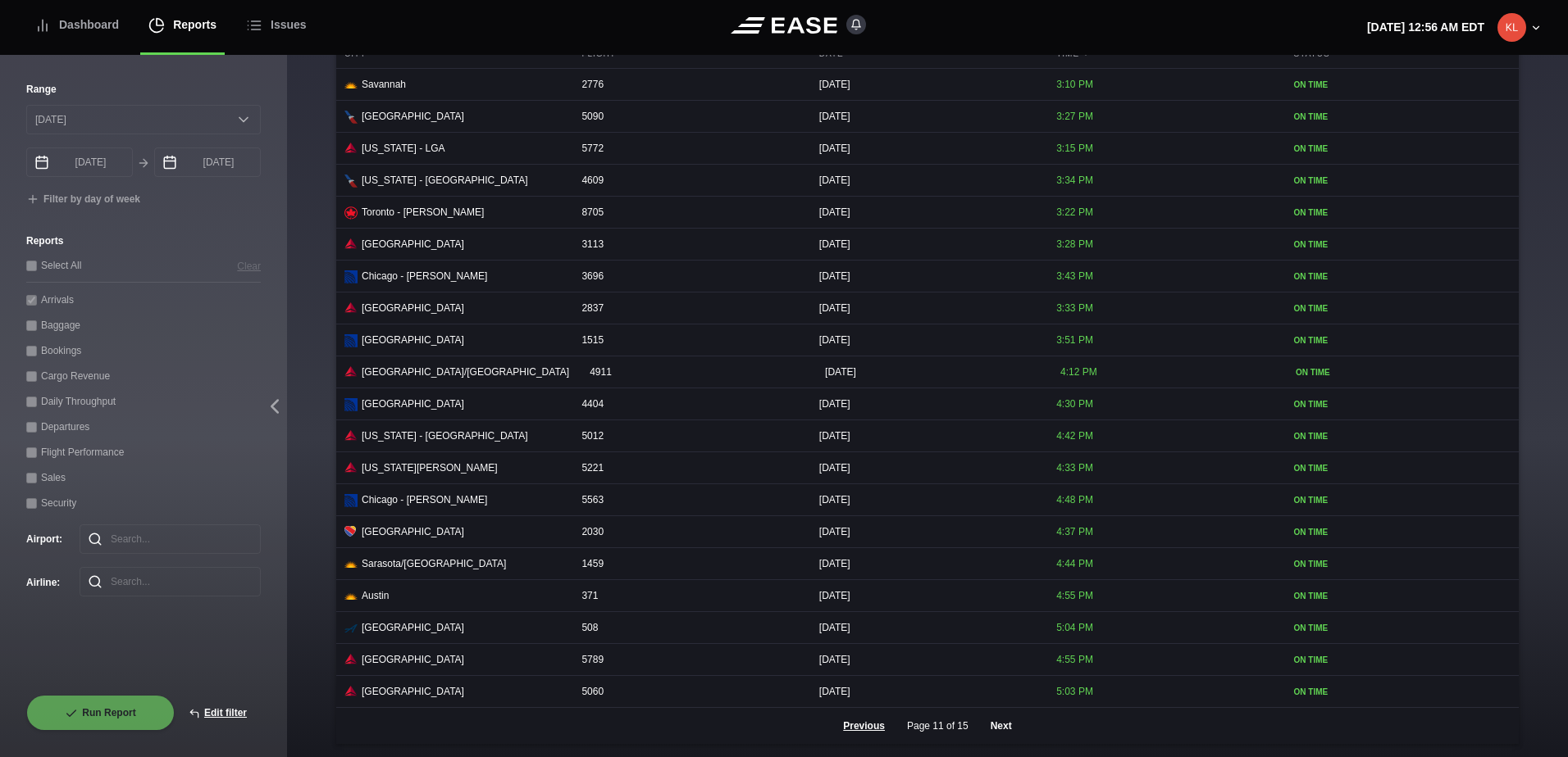
click at [996, 726] on button "Next" at bounding box center [1001, 725] width 49 height 36
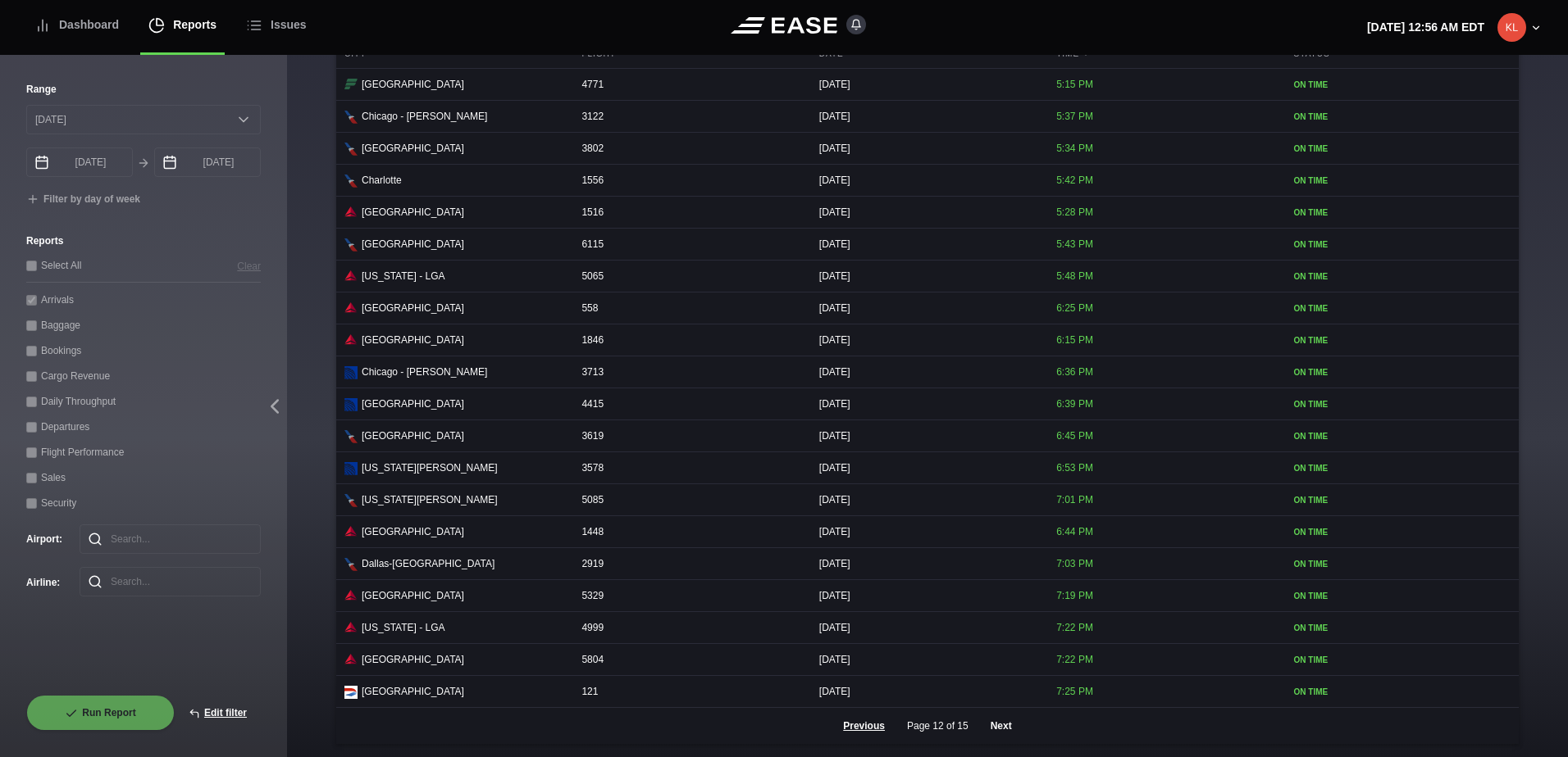
click at [993, 729] on button "Next" at bounding box center [1001, 725] width 49 height 36
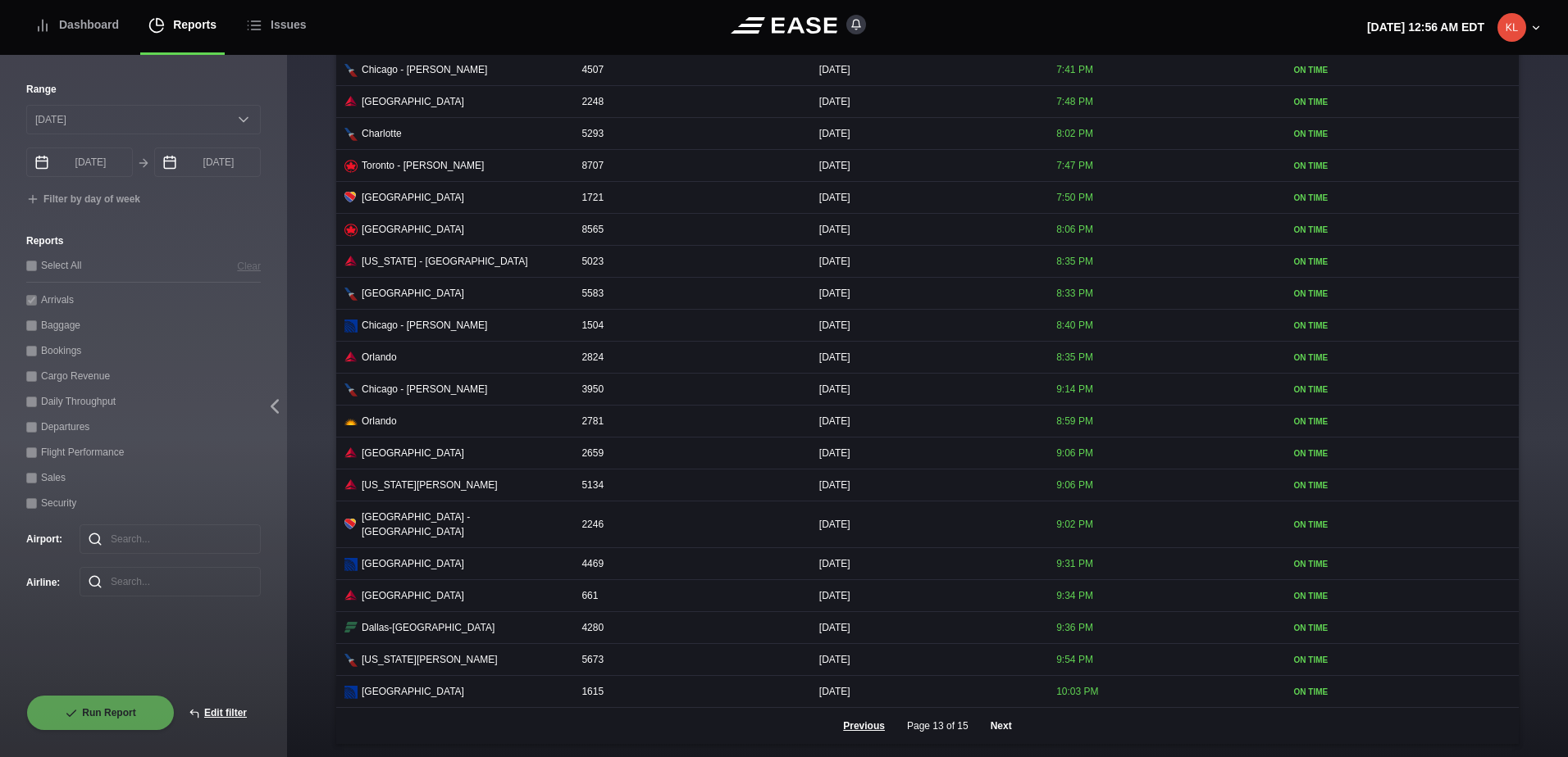
click at [994, 728] on button "Next" at bounding box center [1001, 725] width 49 height 36
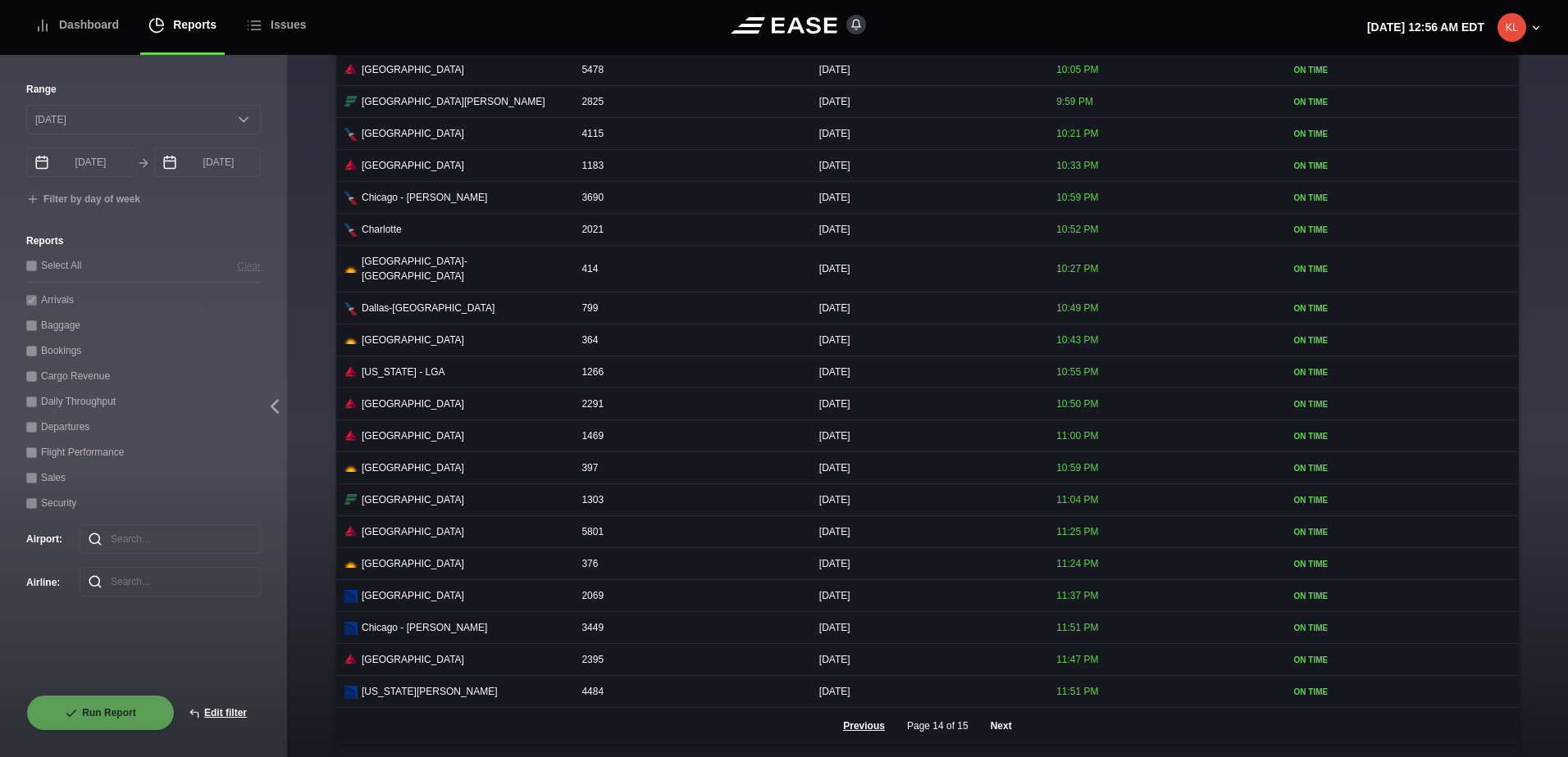
click at [999, 723] on button "Next" at bounding box center [1001, 725] width 49 height 36
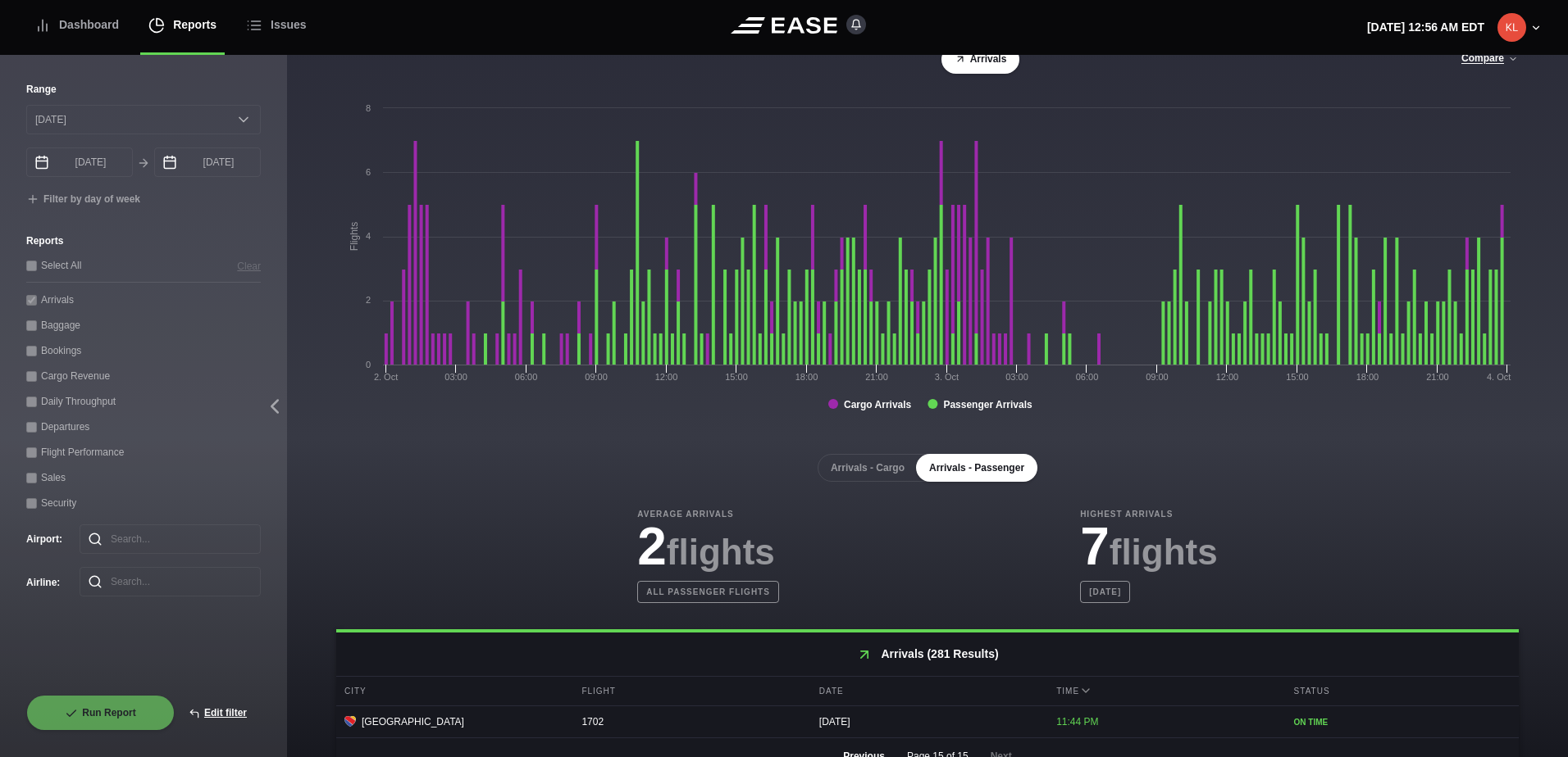
scroll to position [73, 0]
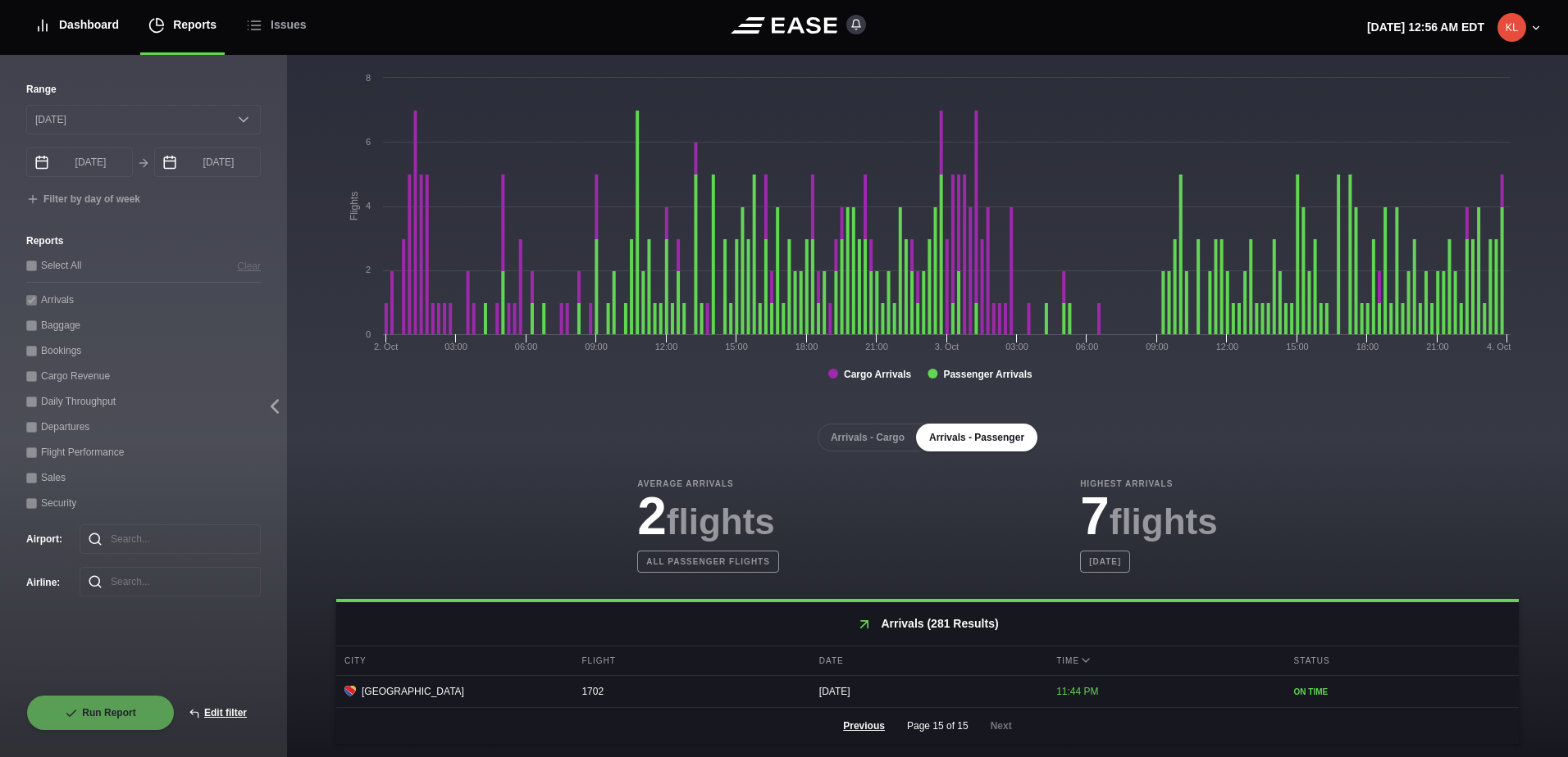
click at [104, 28] on div "Dashboard" at bounding box center [76, 24] width 84 height 55
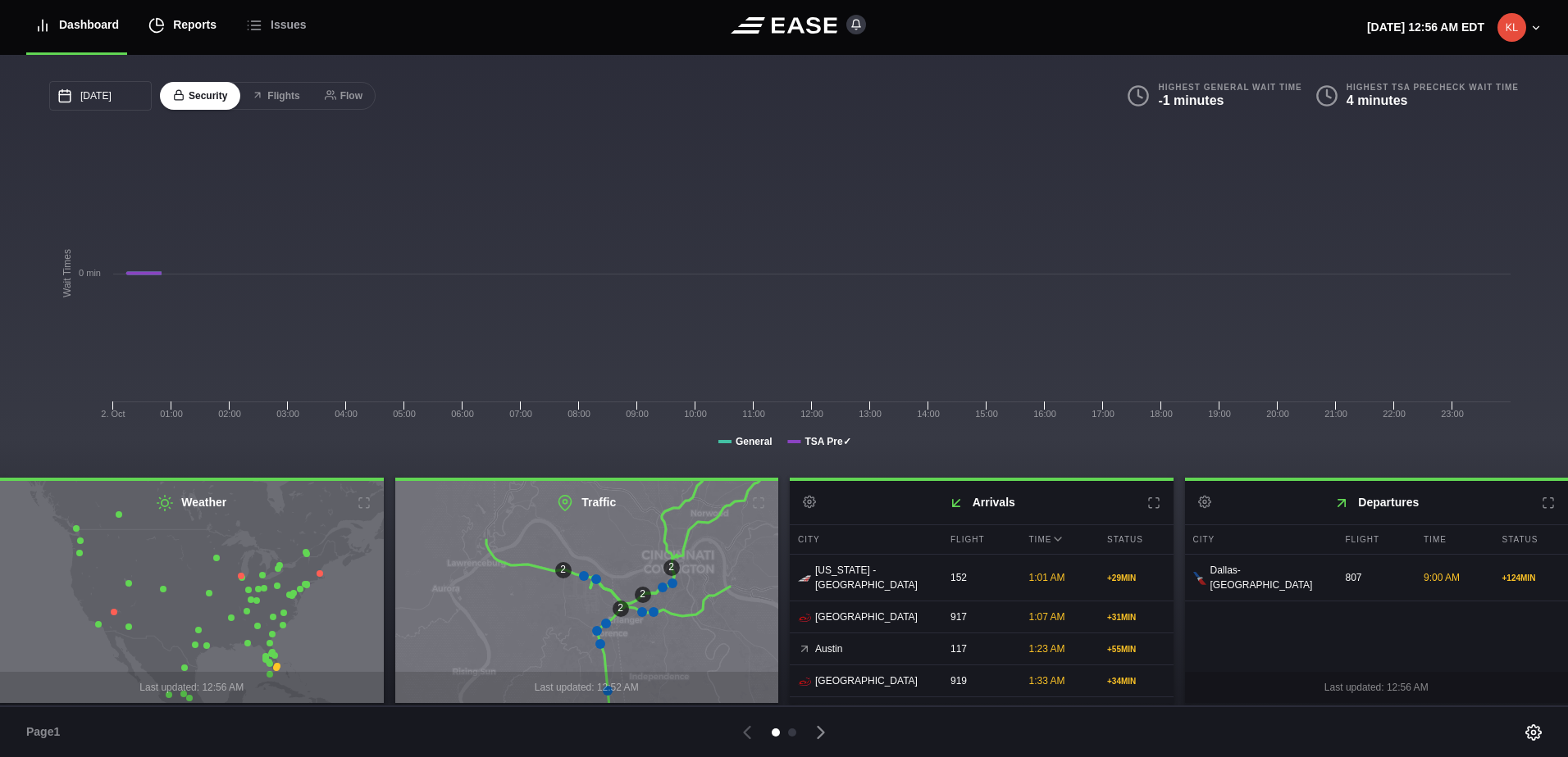
click at [181, 32] on div "Reports" at bounding box center [182, 24] width 68 height 55
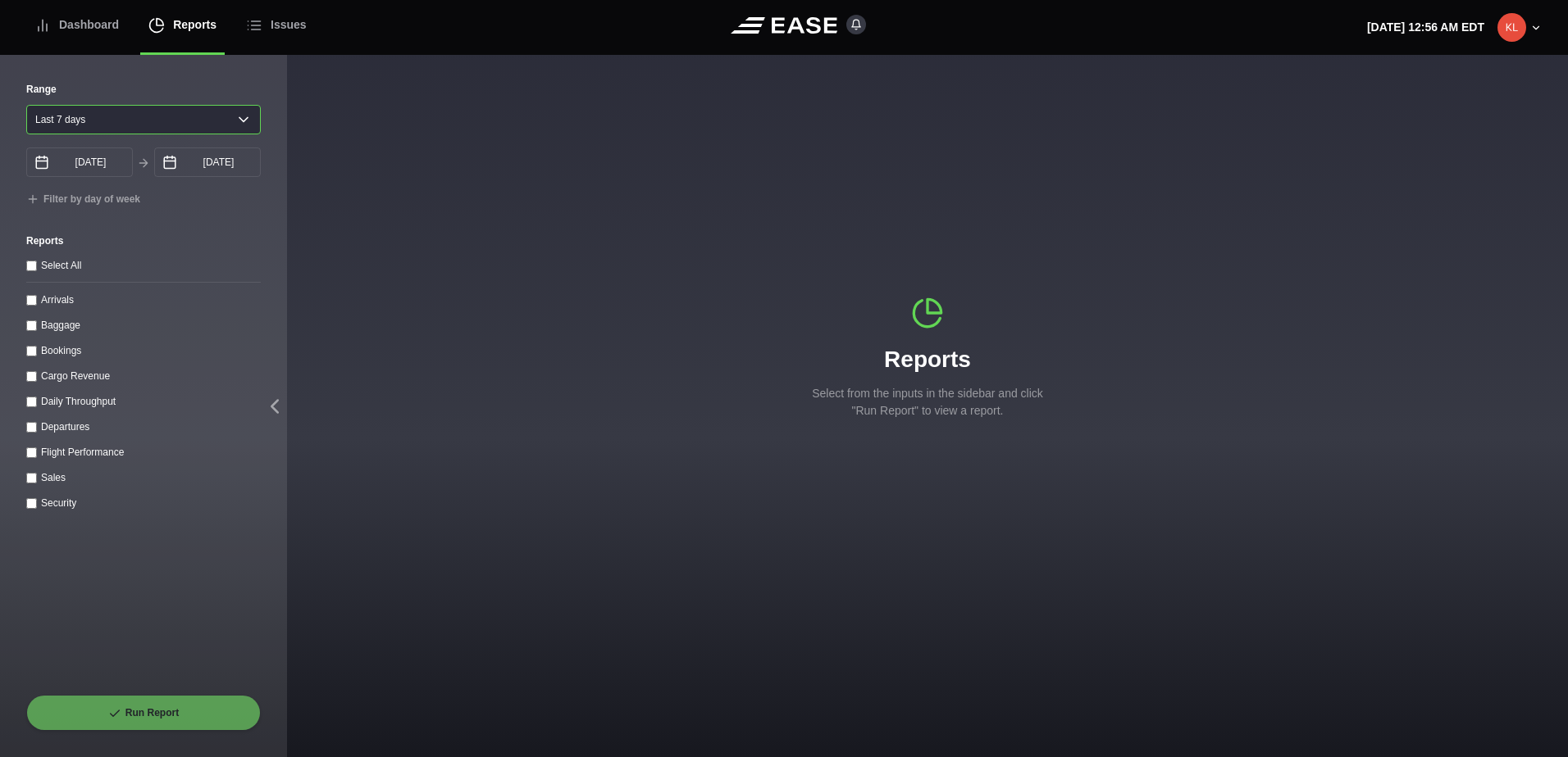
click at [132, 124] on select "Yesterday Last 7 days Last 14 days Last 30 days Last 6 weeks" at bounding box center [143, 119] width 234 height 30
select select "1"
click at [26, 104] on select "Yesterday Last 7 days Last 14 days Last 30 days Last 6 weeks" at bounding box center [143, 119] width 234 height 30
type input "[DATE]"
click at [183, 175] on input "10/03/2025" at bounding box center [207, 162] width 106 height 30
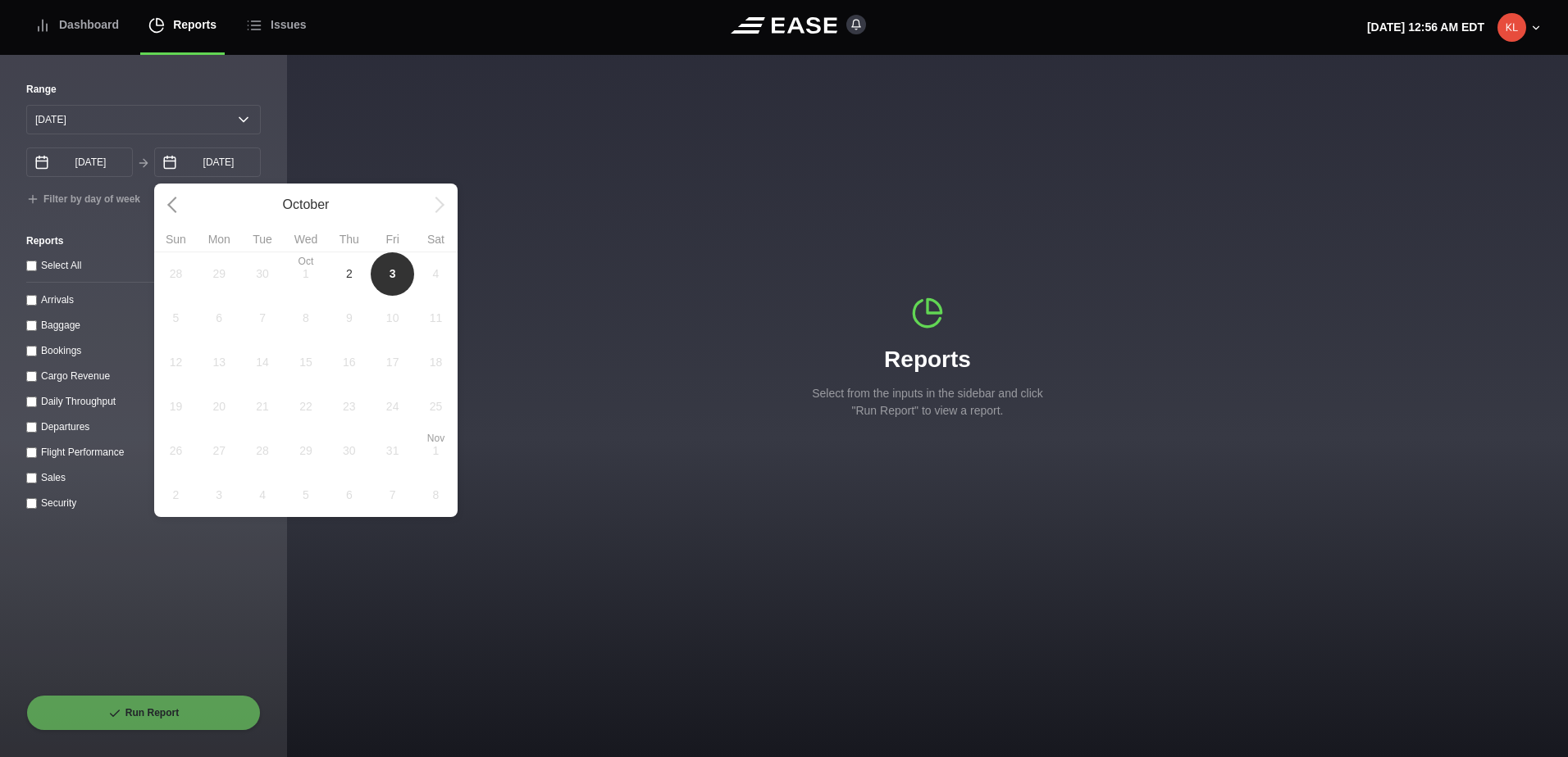
click at [339, 277] on span "2" at bounding box center [348, 274] width 44 height 44
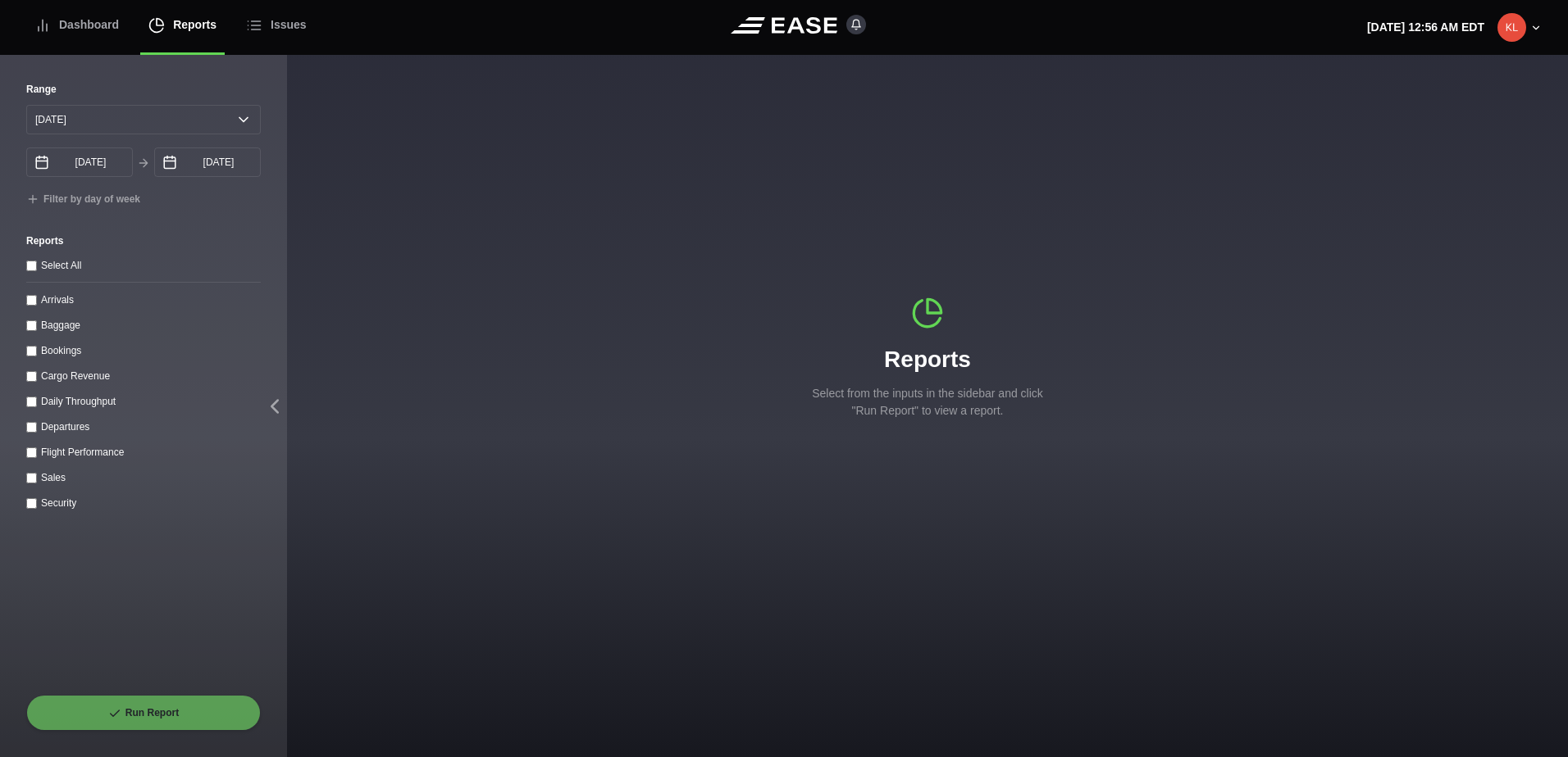
select select "0"
type input "[DATE]"
click at [67, 305] on label "Arrivals" at bounding box center [57, 300] width 33 height 12
click at [37, 305] on input "Arrivals" at bounding box center [31, 300] width 11 height 11
checkbox input "true"
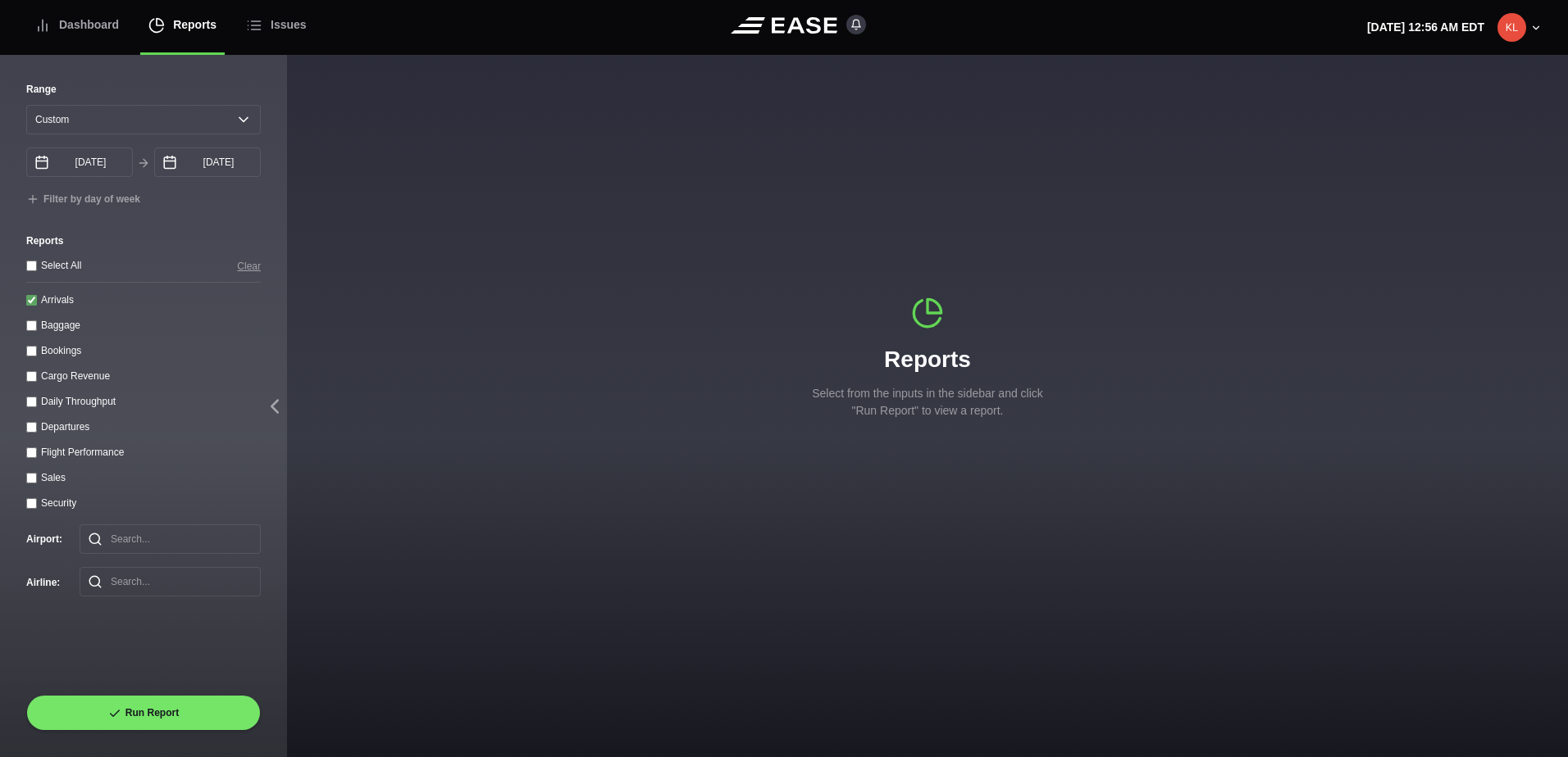
click at [179, 733] on div "Range Yesterday Last 7 days Last 14 days Last 30 days Last 6 weeks Custom 10/02…" at bounding box center [143, 407] width 287 height 702
click at [189, 702] on button "Run Report" at bounding box center [143, 713] width 234 height 36
select select "0"
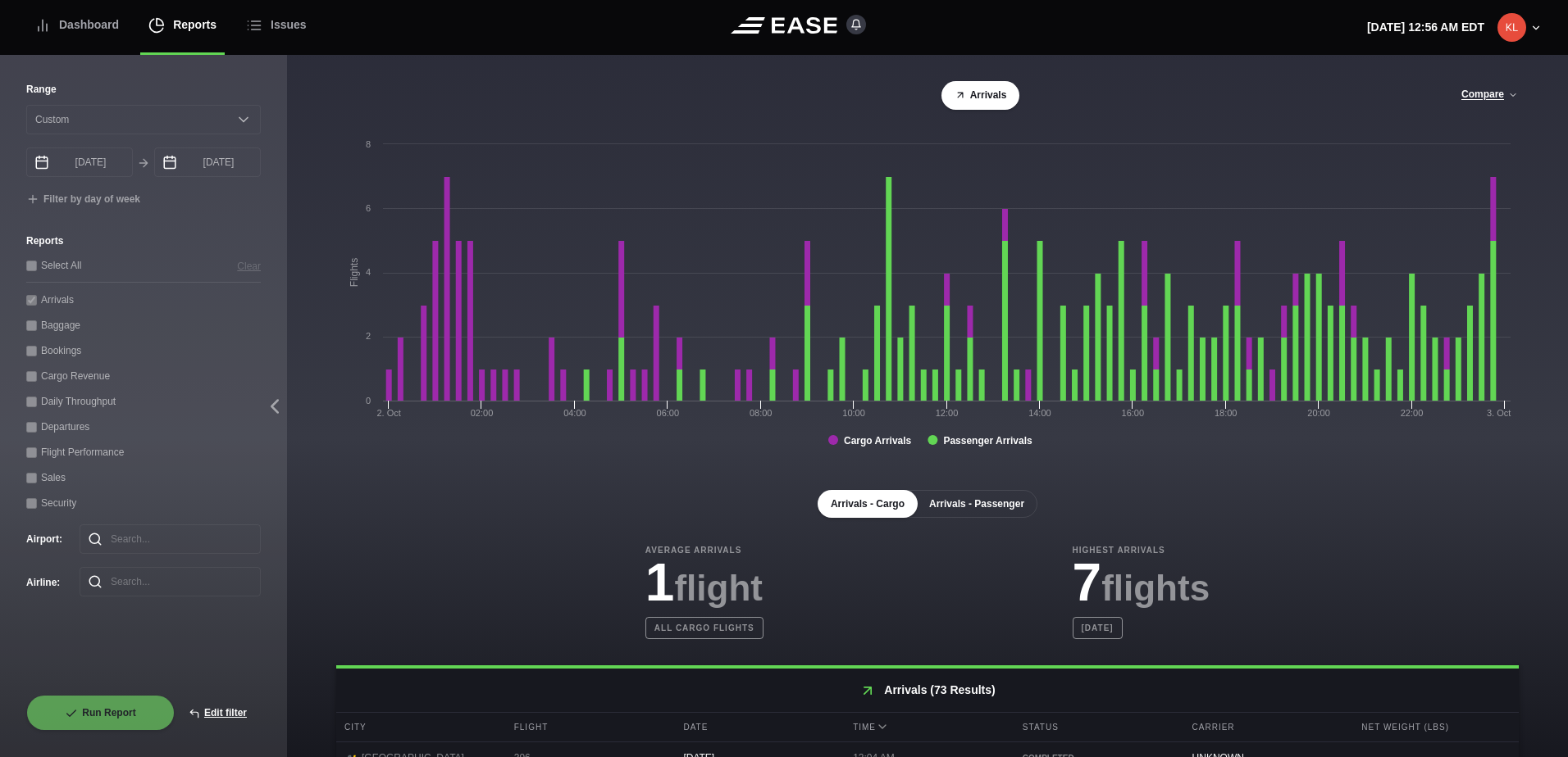
click at [939, 502] on button "Arrivals - Passenger" at bounding box center [976, 504] width 121 height 28
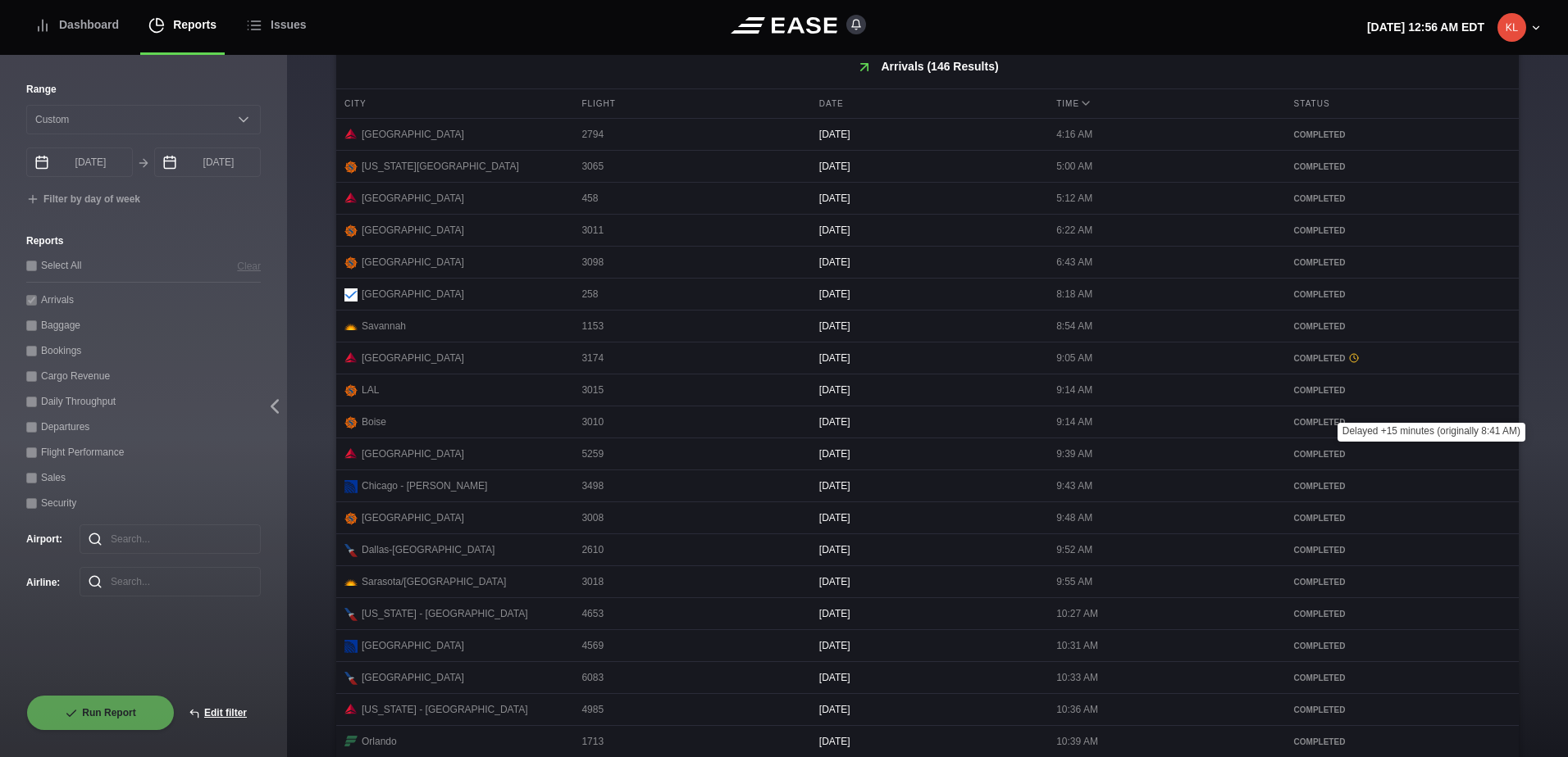
scroll to position [695, 0]
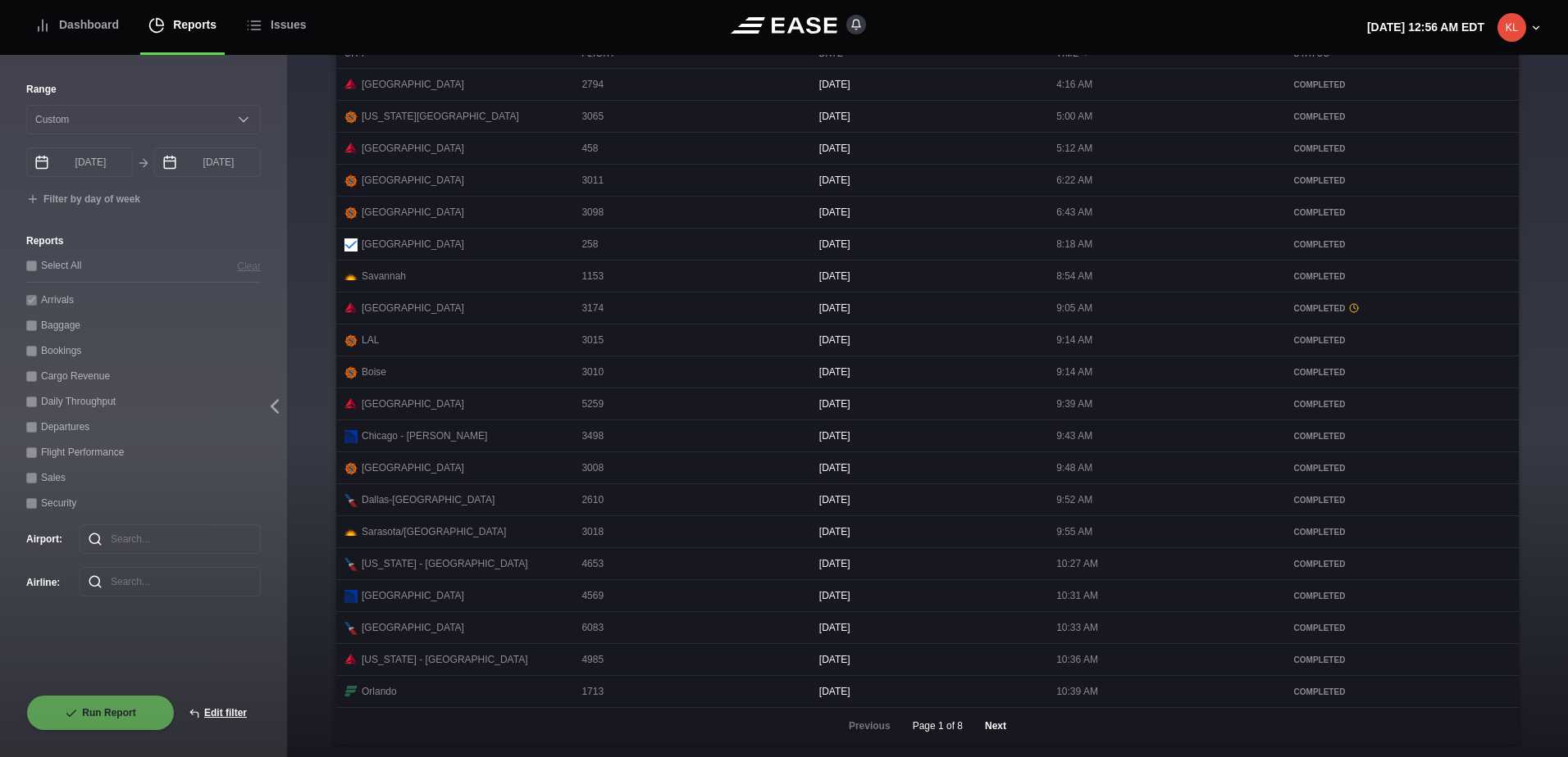
click at [990, 717] on button "Next" at bounding box center [995, 725] width 49 height 36
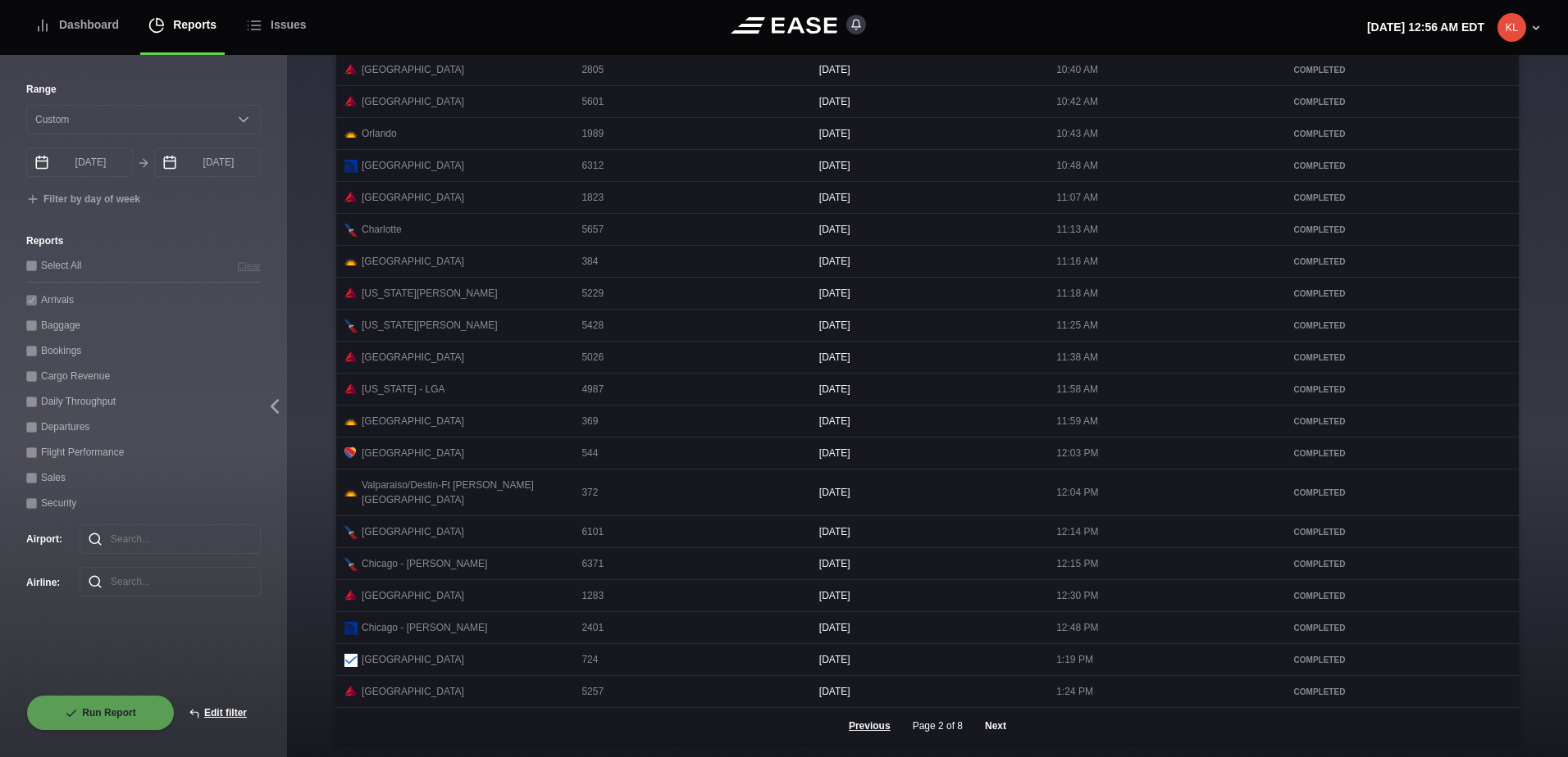
click at [992, 726] on button "Next" at bounding box center [995, 725] width 49 height 36
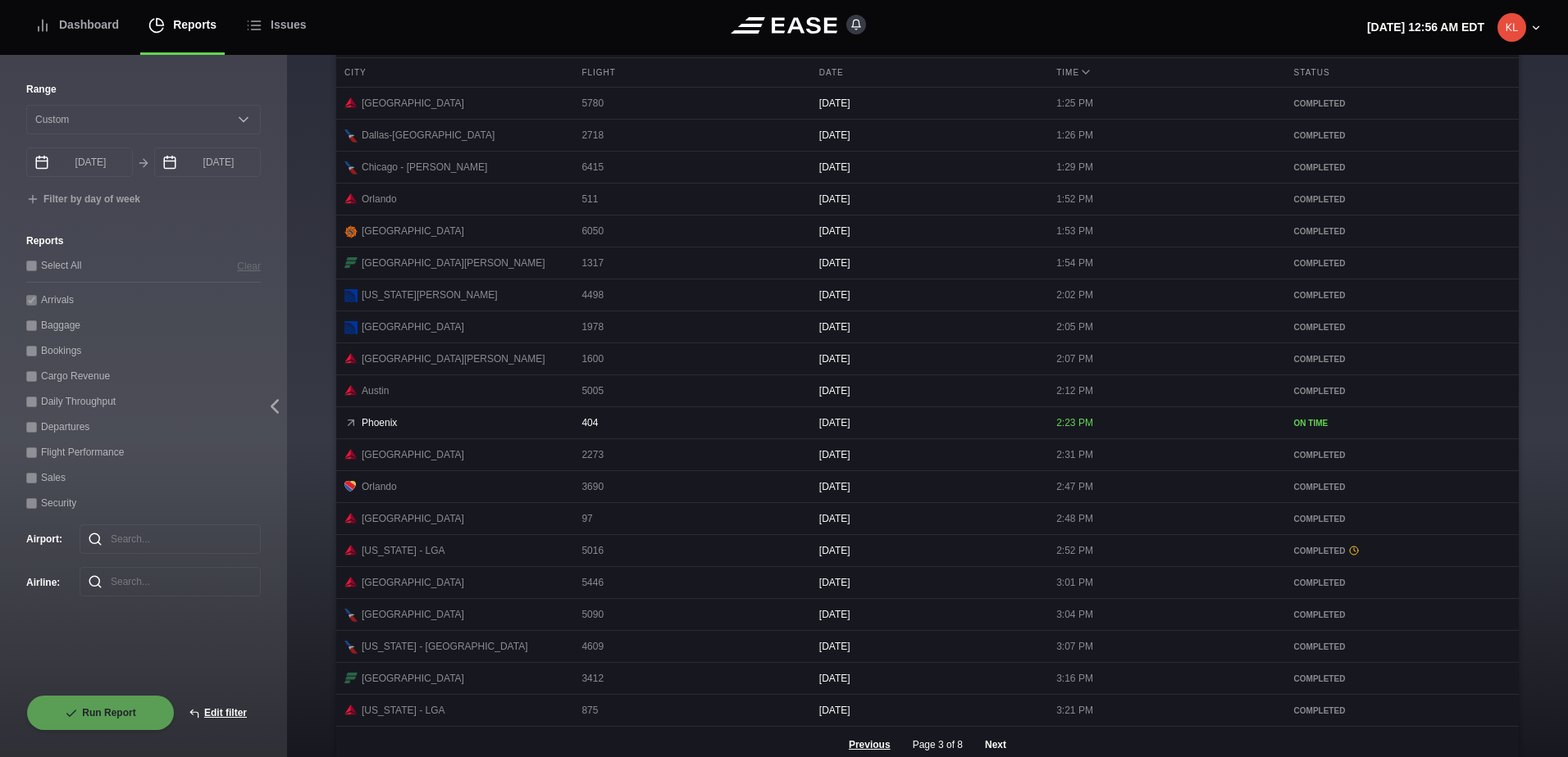
scroll to position [694, 0]
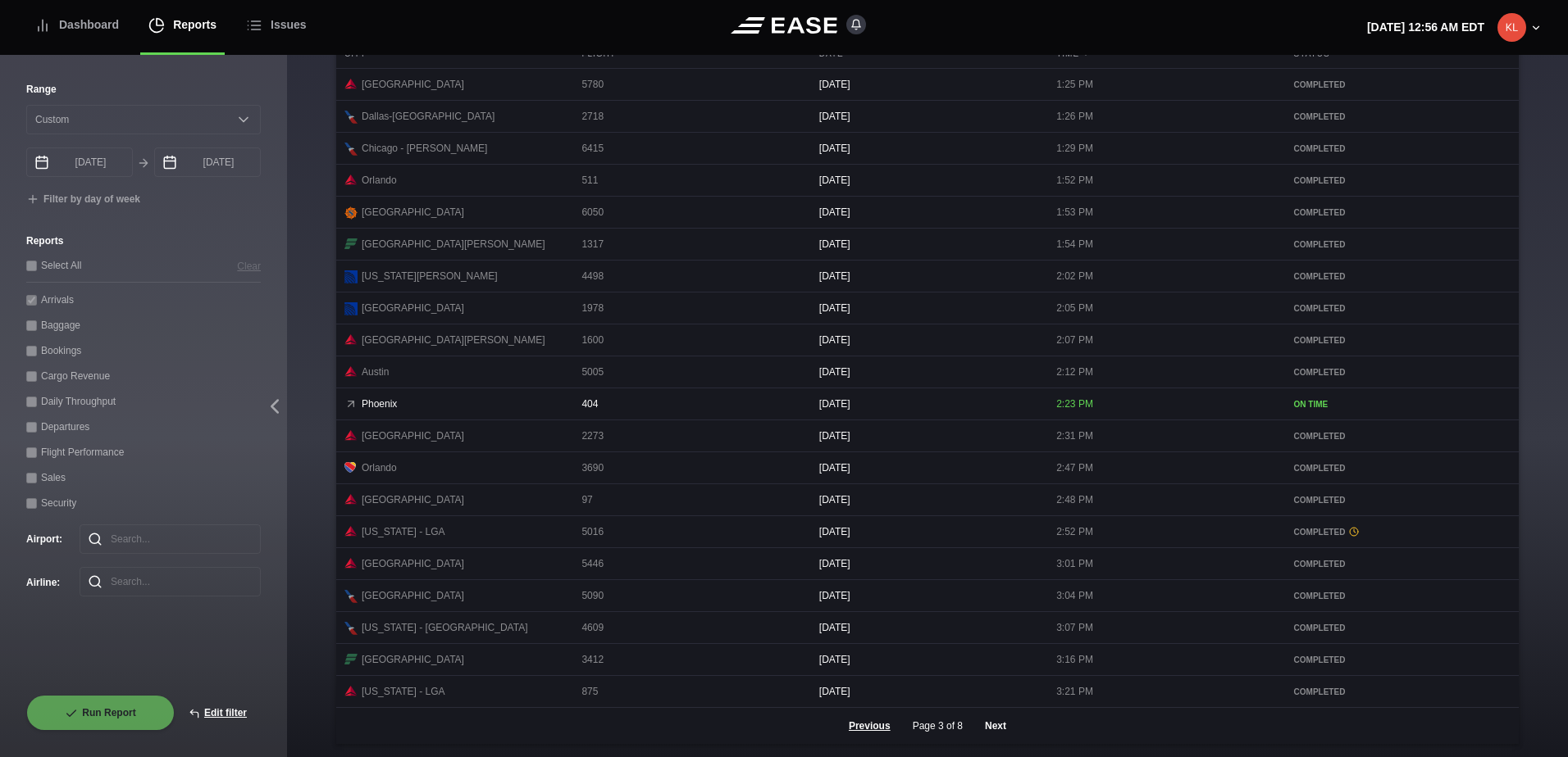
click at [995, 733] on button "Next" at bounding box center [995, 725] width 49 height 36
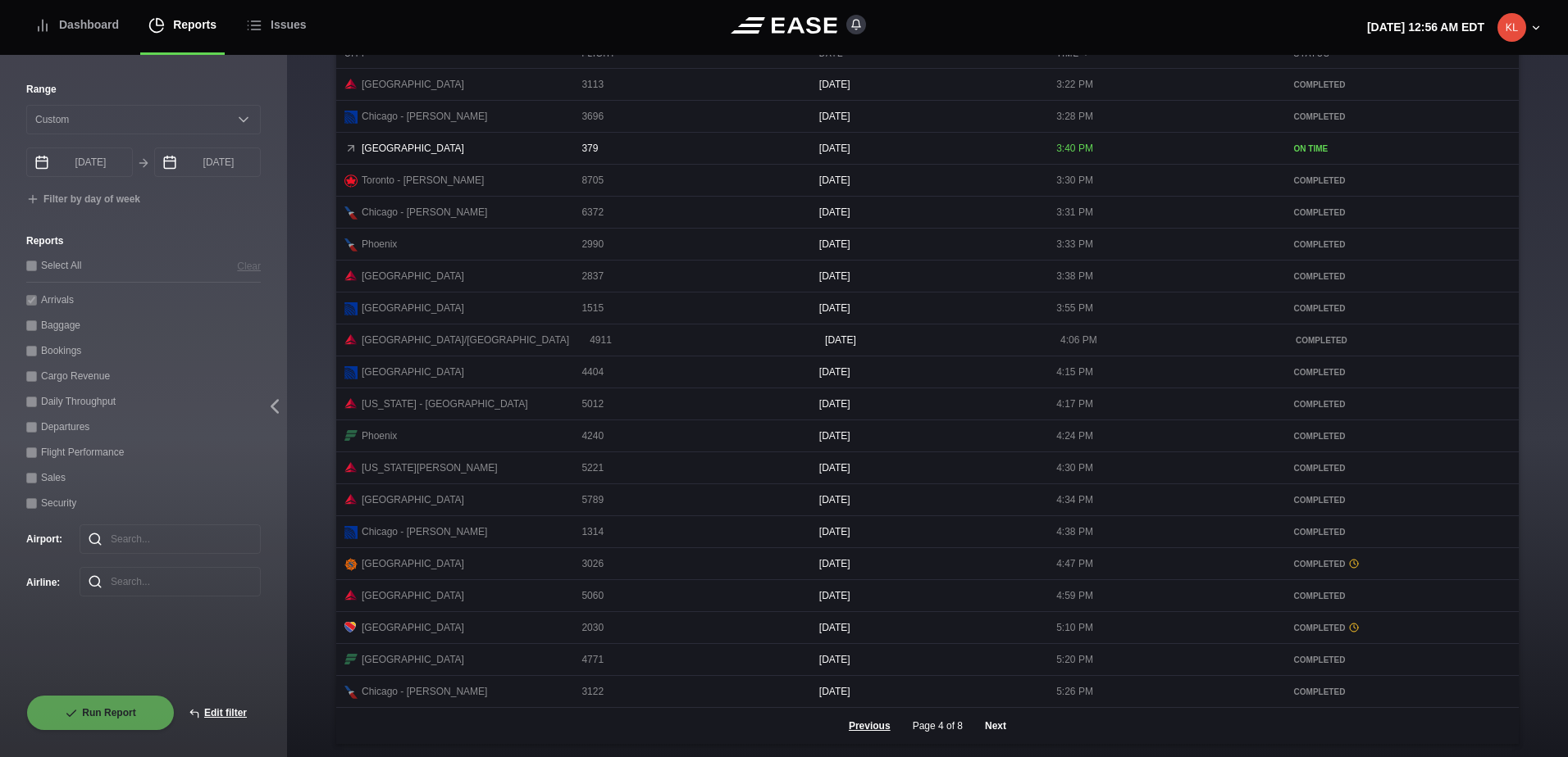
click at [995, 724] on button "Next" at bounding box center [995, 725] width 49 height 36
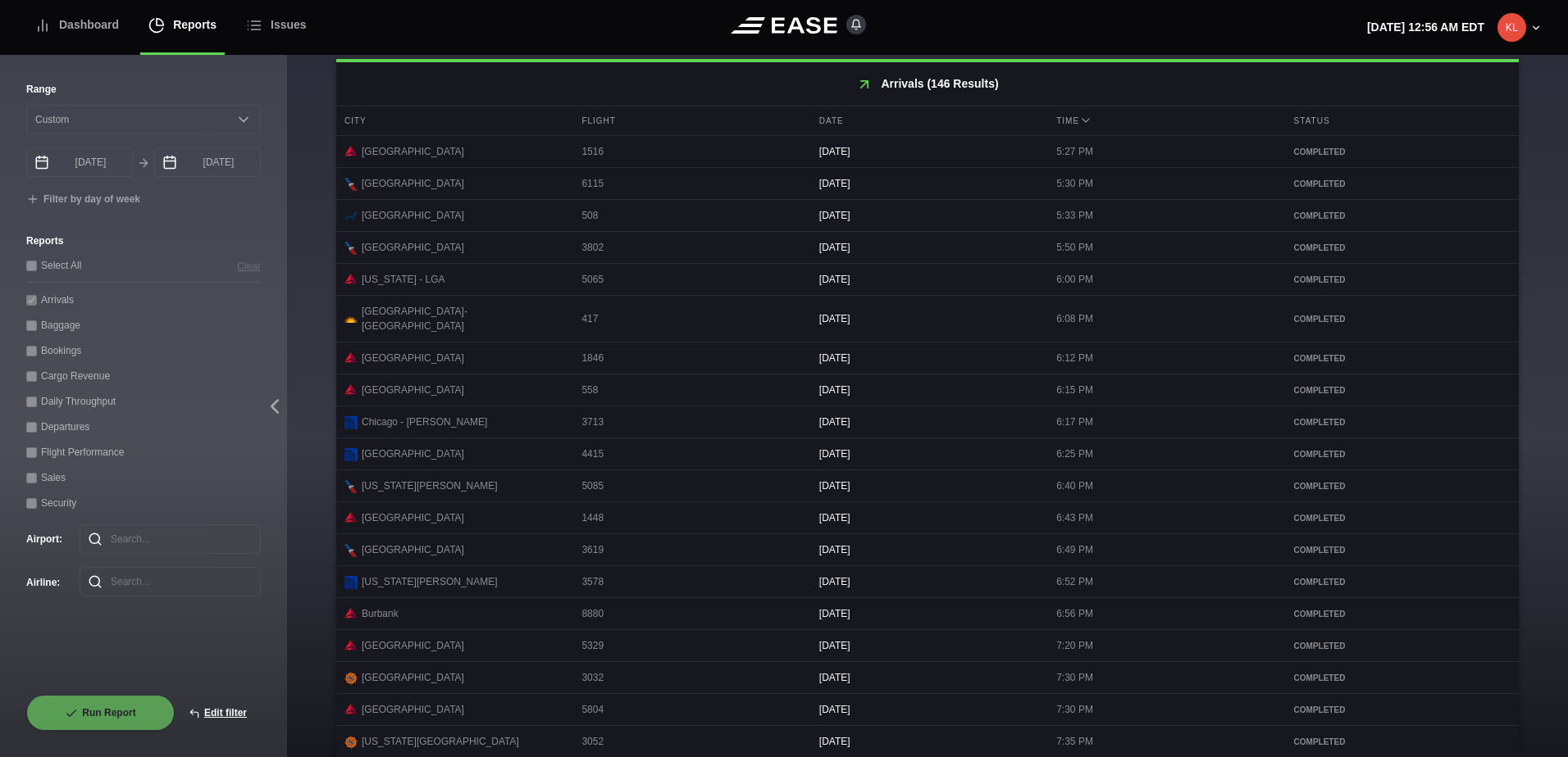
scroll to position [695, 0]
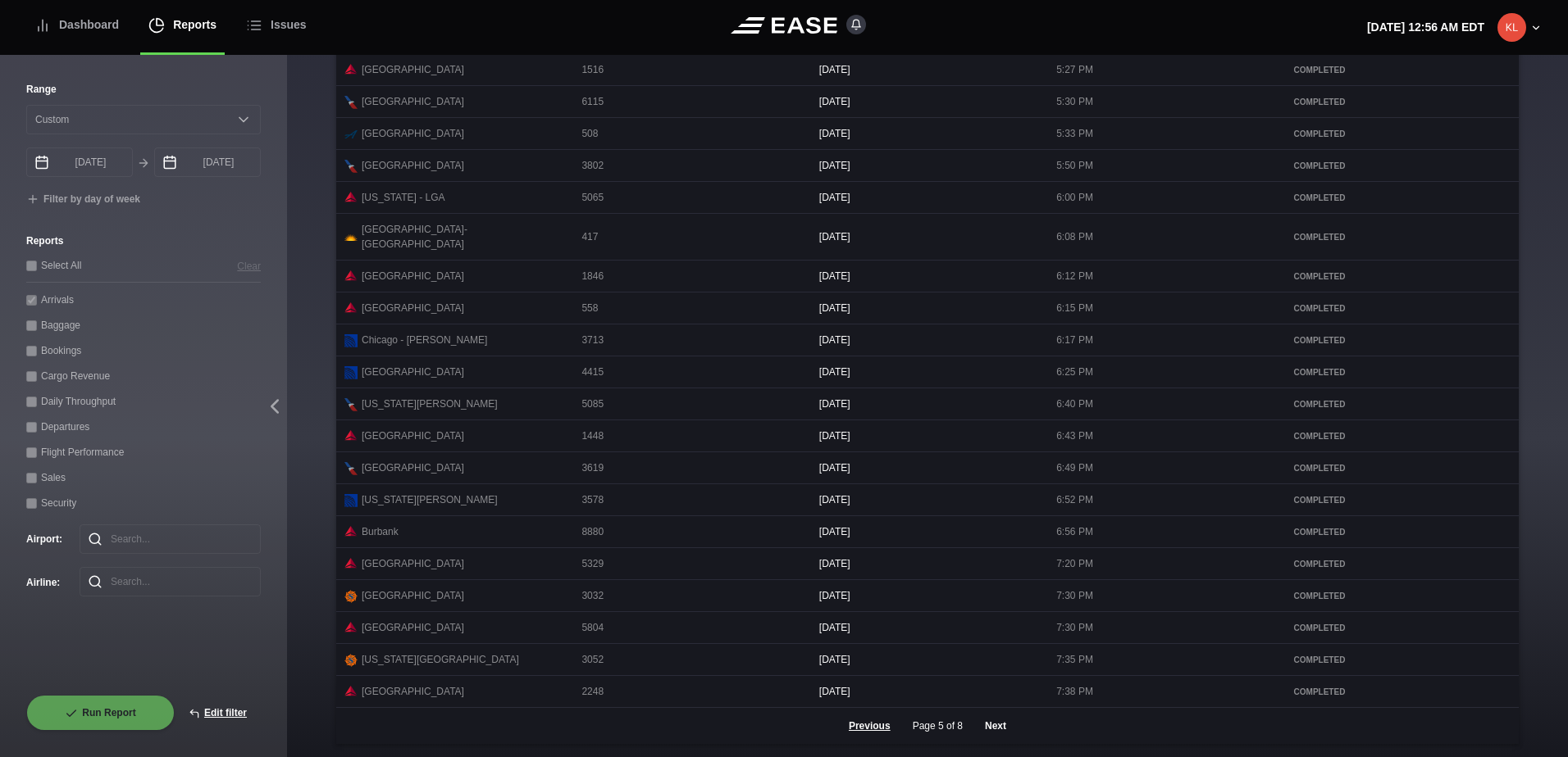
click at [985, 729] on button "Next" at bounding box center [995, 725] width 49 height 36
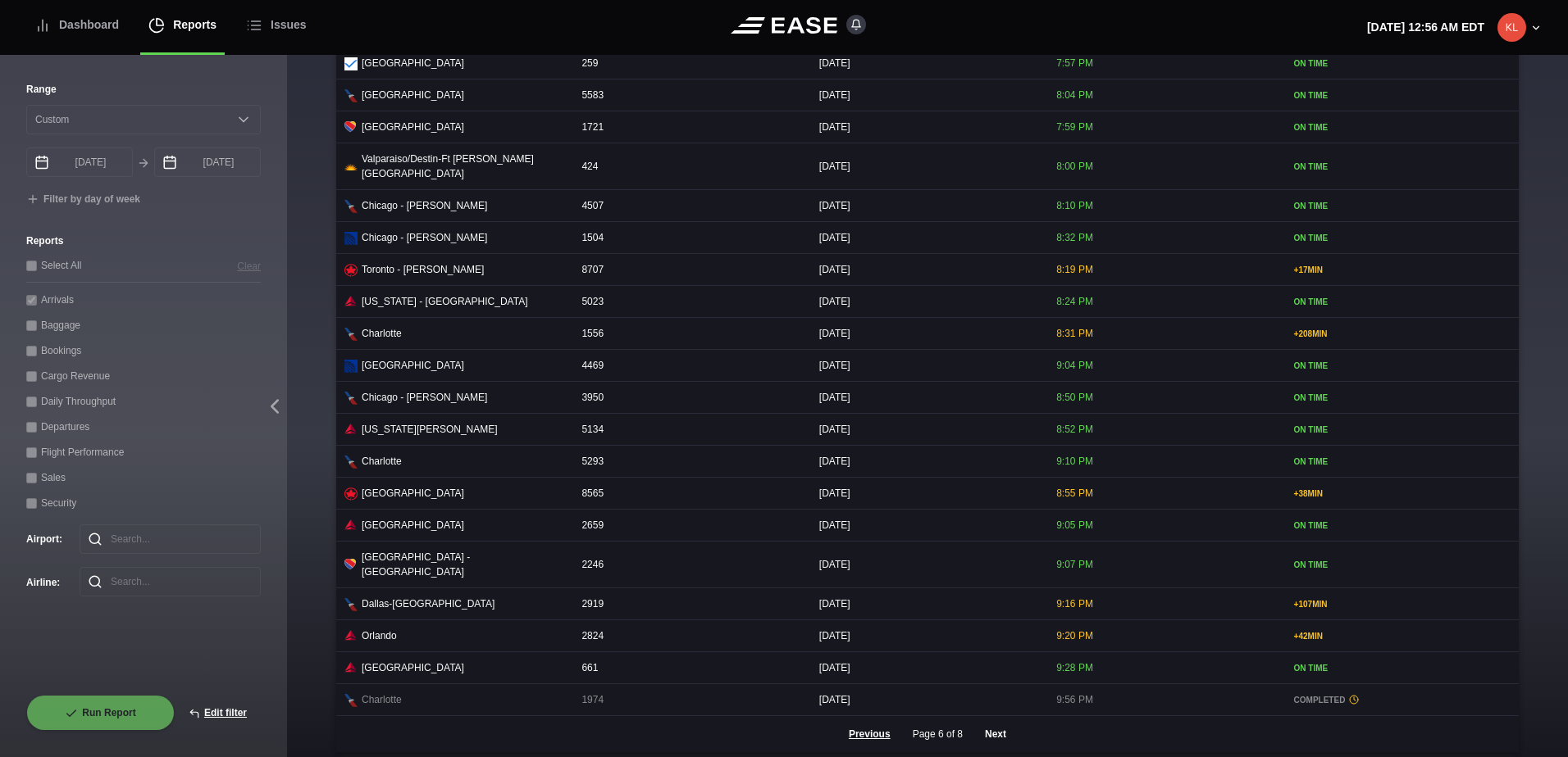
click at [996, 724] on button "Next" at bounding box center [995, 734] width 49 height 36
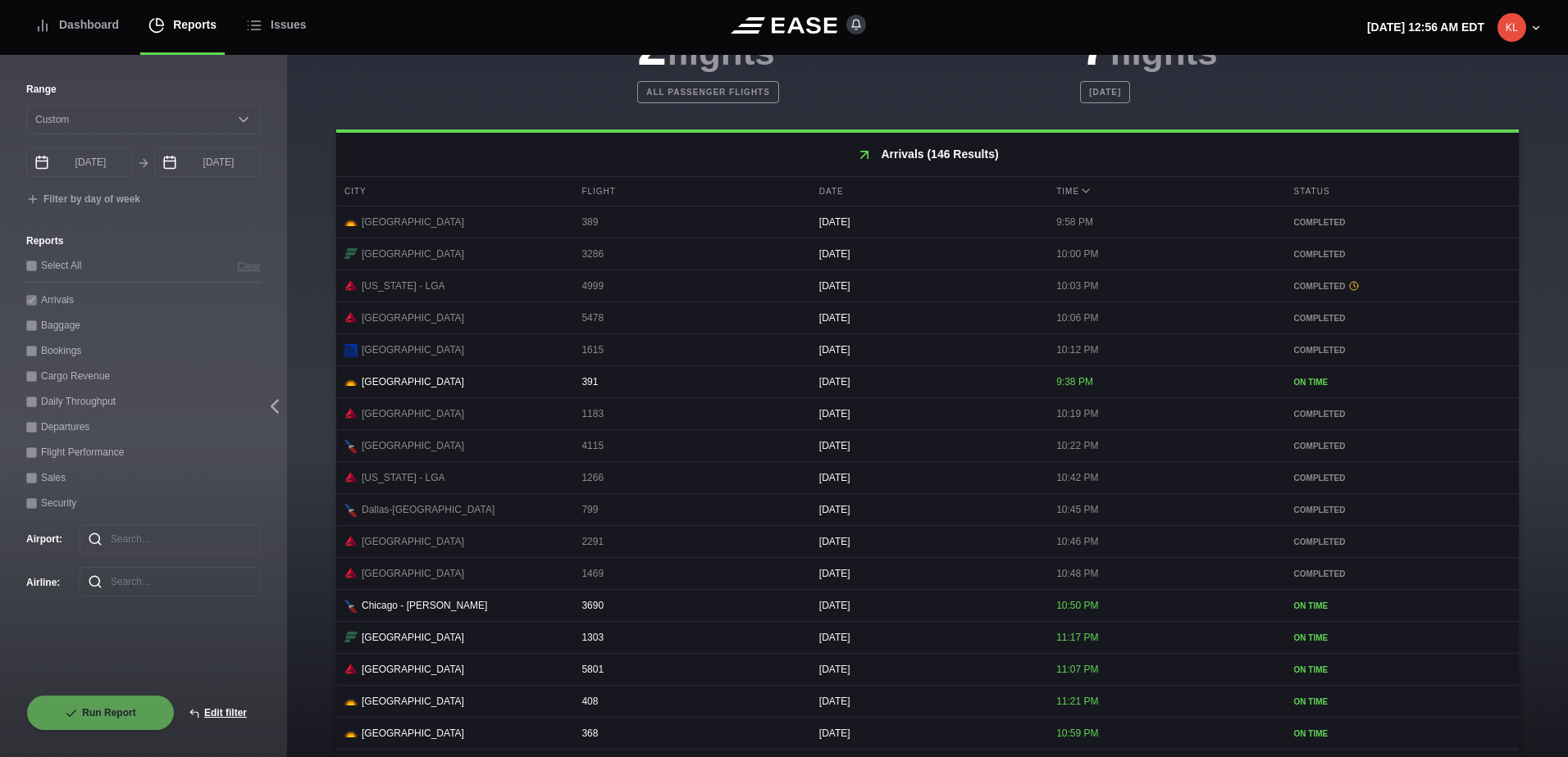
scroll to position [531, 0]
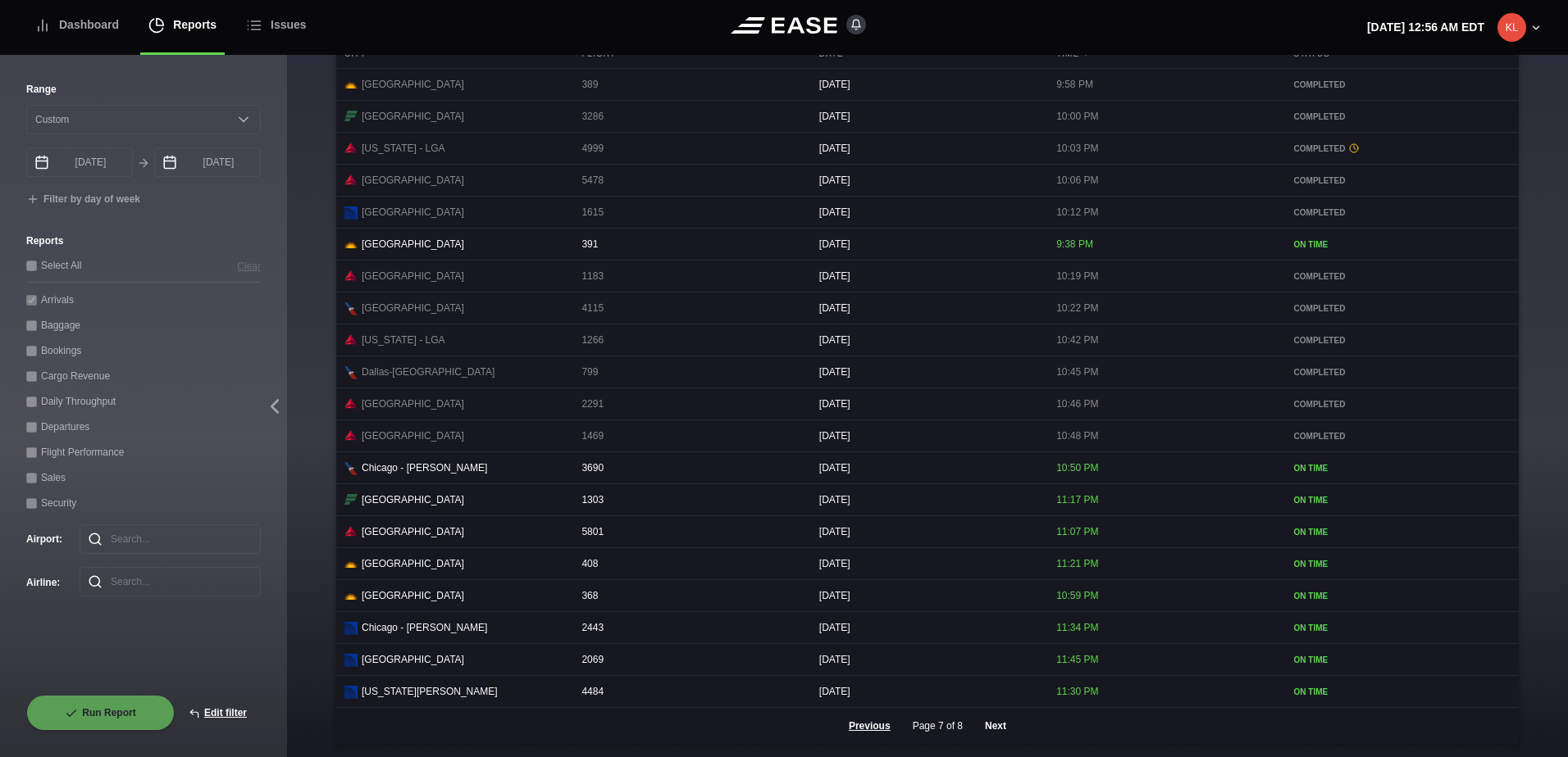
click at [990, 731] on button "Next" at bounding box center [995, 725] width 49 height 36
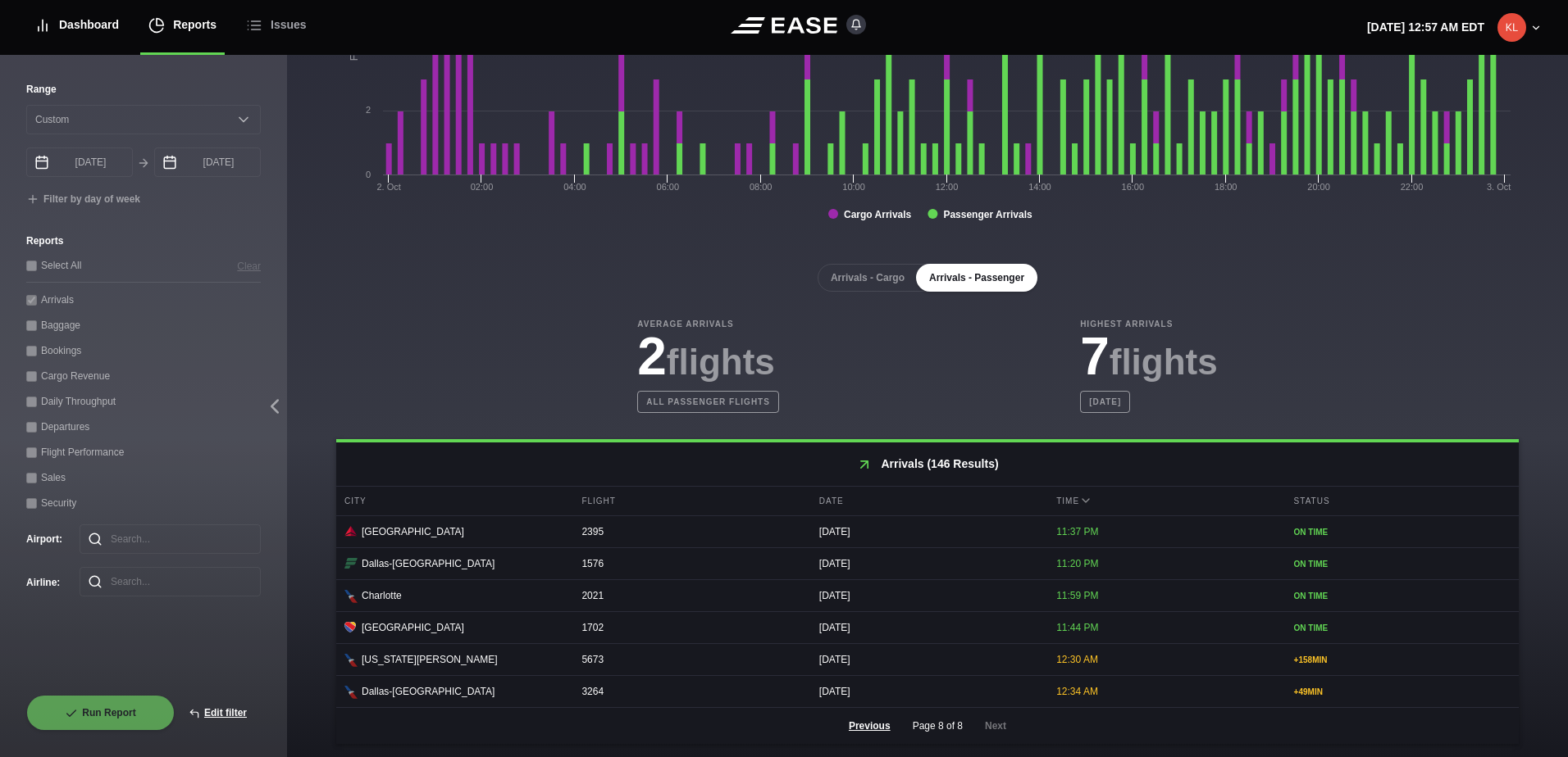
click at [78, 33] on div "Dashboard" at bounding box center [76, 24] width 84 height 55
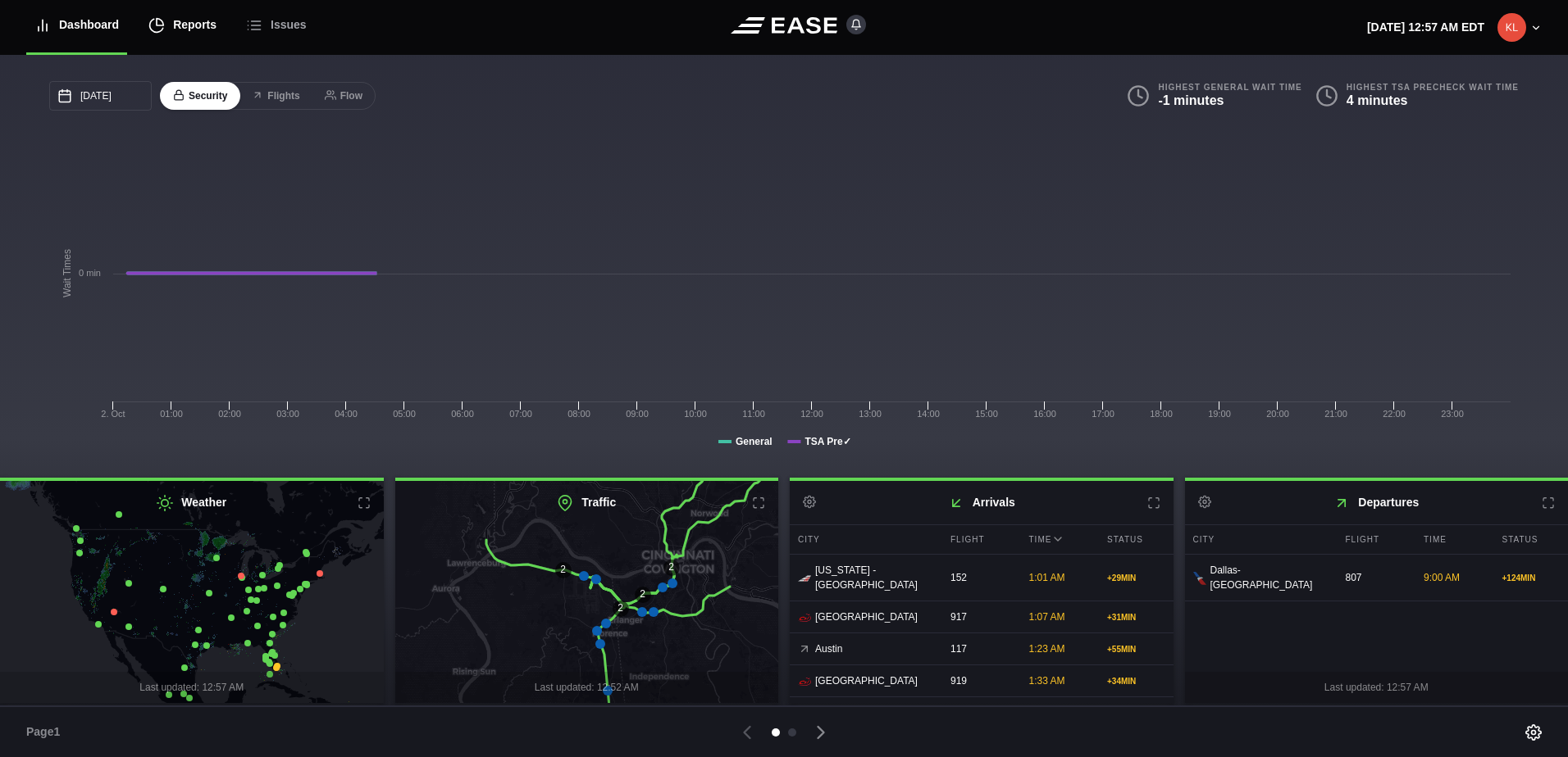
click at [167, 26] on div "Reports" at bounding box center [182, 24] width 68 height 55
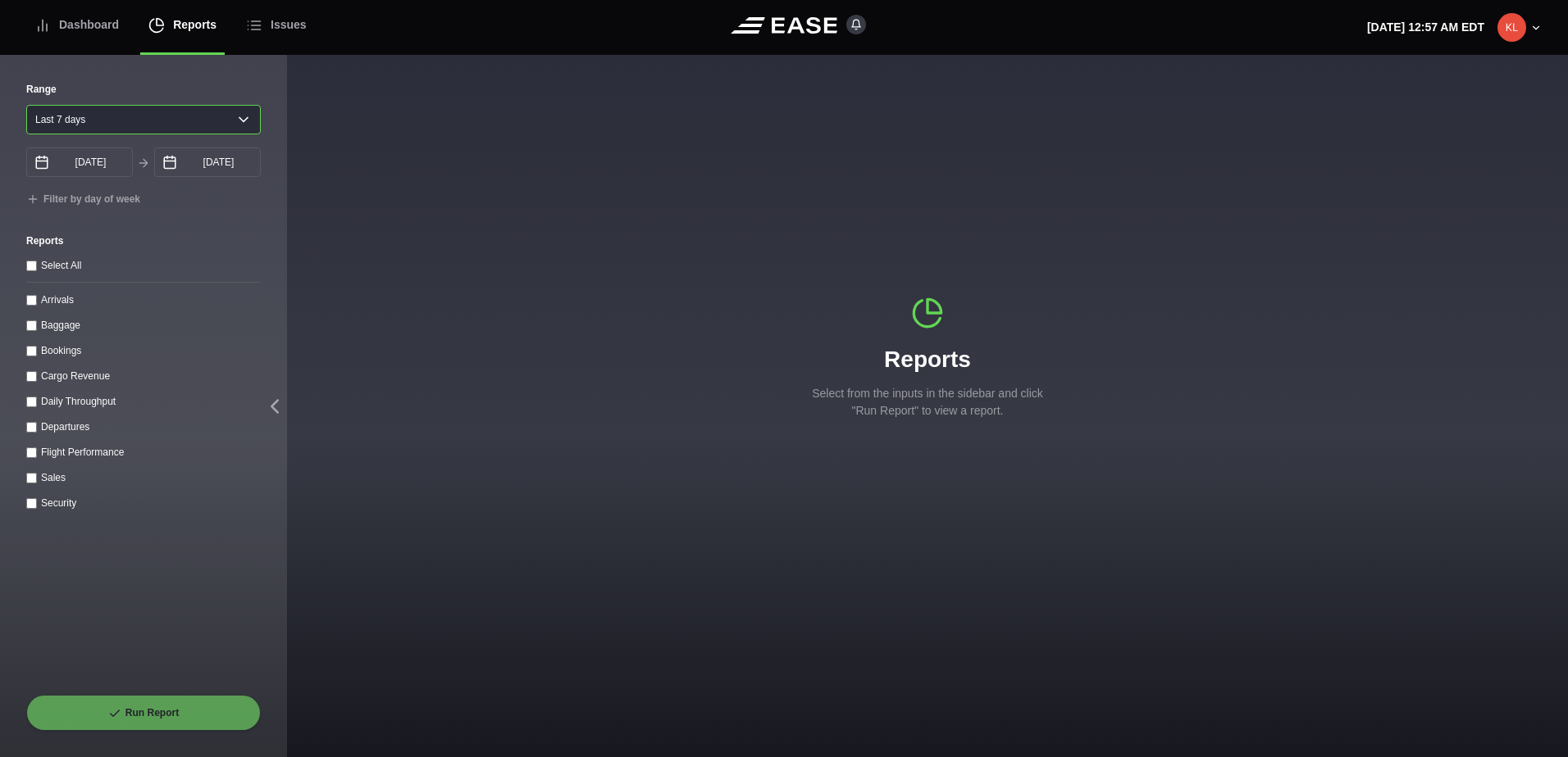
click at [110, 116] on select "Yesterday Last 7 days Last 14 days Last 30 days Last 6 weeks" at bounding box center [143, 119] width 234 height 30
select select "1"
click at [26, 104] on select "Yesterday Last 7 days Last 14 days Last 30 days Last 6 weeks" at bounding box center [143, 119] width 234 height 30
type input "[DATE]"
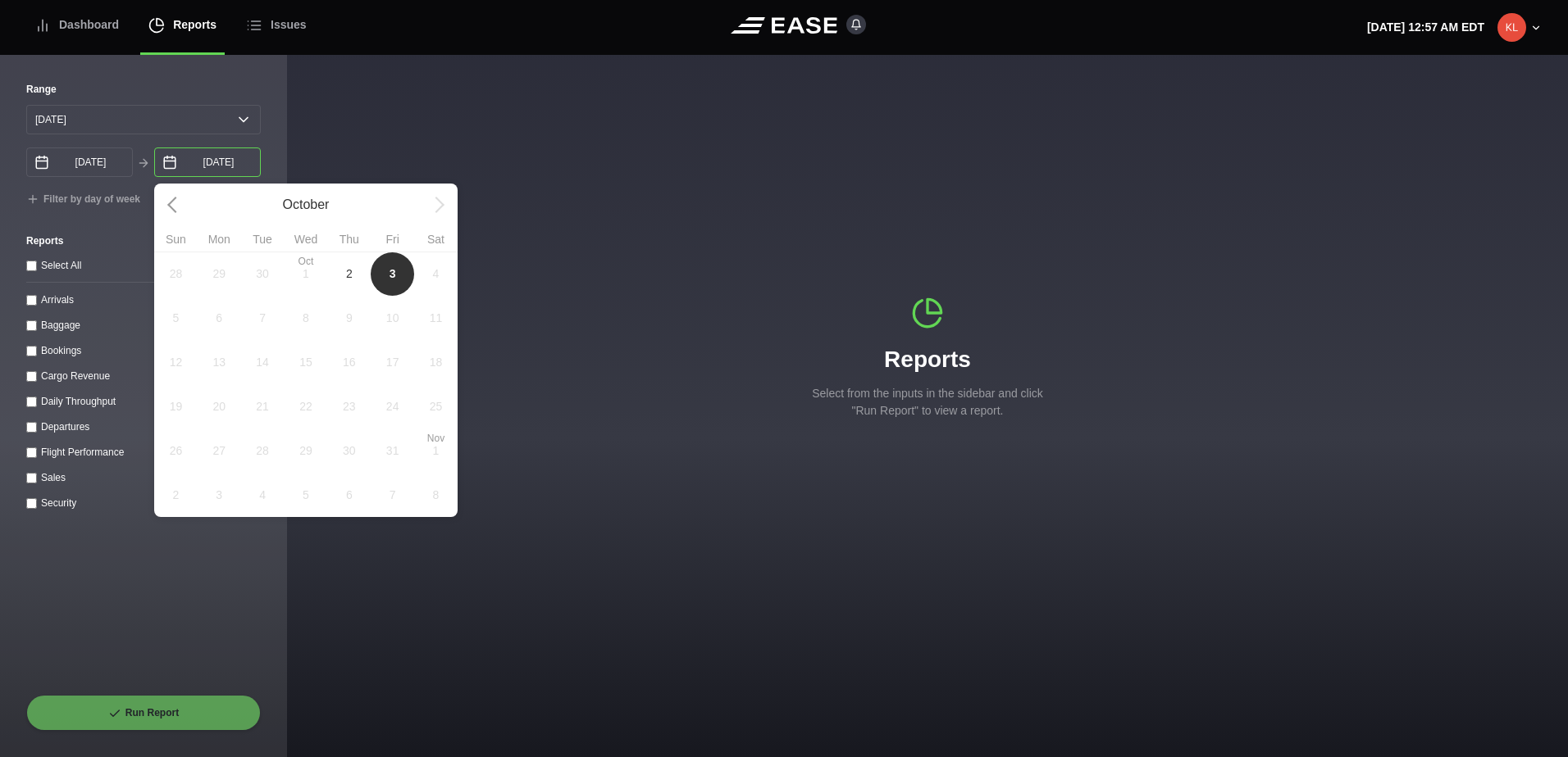
click at [207, 165] on input "10/03/2025" at bounding box center [207, 162] width 106 height 30
click at [348, 272] on span "2" at bounding box center [349, 275] width 7 height 17
type input "[DATE]"
select select "0"
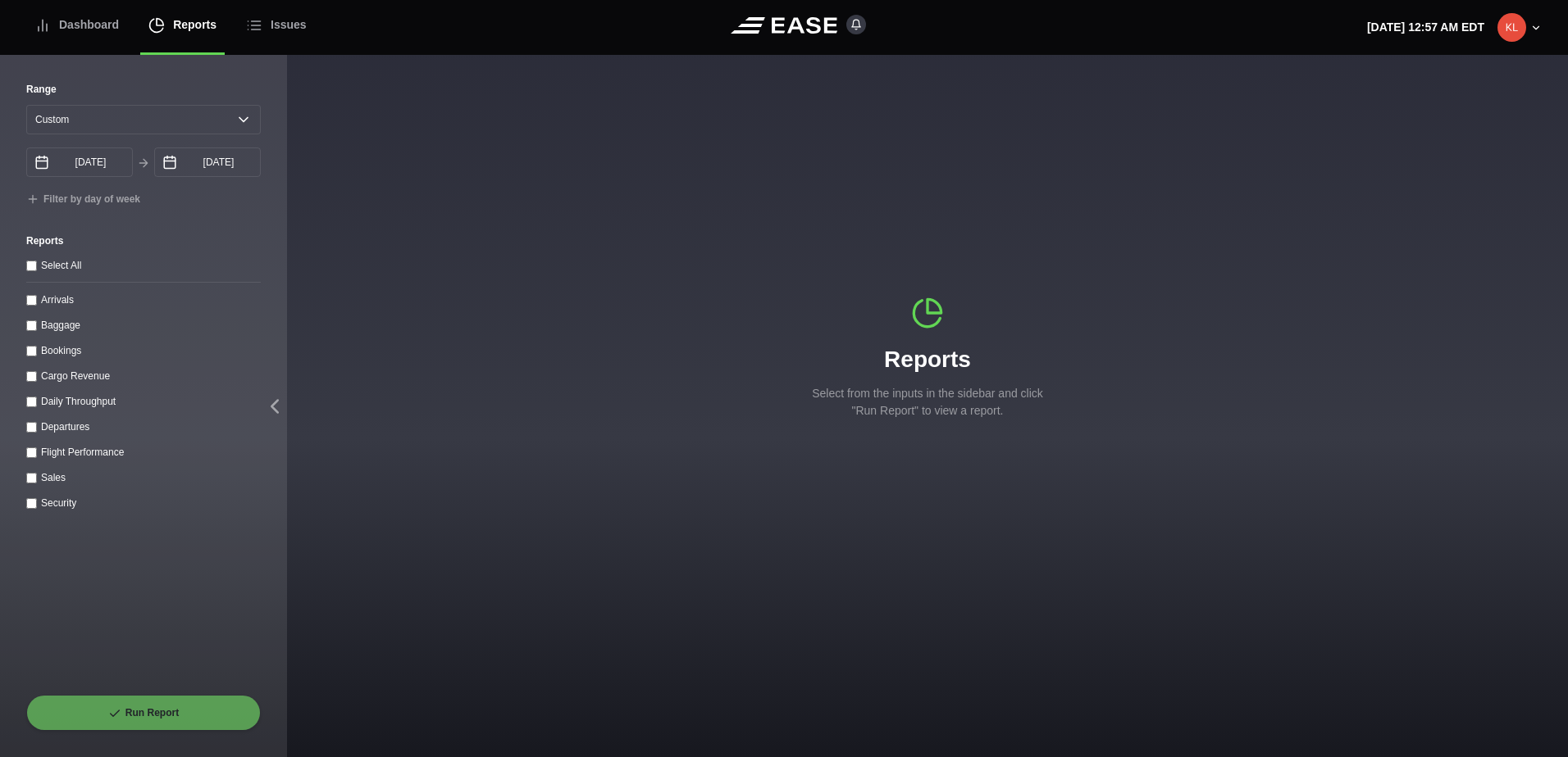
click at [33, 429] on input "Departures" at bounding box center [31, 427] width 11 height 11
checkbox input "true"
click at [192, 717] on button "Run Report" at bounding box center [143, 713] width 234 height 36
select select "0"
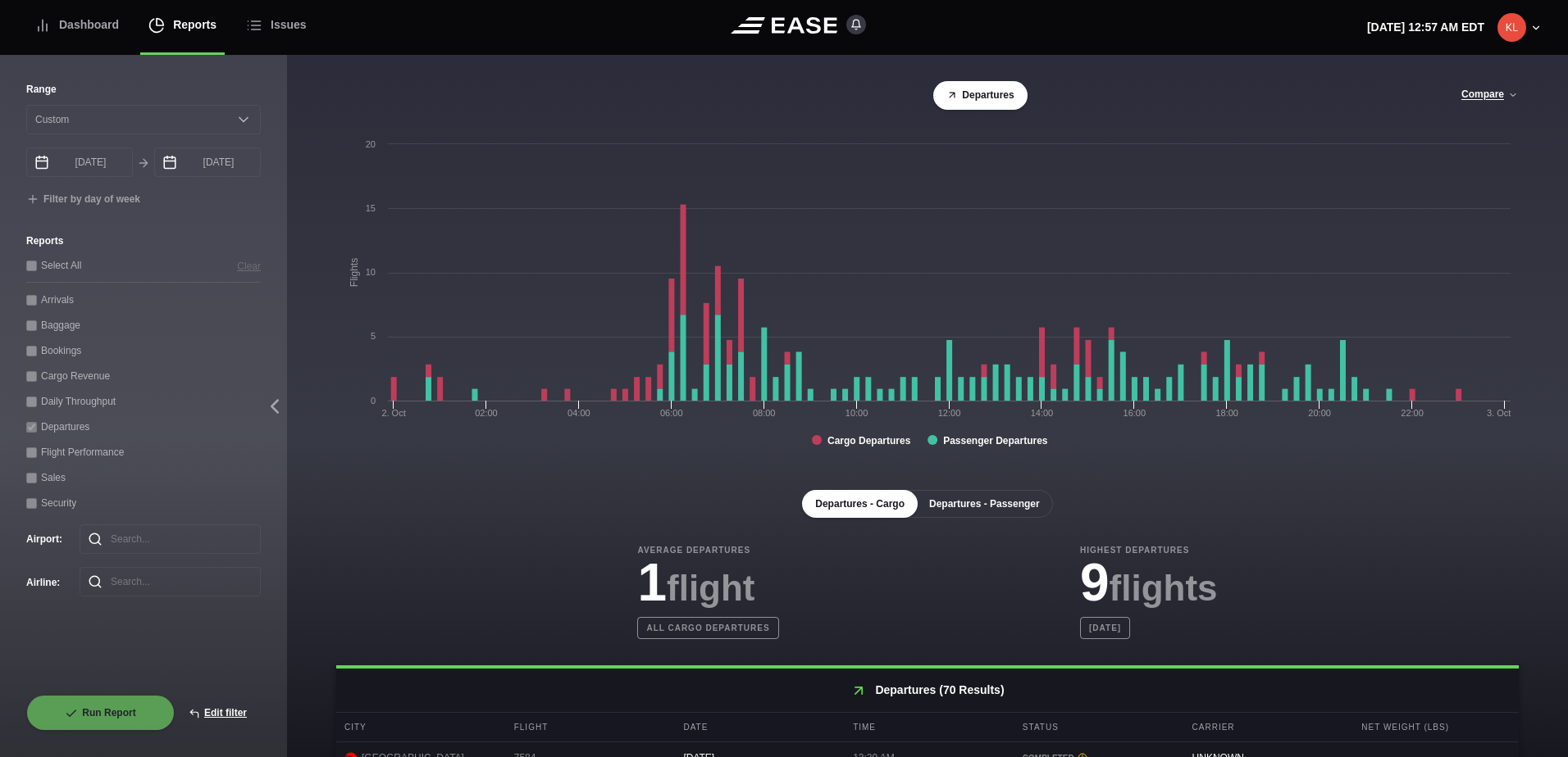
click at [977, 518] on button "Departures - Passenger" at bounding box center [985, 504] width 137 height 28
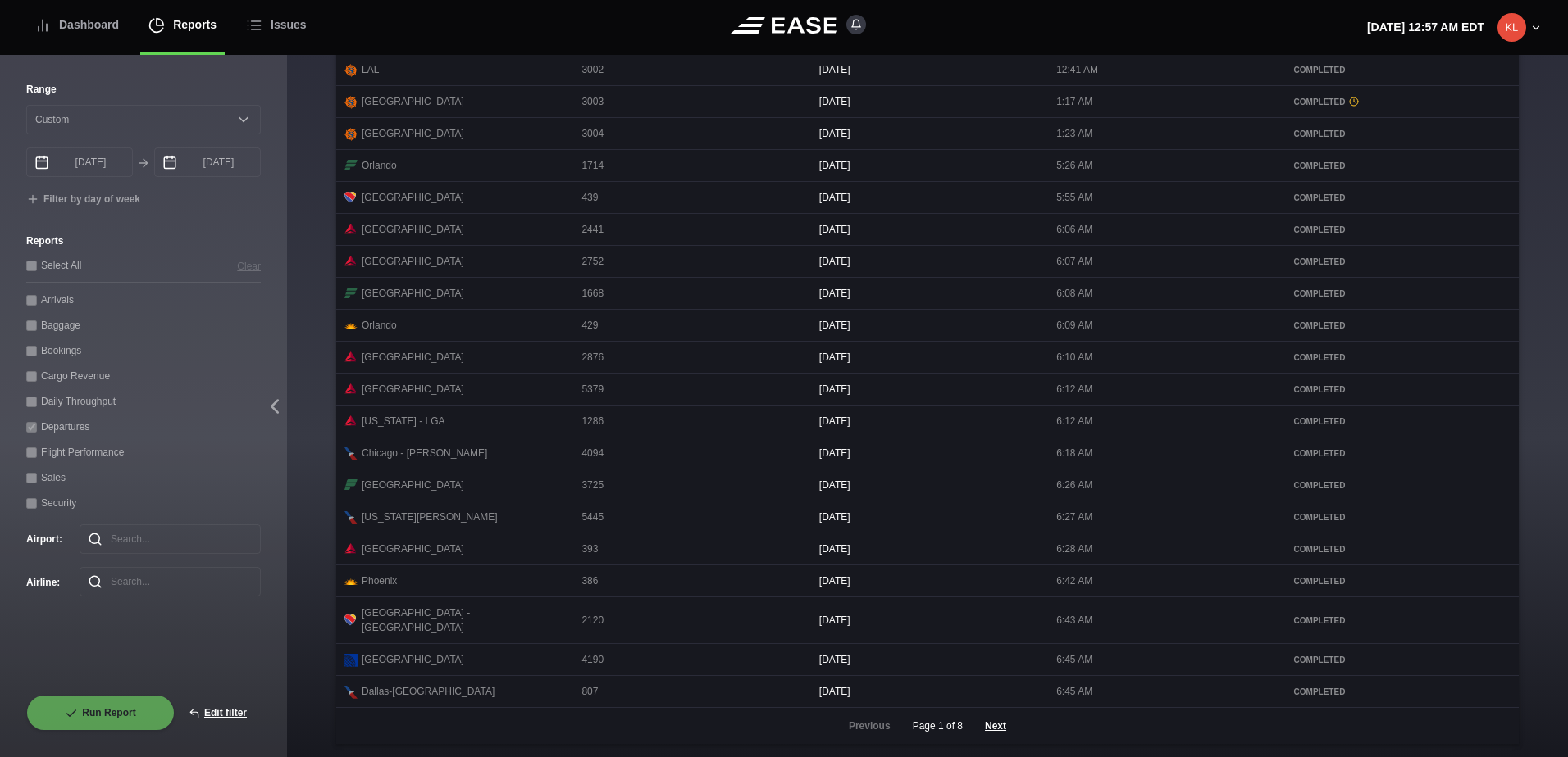
scroll to position [695, 0]
click at [999, 727] on button "Next" at bounding box center [995, 725] width 49 height 36
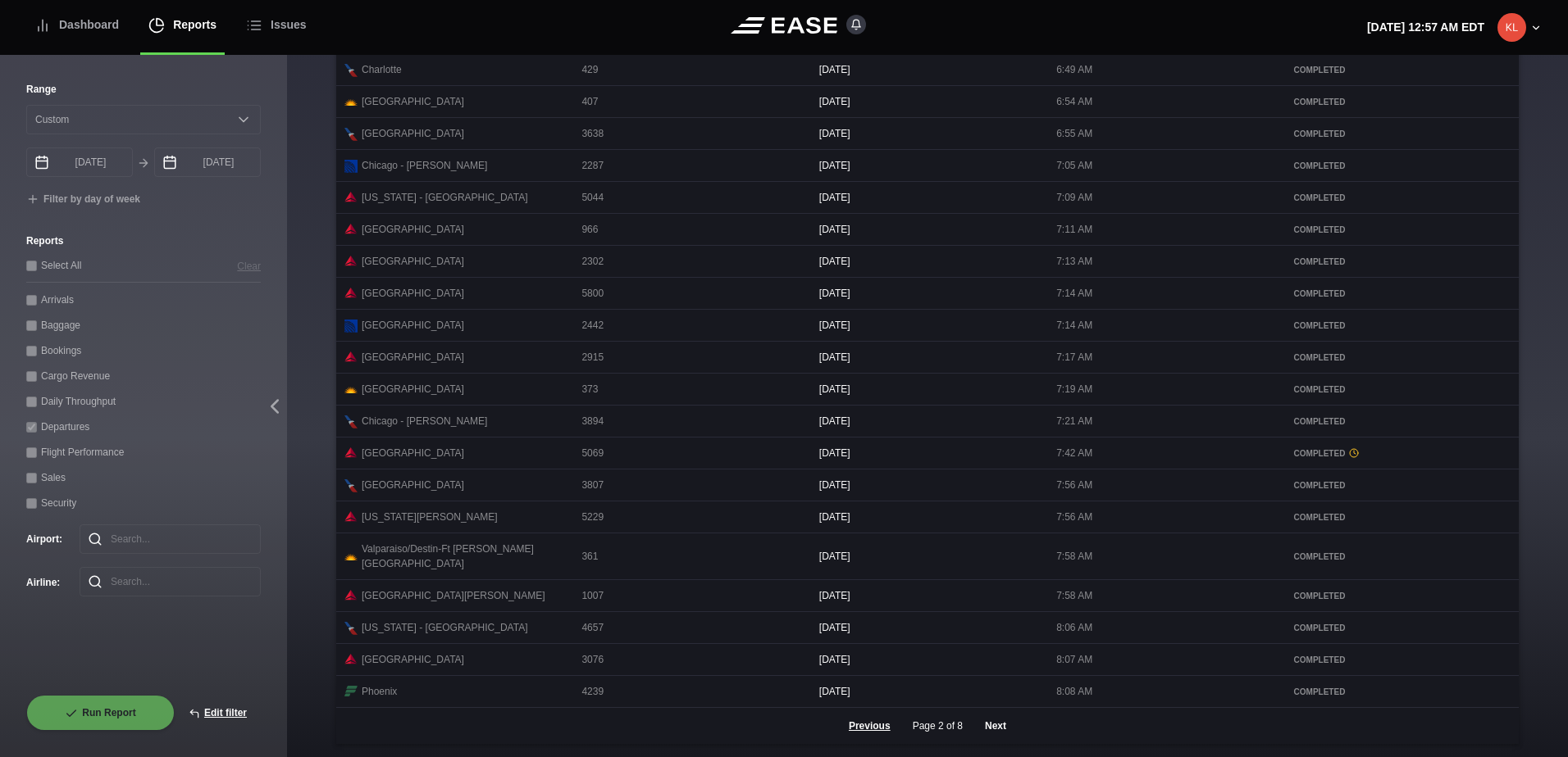
click at [986, 724] on button "Next" at bounding box center [995, 725] width 49 height 36
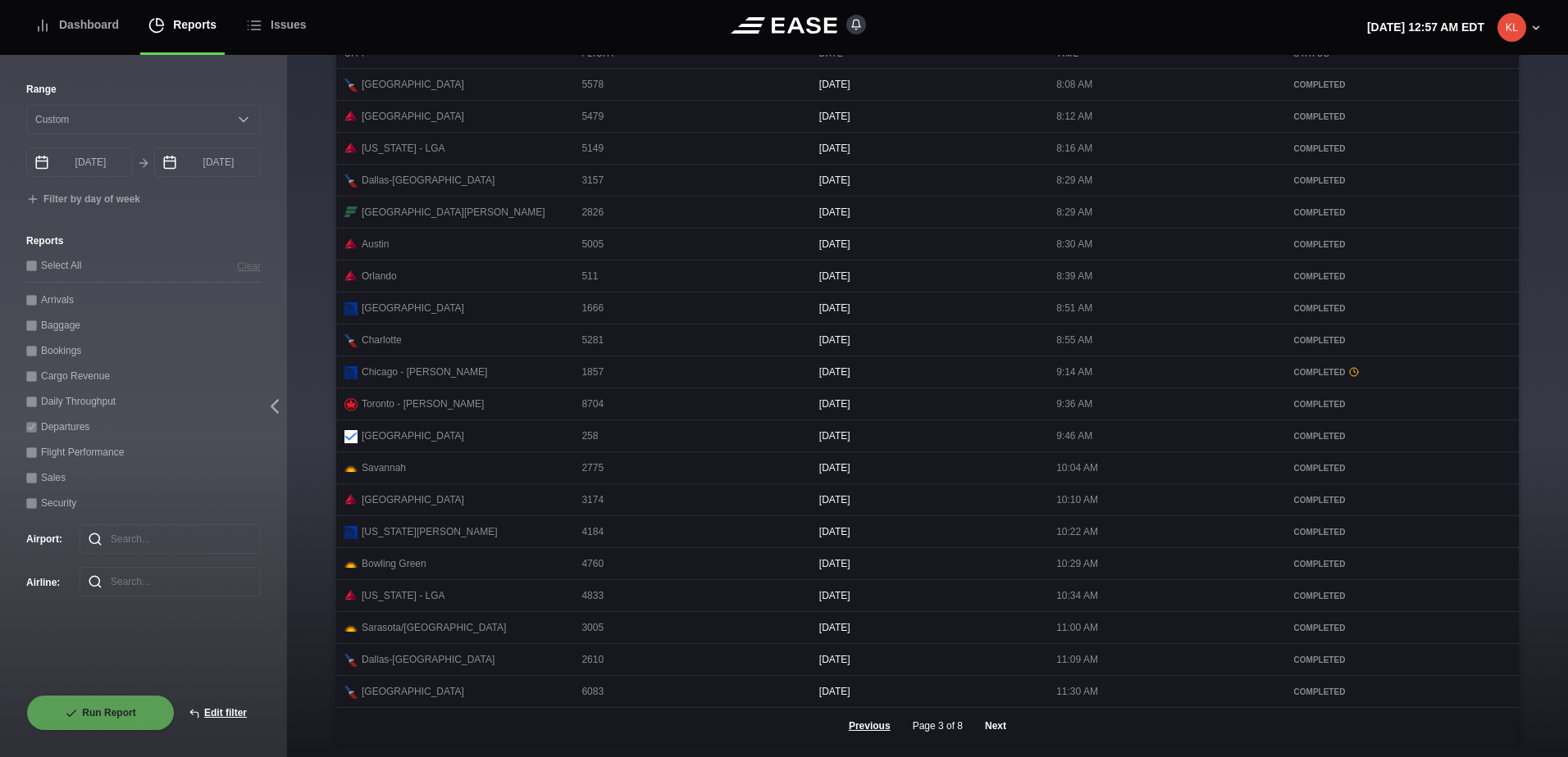
click at [998, 726] on button "Next" at bounding box center [995, 725] width 49 height 36
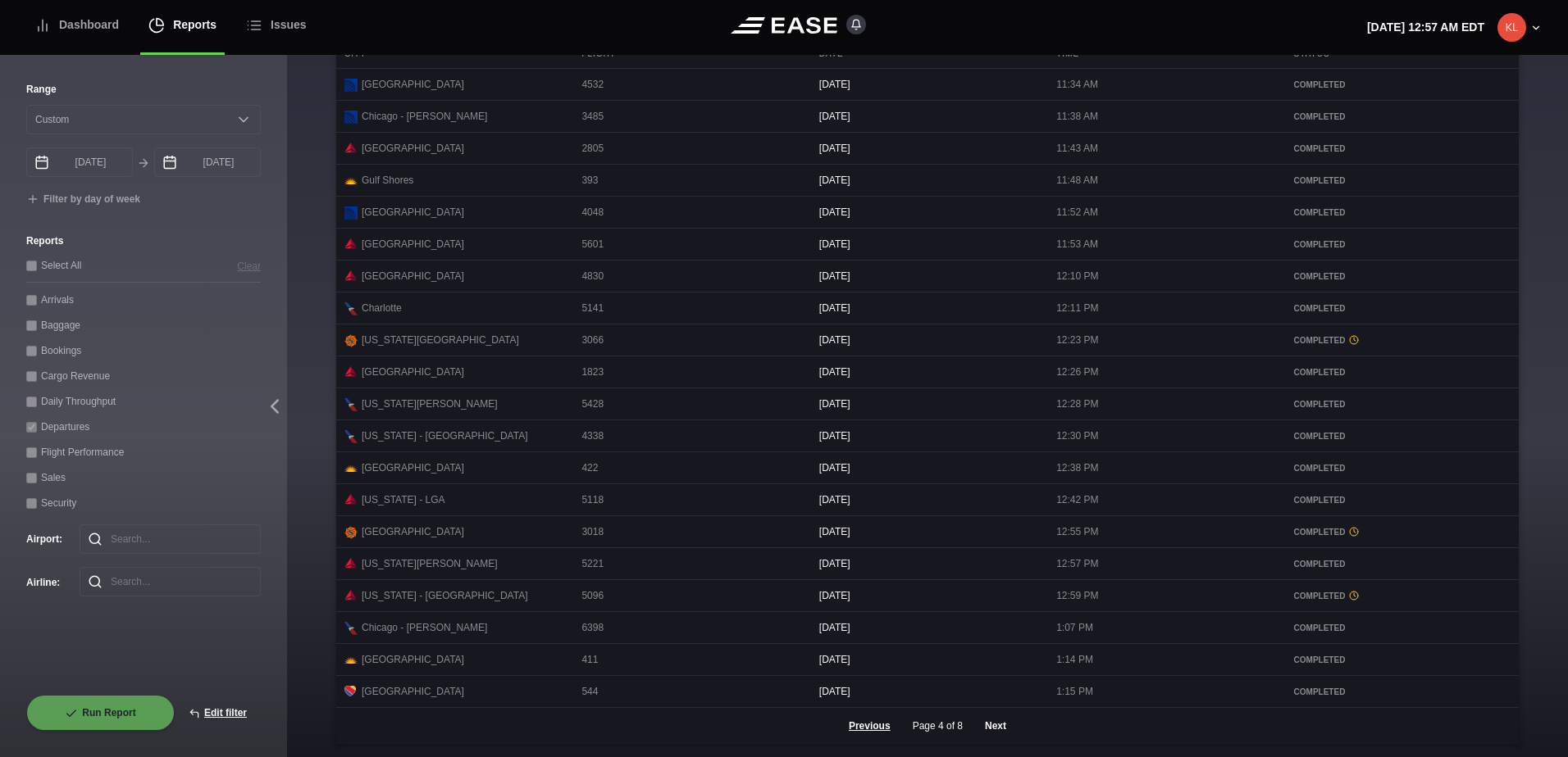
click at [988, 721] on button "Next" at bounding box center [995, 725] width 49 height 36
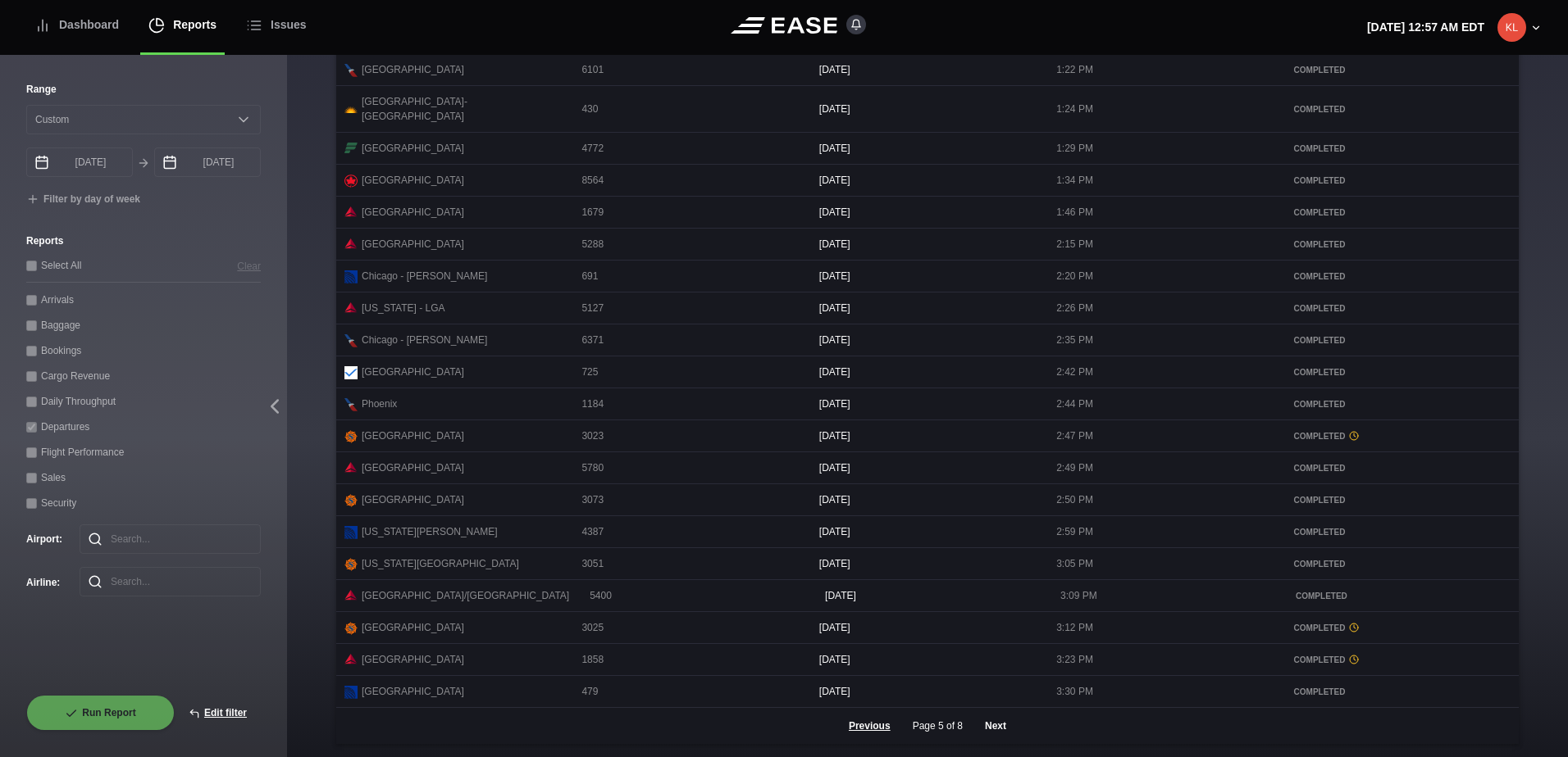
click at [998, 725] on button "Next" at bounding box center [995, 725] width 49 height 36
click at [1000, 726] on button "Next" at bounding box center [995, 725] width 49 height 36
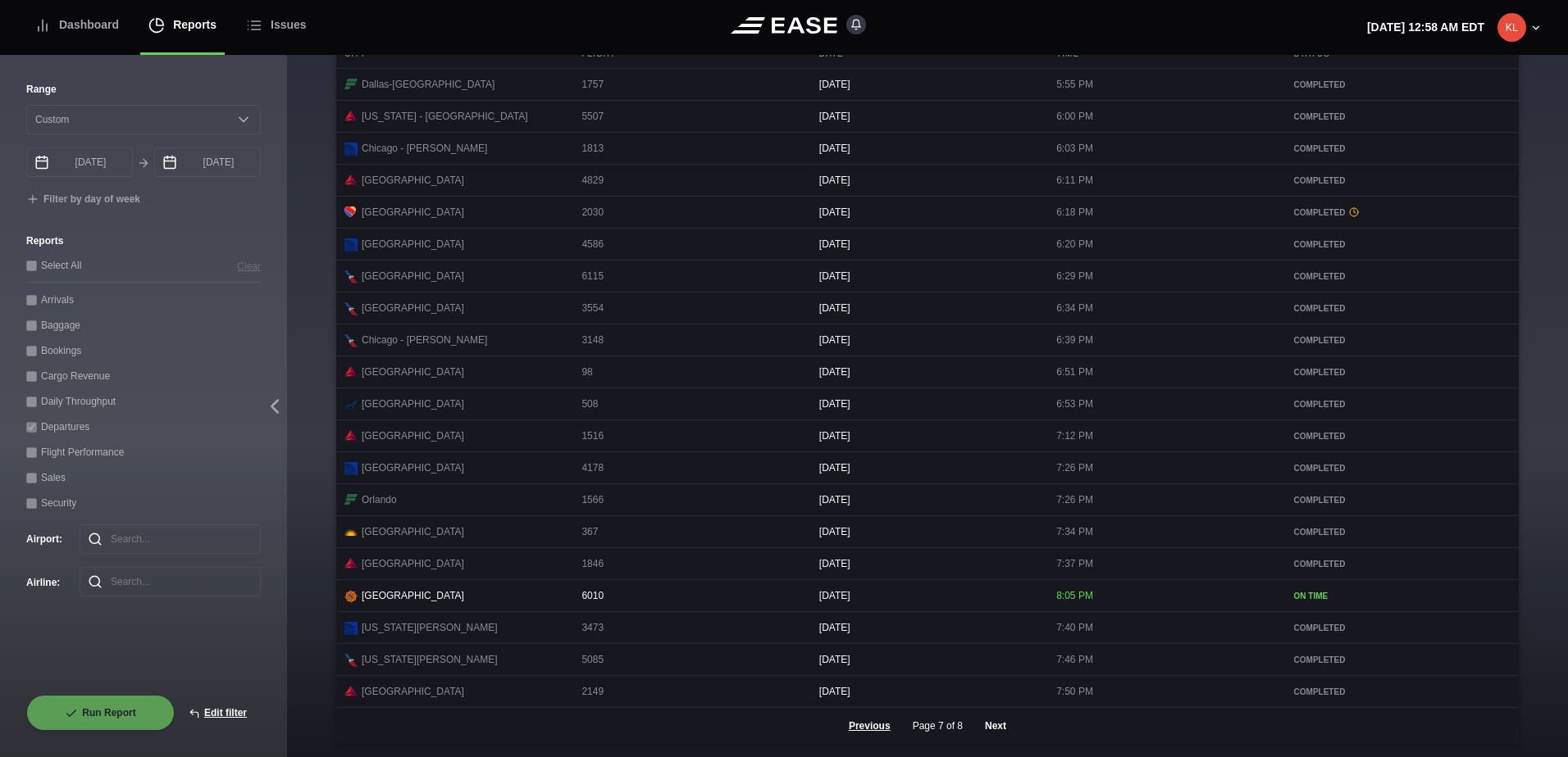
click at [993, 730] on button "Next" at bounding box center [995, 725] width 49 height 36
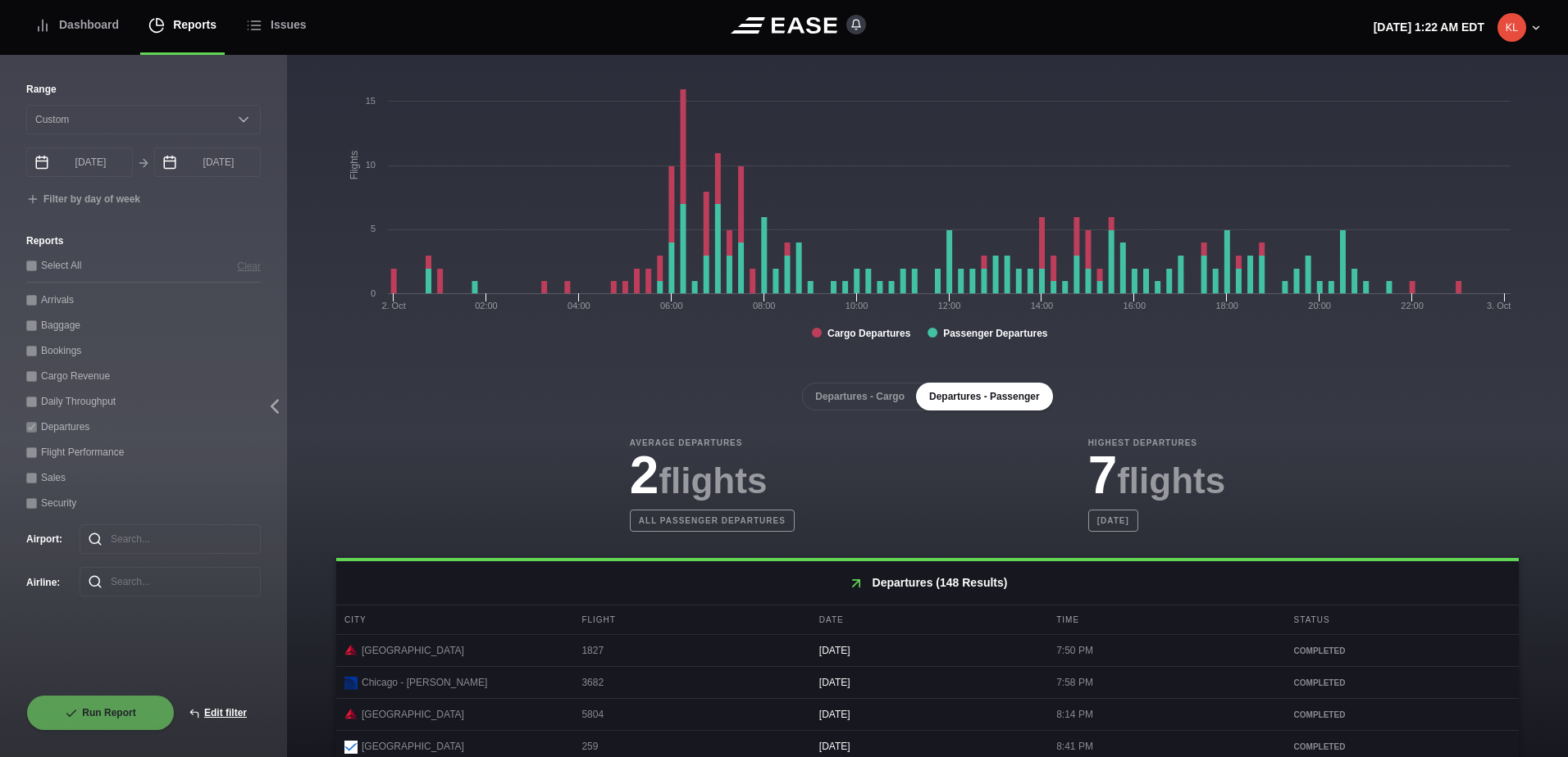
scroll to position [0, 0]
